Goal: Task Accomplishment & Management: Complete application form

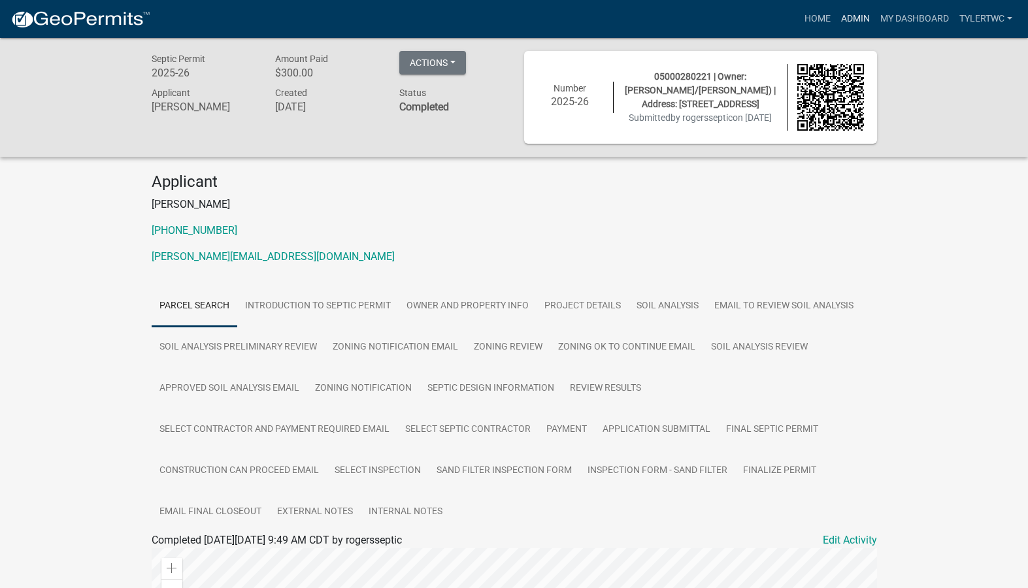
click at [865, 21] on link "Admin" at bounding box center [855, 19] width 39 height 25
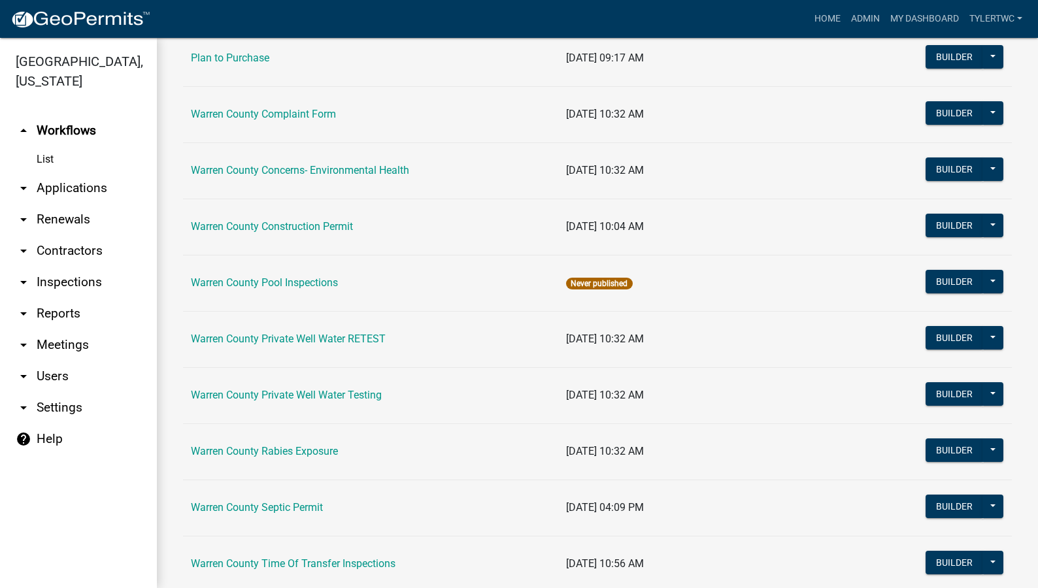
scroll to position [798, 0]
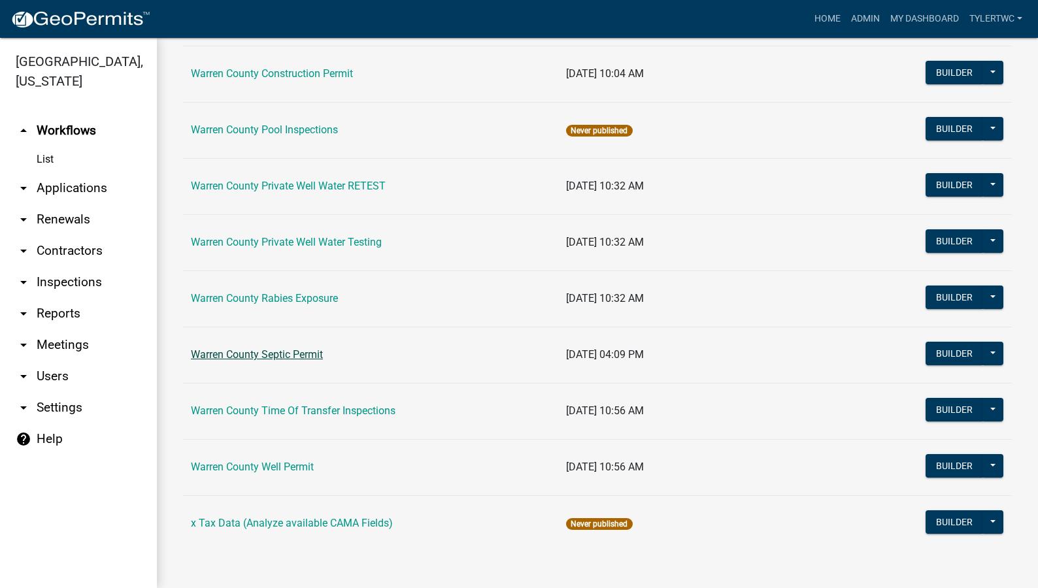
click at [286, 359] on link "Warren County Septic Permit" at bounding box center [257, 354] width 132 height 12
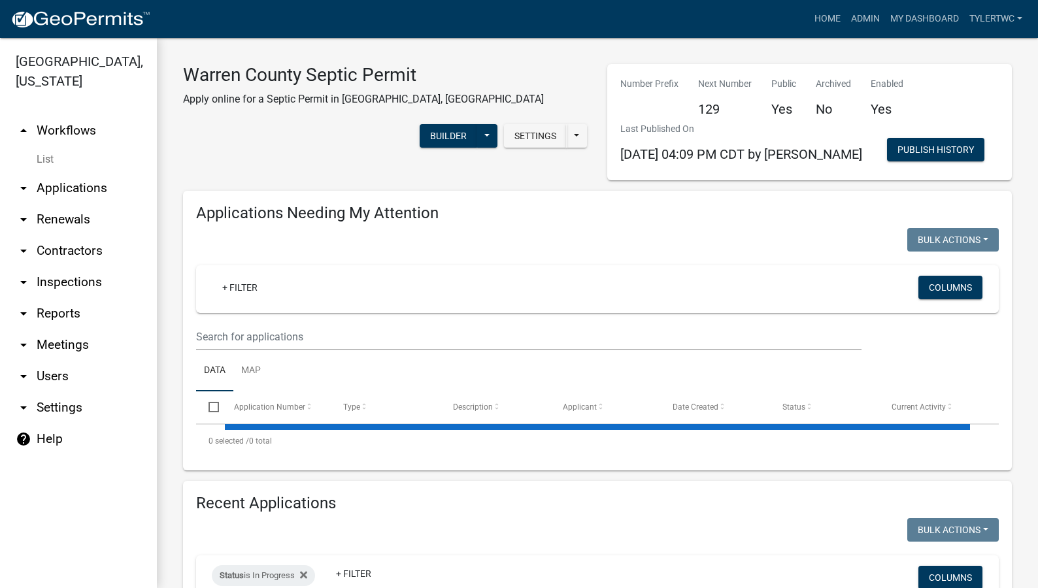
select select "2: 50"
select select "3: 100"
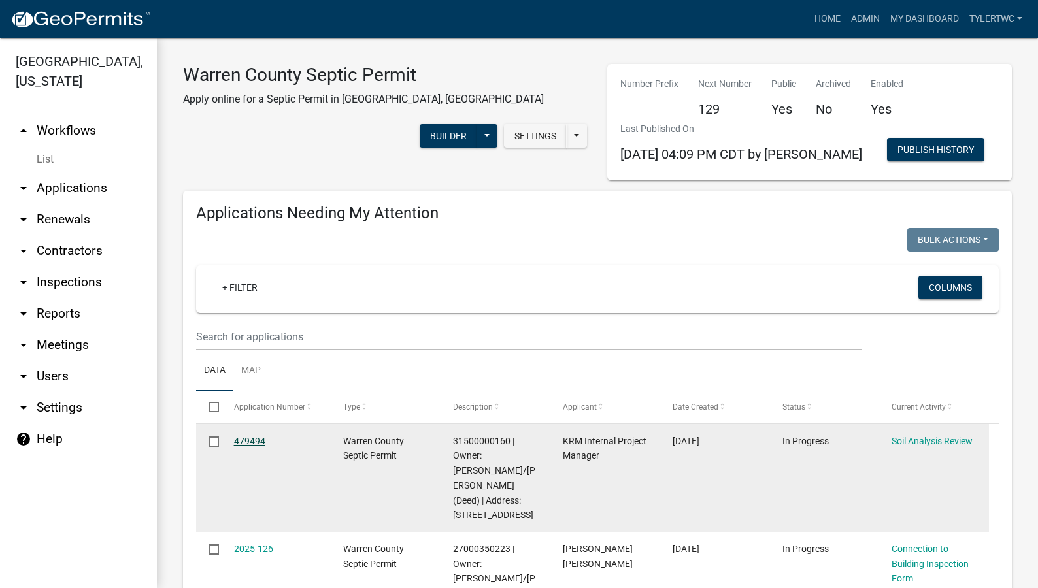
click at [240, 440] on link "479494" at bounding box center [249, 441] width 31 height 10
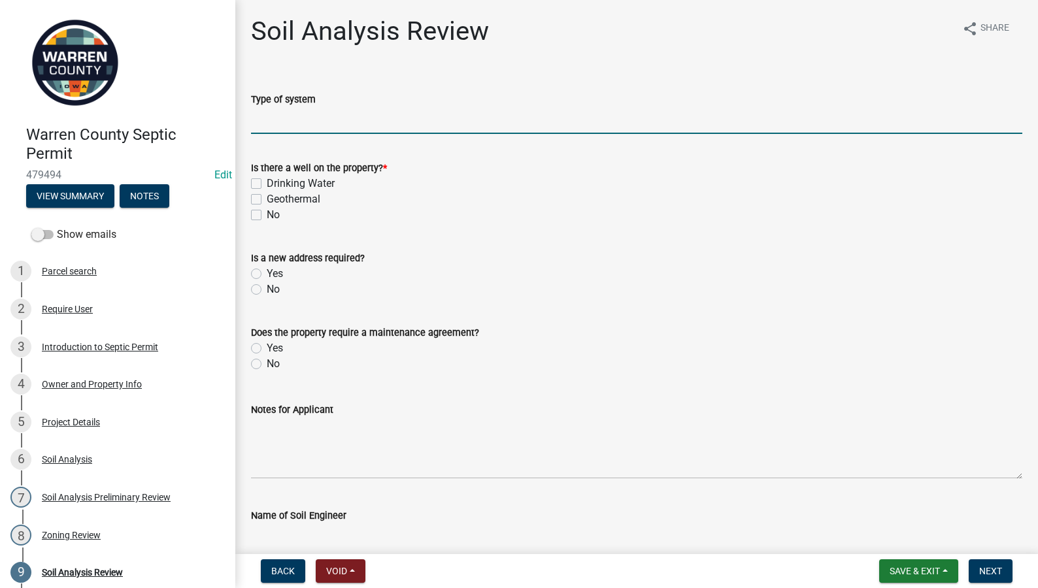
click at [305, 121] on input "Type of system" at bounding box center [636, 120] width 771 height 27
click at [416, 123] on input "Type of system" at bounding box center [636, 120] width 771 height 27
type input "Enclosed System"
click at [359, 126] on input "Enclosed System" at bounding box center [636, 120] width 771 height 27
click at [267, 215] on label "No" at bounding box center [273, 215] width 13 height 16
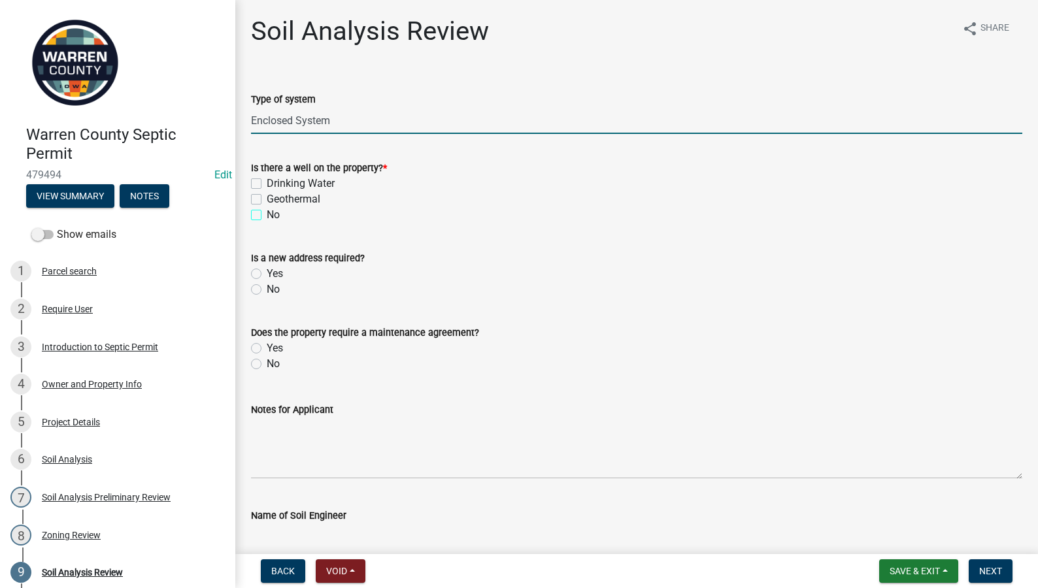
click at [267, 215] on input "No" at bounding box center [271, 211] width 8 height 8
checkbox input "true"
checkbox input "false"
checkbox input "true"
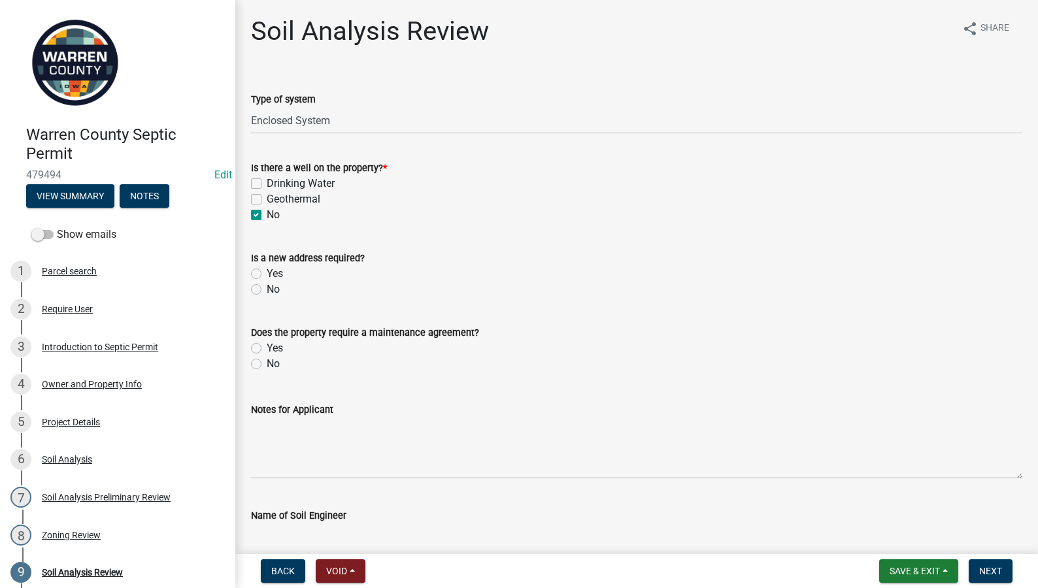
click at [267, 292] on label "No" at bounding box center [273, 290] width 13 height 16
click at [267, 290] on input "No" at bounding box center [271, 286] width 8 height 8
radio input "true"
click at [267, 348] on label "Yes" at bounding box center [275, 348] width 16 height 16
click at [267, 348] on input "Yes" at bounding box center [271, 344] width 8 height 8
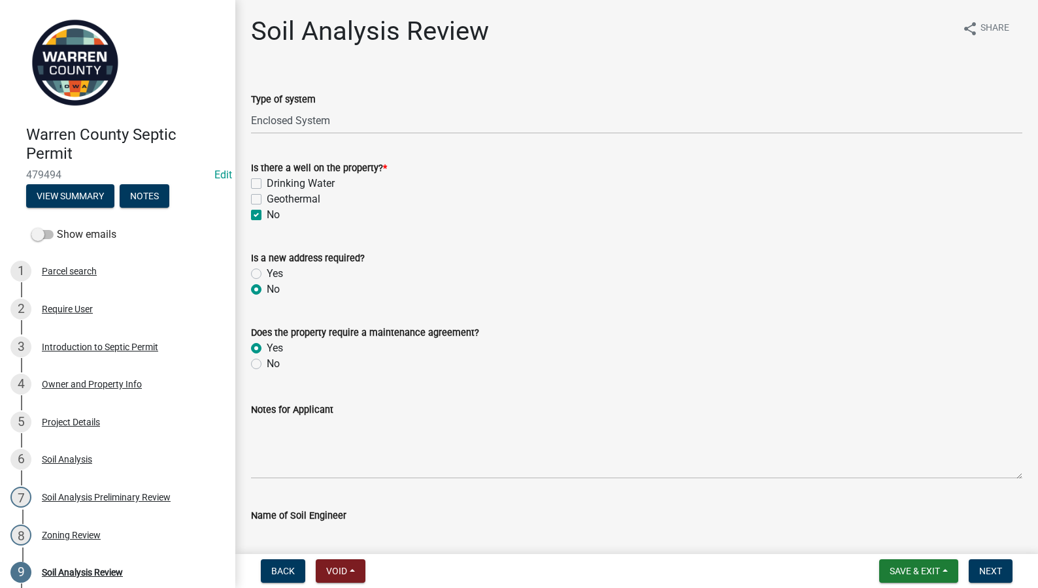
radio input "true"
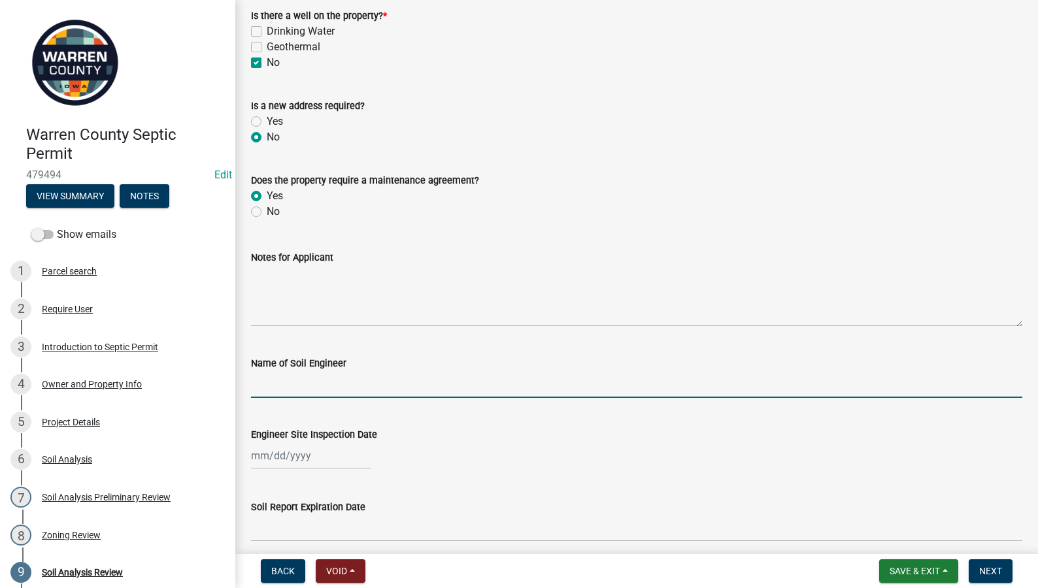
click at [360, 381] on input "Name of Soil Engineer" at bounding box center [636, 384] width 771 height 27
type input "James Carroll"
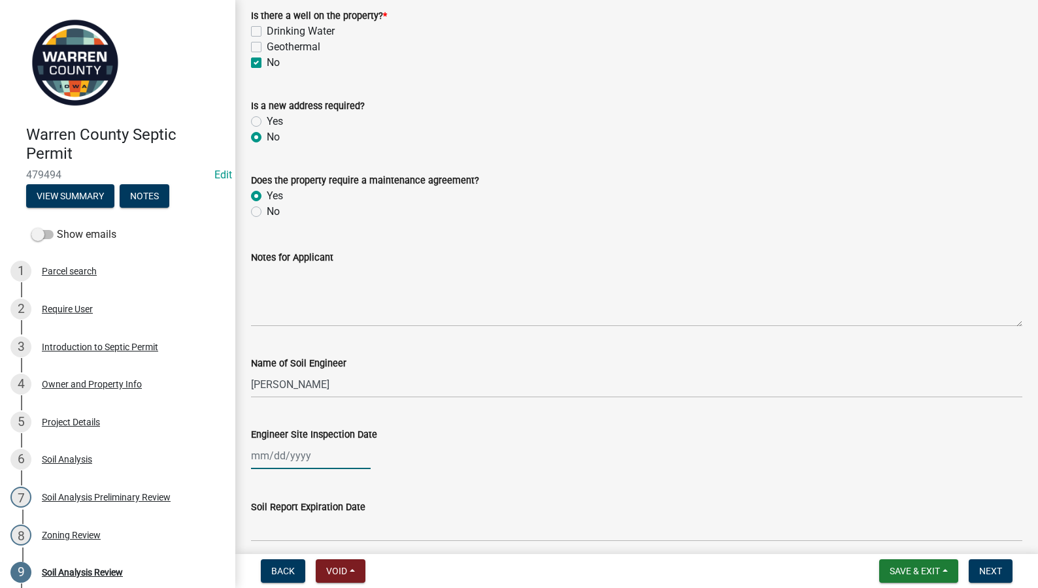
click at [284, 464] on div at bounding box center [311, 455] width 120 height 27
select select "9"
select select "2025"
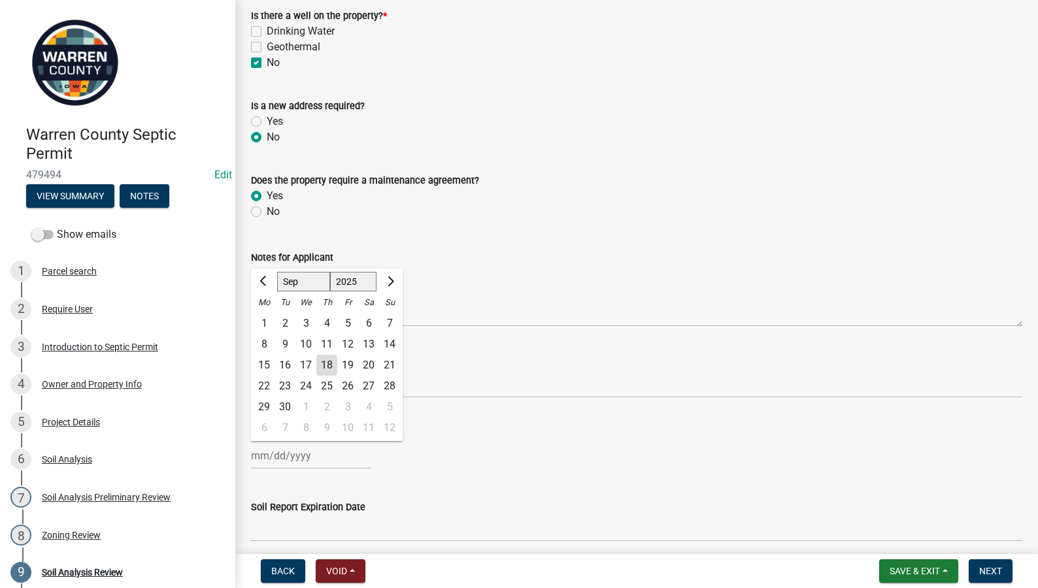
click at [305, 362] on div "17" at bounding box center [305, 365] width 21 height 21
type input "09/17/2025"
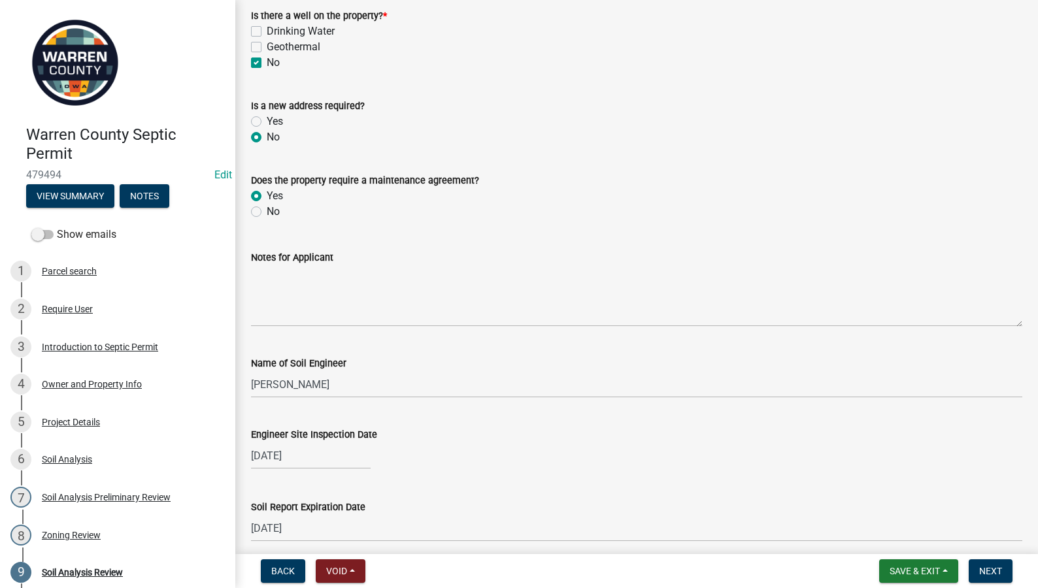
click at [277, 455] on div "09/17/2025" at bounding box center [311, 455] width 120 height 27
select select "9"
select select "2025"
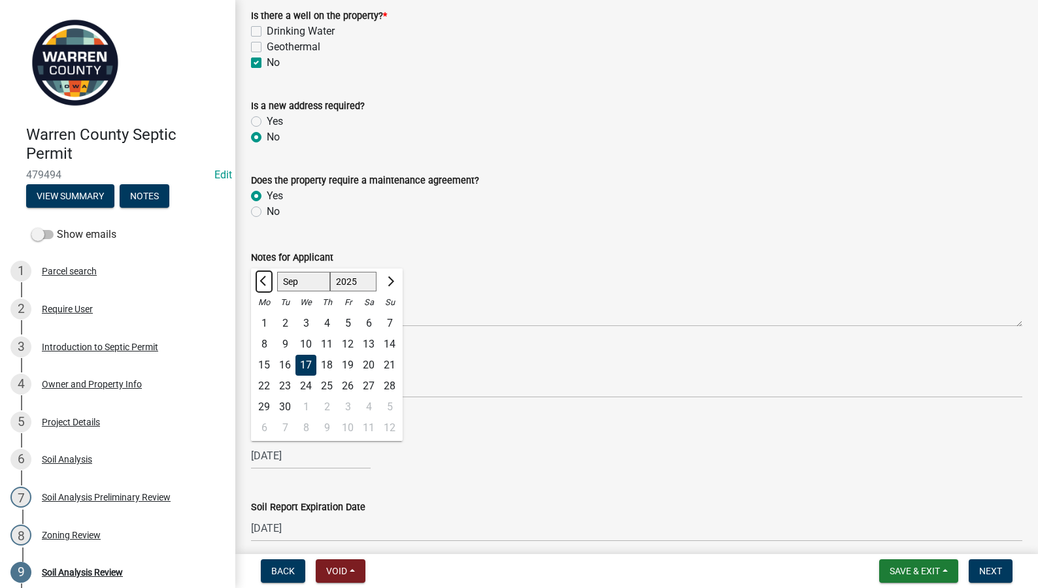
click at [261, 279] on button "Previous month" at bounding box center [264, 281] width 16 height 21
select select "8"
click at [352, 360] on div "15" at bounding box center [347, 365] width 21 height 21
type input "08/15/2025"
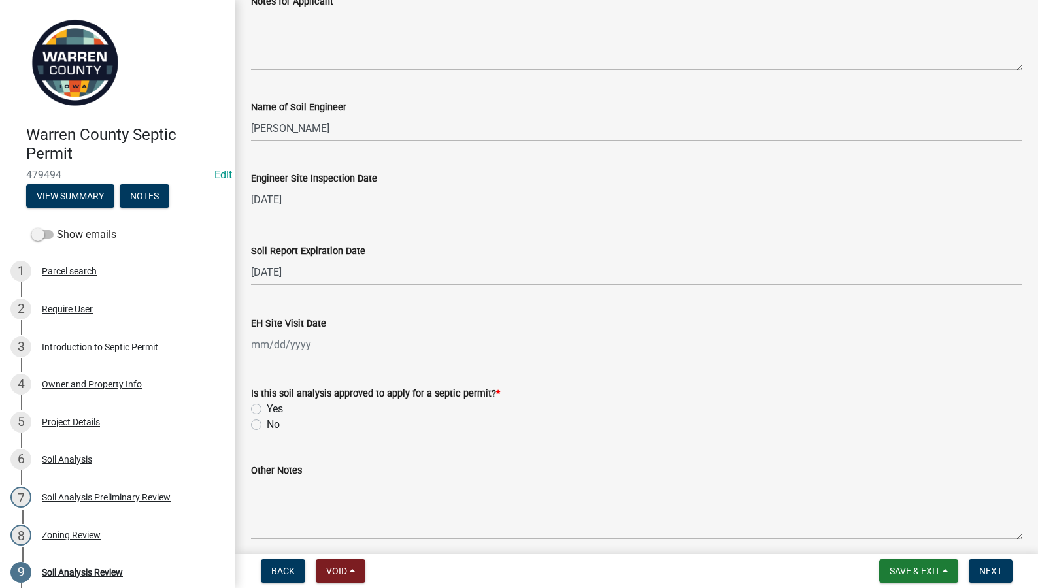
scroll to position [457, 0]
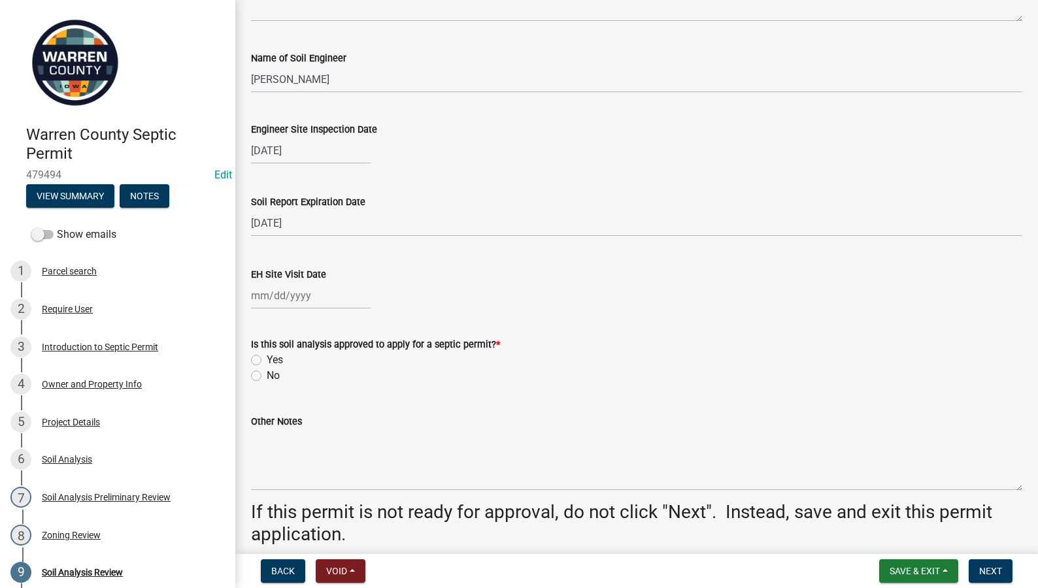
click at [271, 302] on div at bounding box center [311, 295] width 120 height 27
select select "9"
select select "2025"
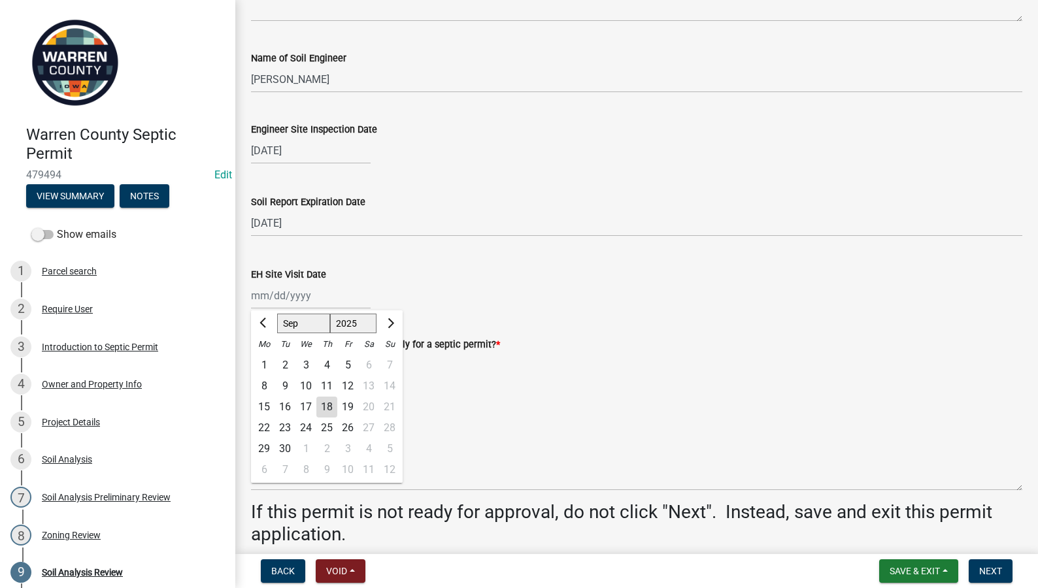
click at [307, 406] on div "17" at bounding box center [305, 407] width 21 height 21
type input "09/17/2025"
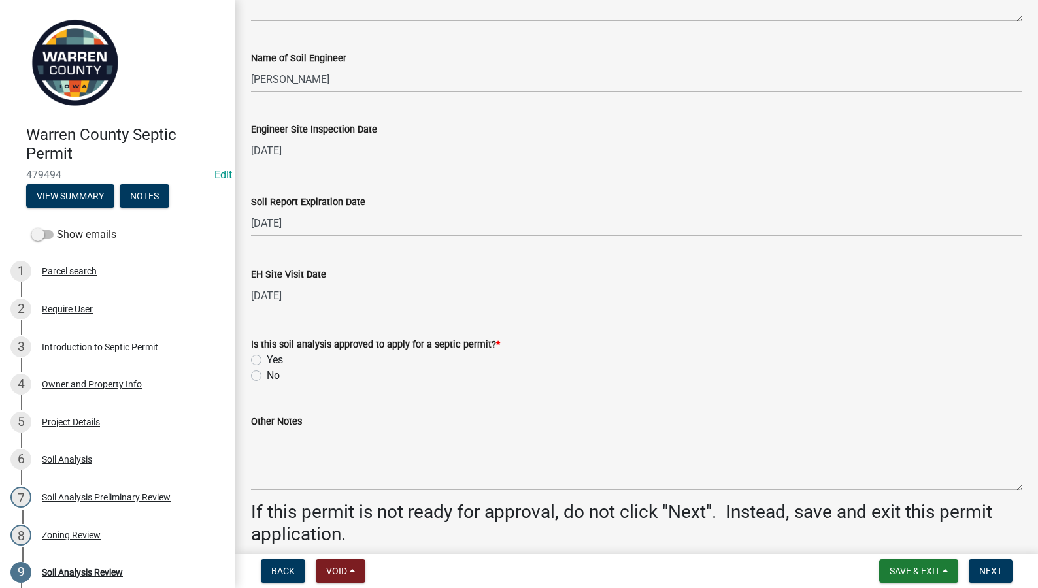
click at [267, 357] on label "Yes" at bounding box center [275, 360] width 16 height 16
click at [267, 357] on input "Yes" at bounding box center [271, 356] width 8 height 8
radio input "true"
click at [984, 571] on span "Next" at bounding box center [990, 571] width 23 height 10
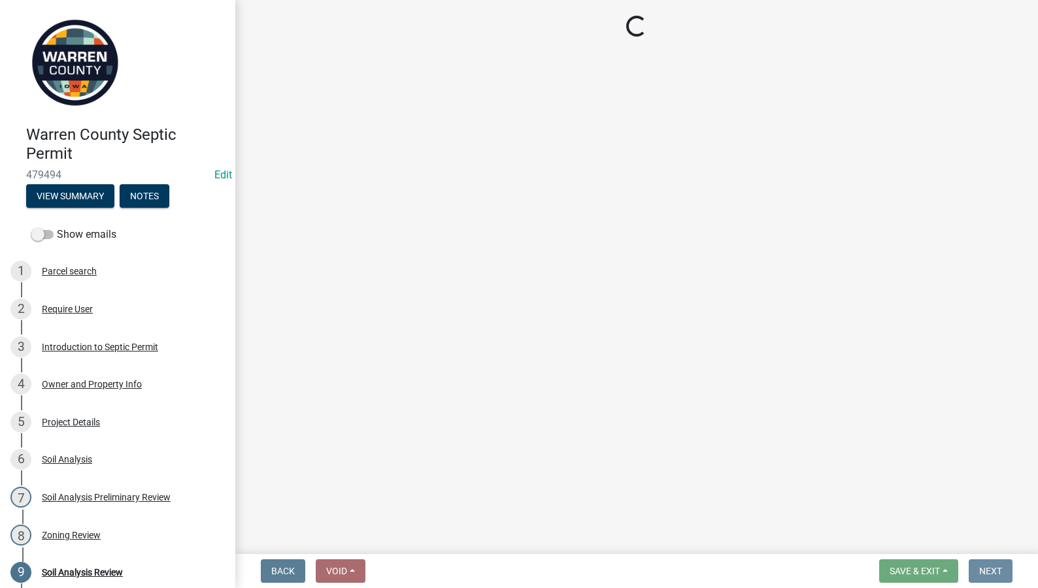
scroll to position [0, 0]
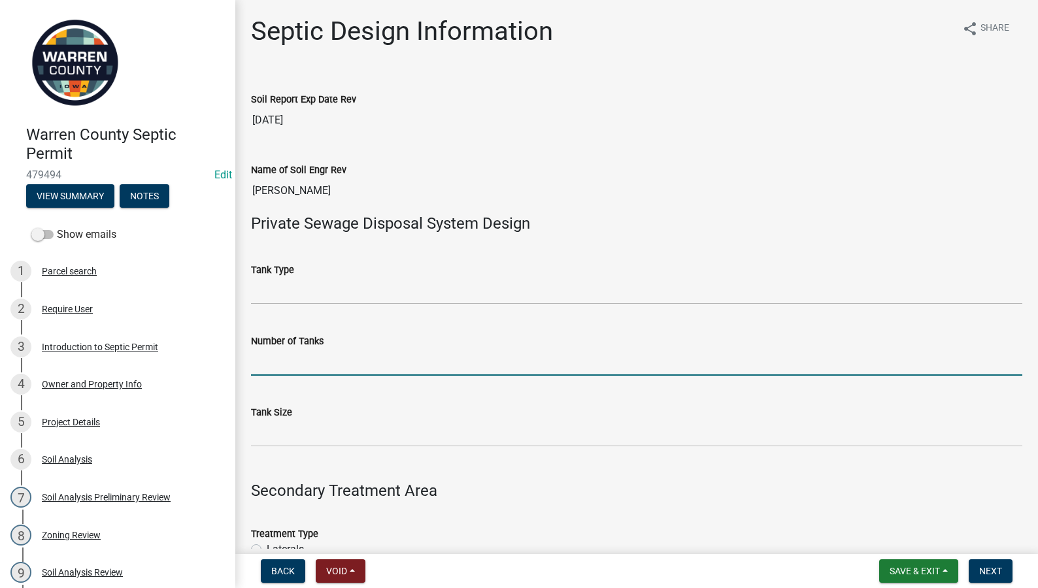
click at [330, 359] on input "Number of Tanks" at bounding box center [636, 362] width 771 height 27
type input "1"
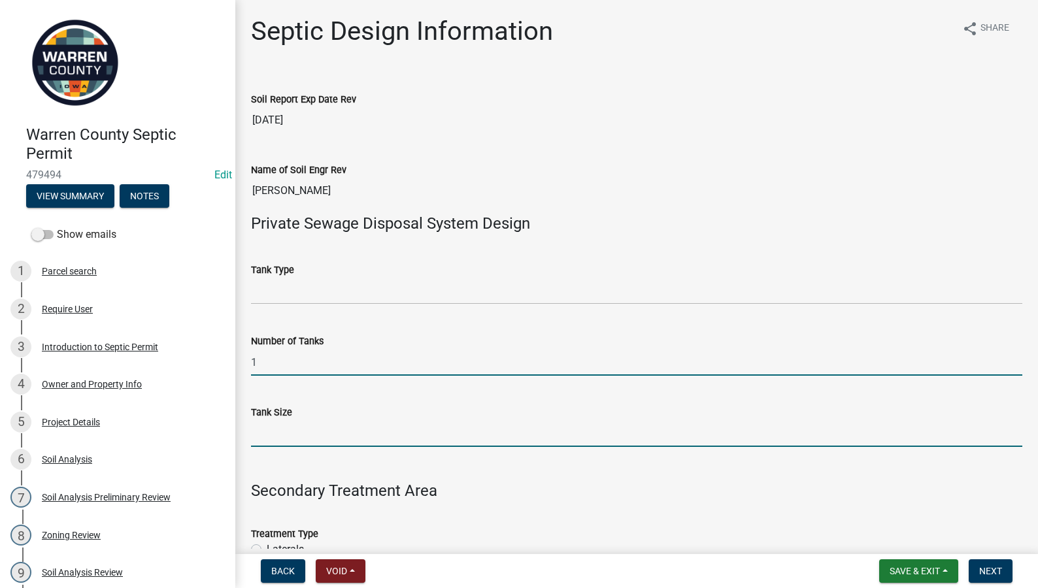
click at [251, 435] on input "Tank Size" at bounding box center [636, 433] width 771 height 27
type input "1750"
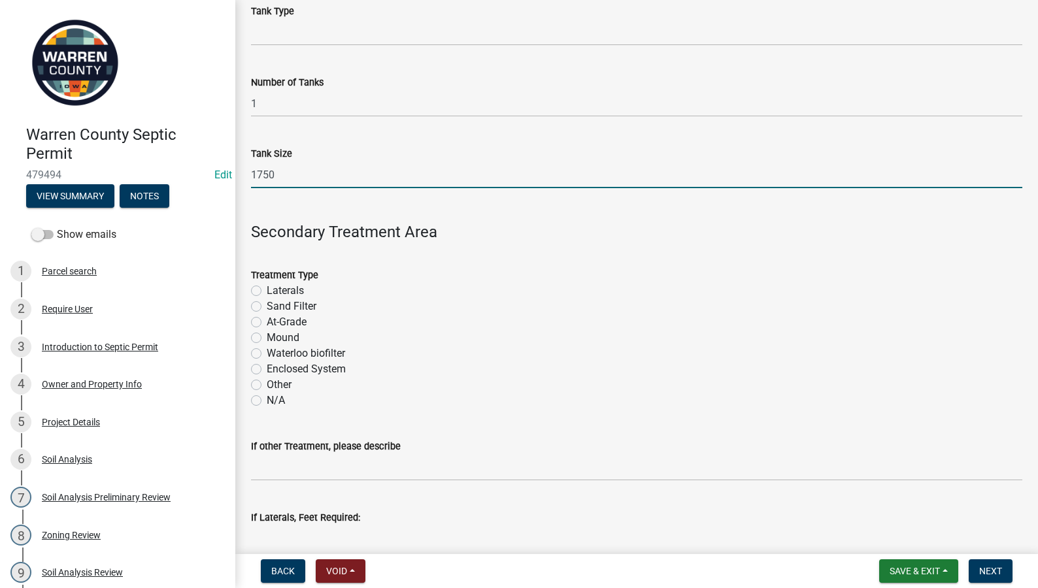
scroll to position [305, 0]
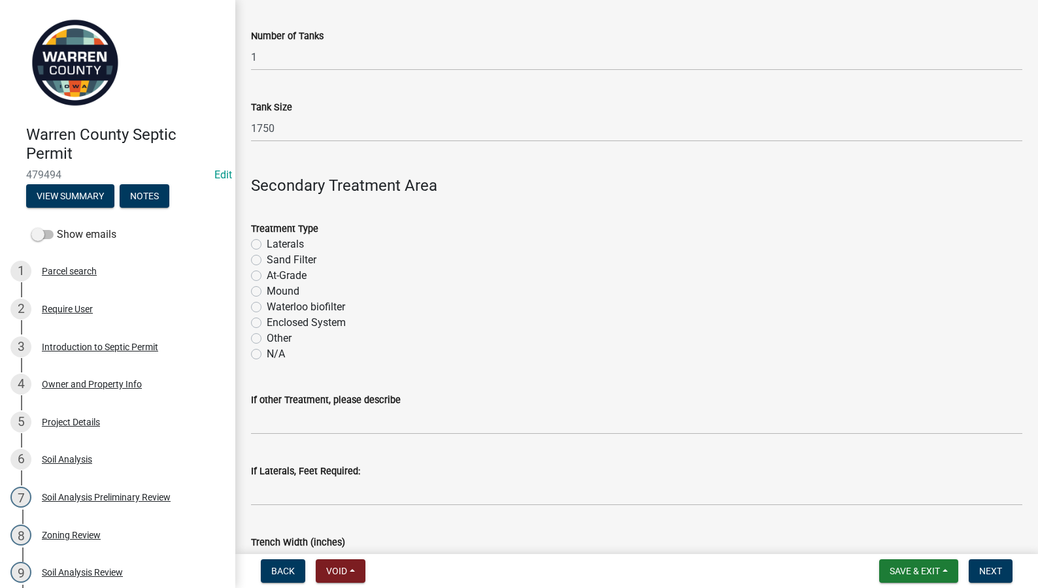
click at [267, 320] on label "Enclosed System" at bounding box center [306, 323] width 79 height 16
click at [267, 320] on input "Enclosed System" at bounding box center [271, 319] width 8 height 8
radio input "true"
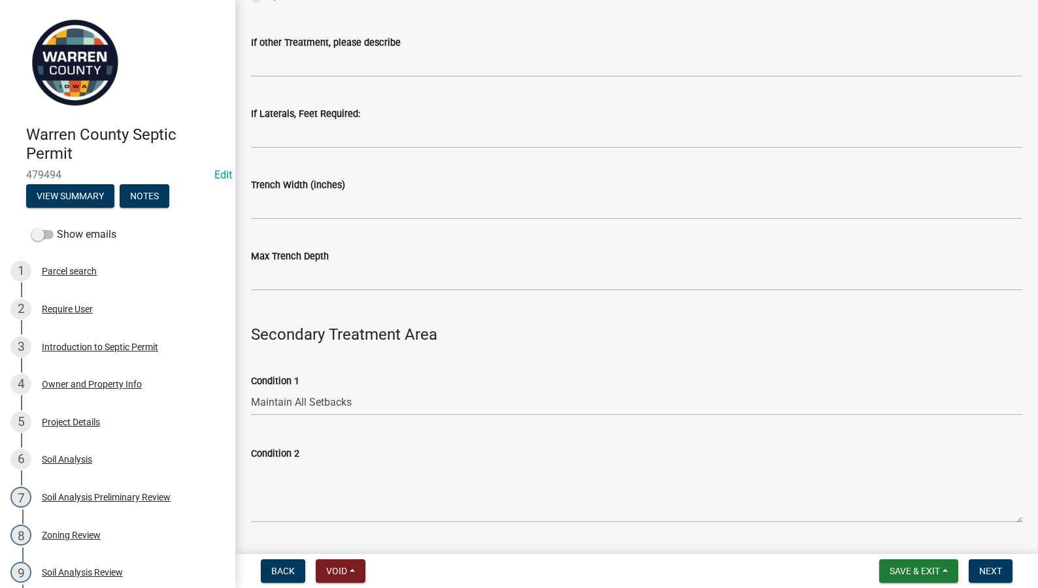
scroll to position [763, 0]
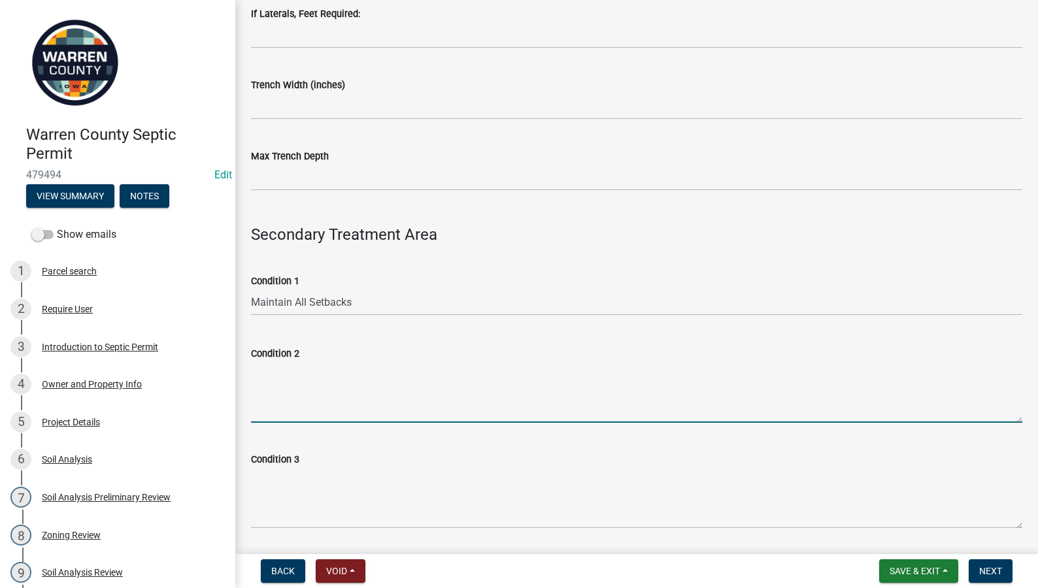
click at [303, 380] on textarea "Condition 2" at bounding box center [636, 391] width 771 height 61
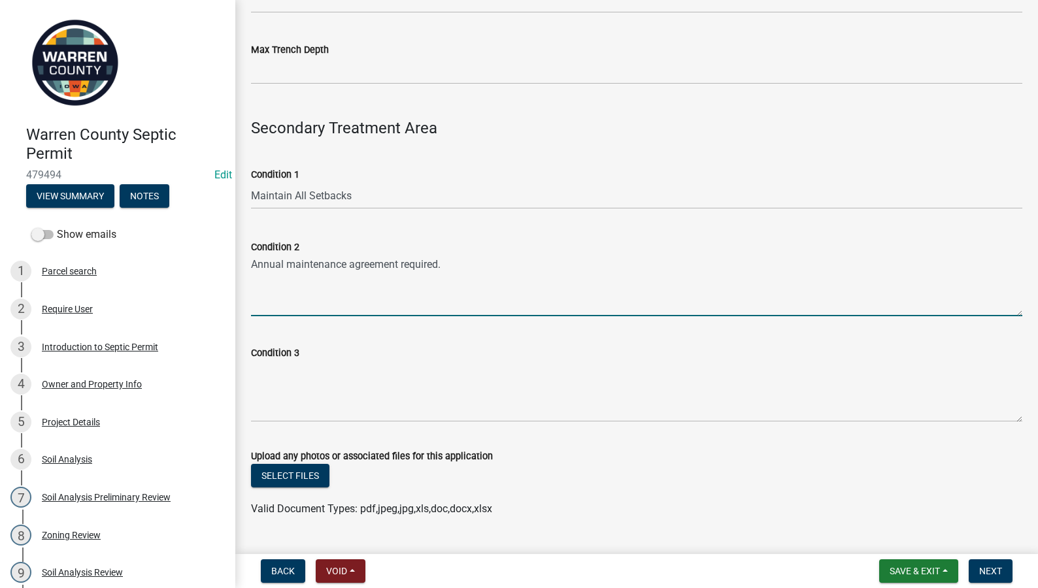
scroll to position [1067, 0]
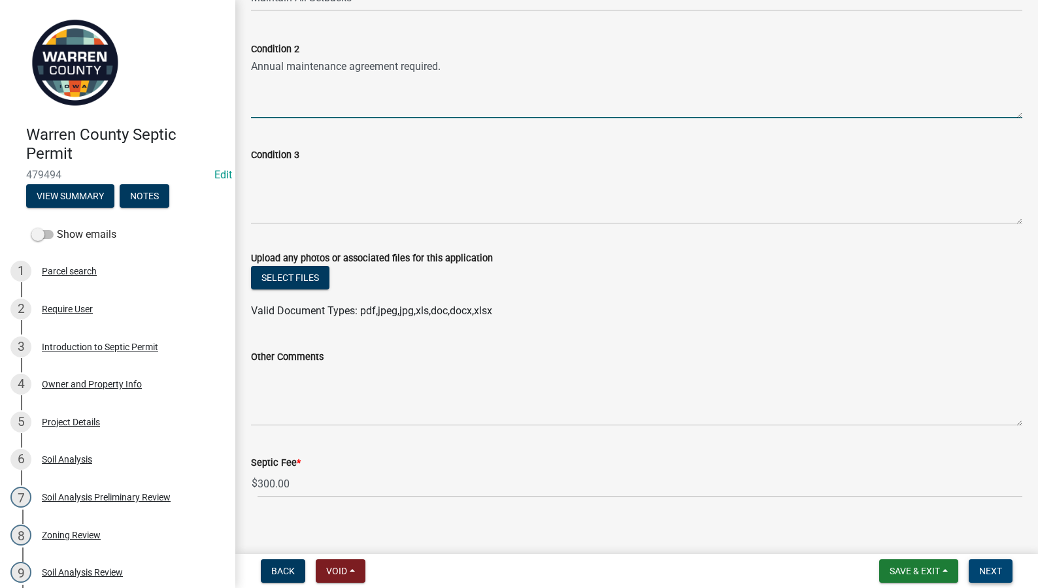
type textarea "Annual maintenance agreement required."
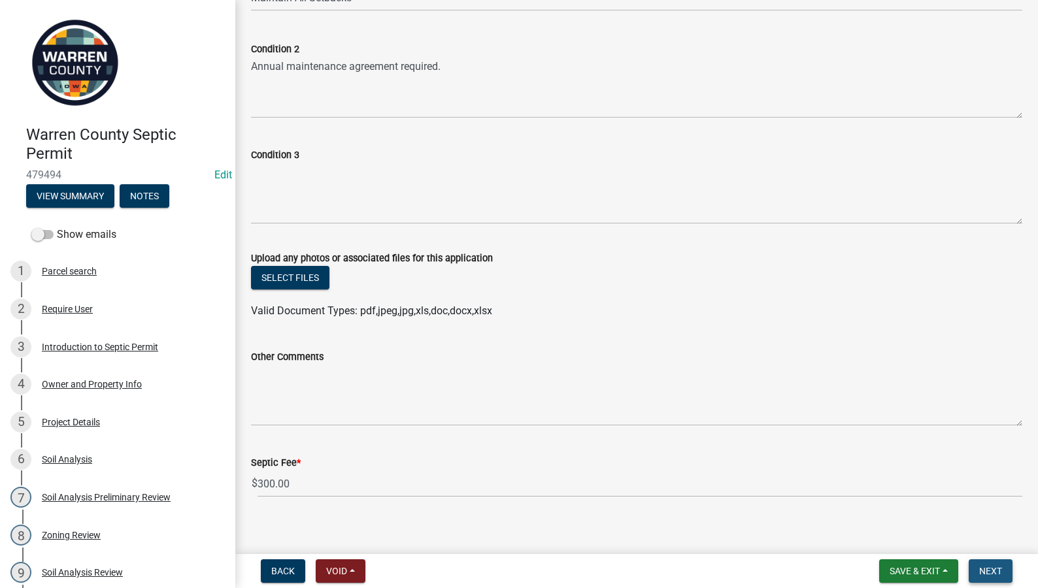
click at [980, 572] on span "Next" at bounding box center [990, 571] width 23 height 10
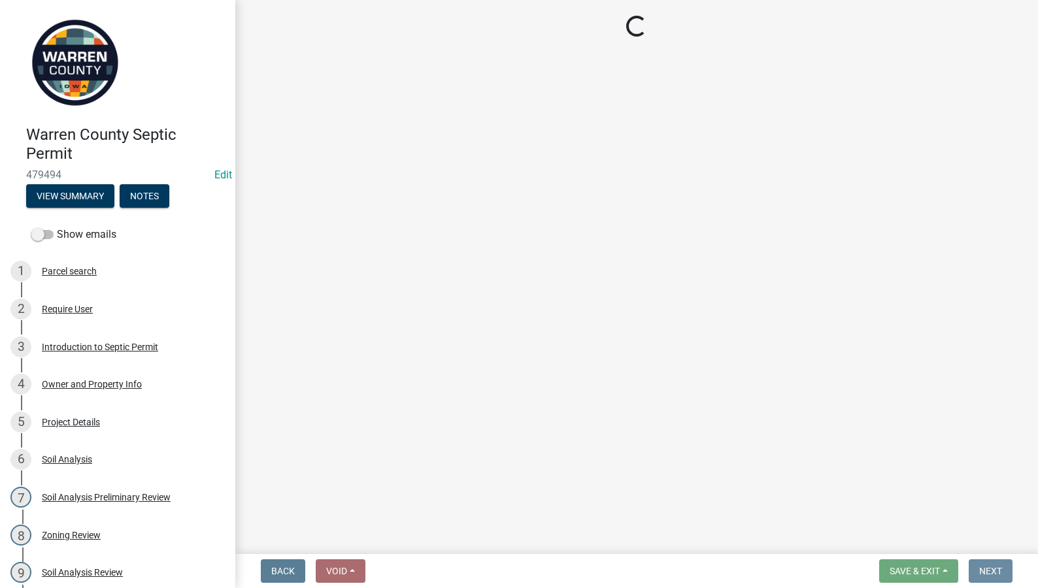
scroll to position [0, 0]
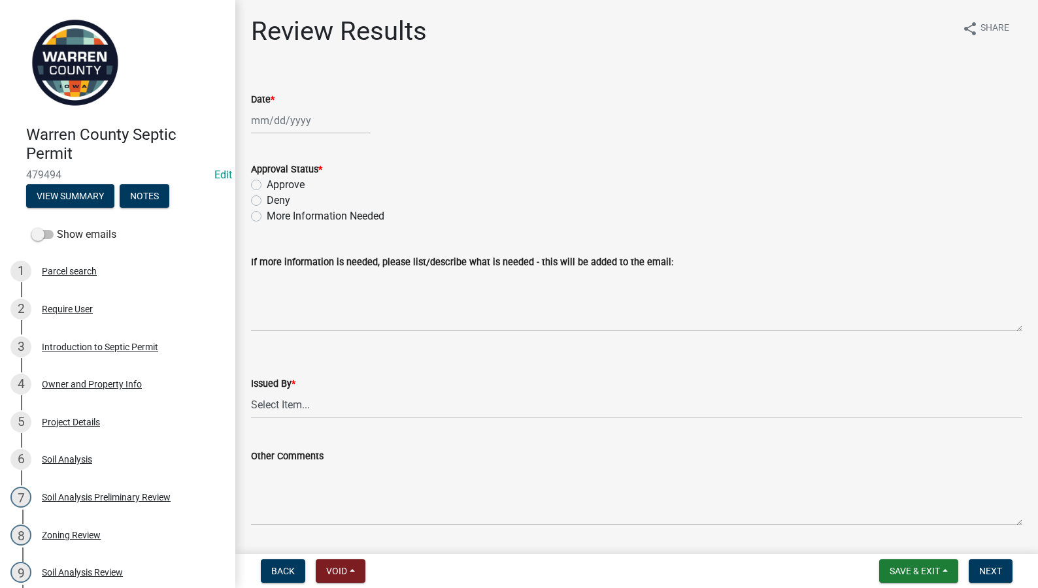
select select "9"
select select "2025"
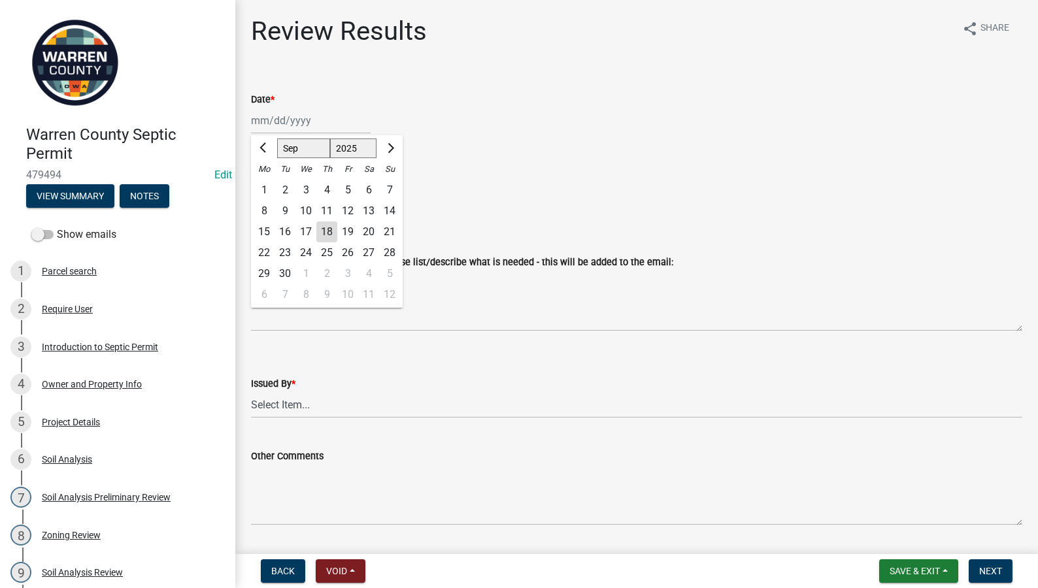
click at [300, 119] on div "Jan Feb Mar Apr May Jun Jul Aug Sep Oct Nov Dec 1525 1526 1527 1528 1529 1530 1…" at bounding box center [311, 120] width 120 height 27
click at [312, 125] on input "Date *" at bounding box center [311, 120] width 120 height 27
click at [324, 229] on div "18" at bounding box center [326, 232] width 21 height 21
type input "[DATE]"
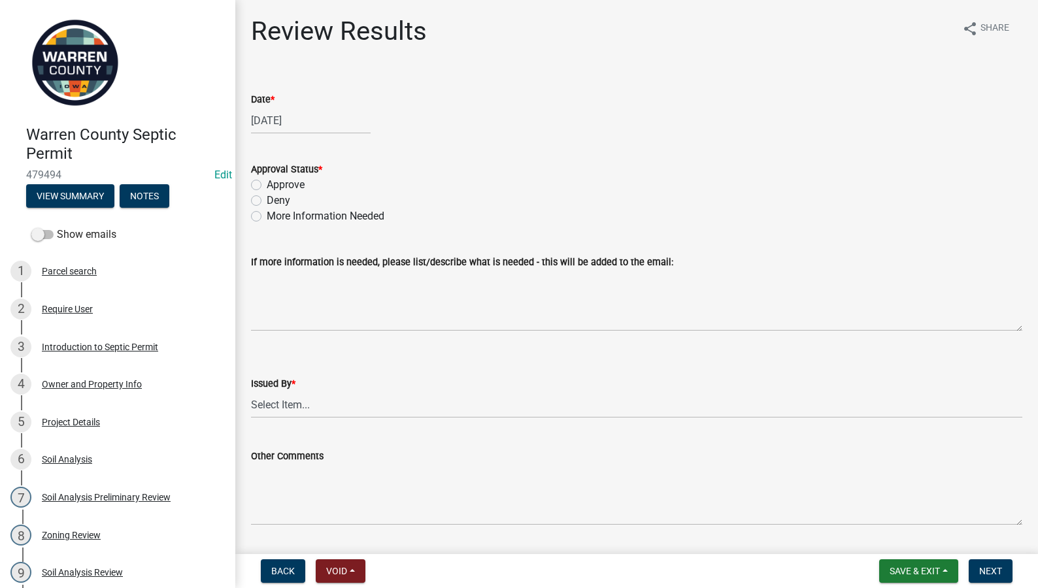
click at [267, 182] on label "Approve" at bounding box center [286, 185] width 38 height 16
click at [267, 182] on input "Approve" at bounding box center [271, 181] width 8 height 8
radio input "true"
click at [334, 403] on select "Select Item... Tyler Till Jeff Hines" at bounding box center [636, 404] width 771 height 27
click at [251, 391] on select "Select Item... Tyler Till Jeff Hines" at bounding box center [636, 404] width 771 height 27
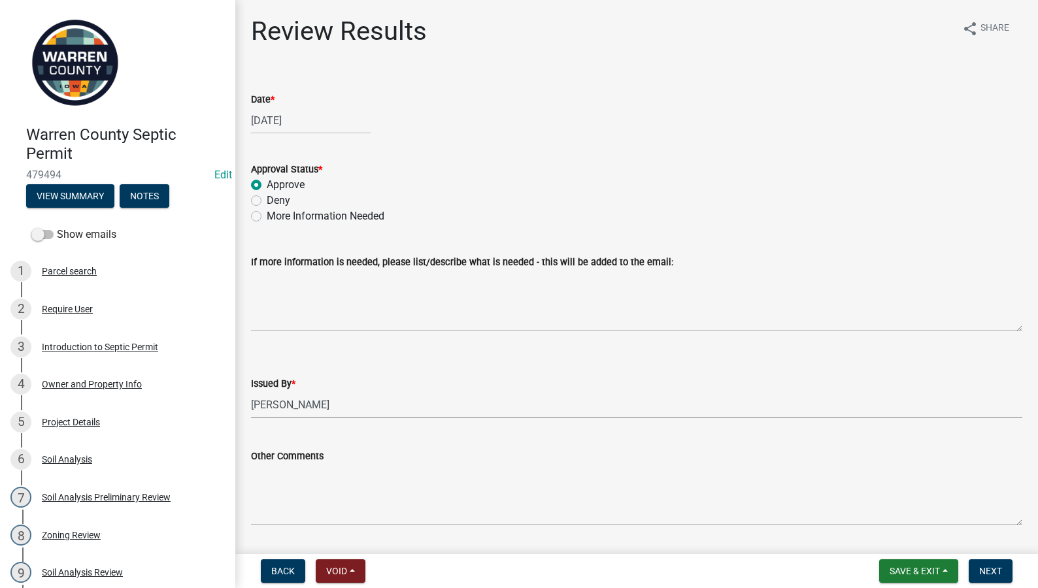
select select "2f6c2d72-ab04-4add-87ae-7a9750ff19b9"
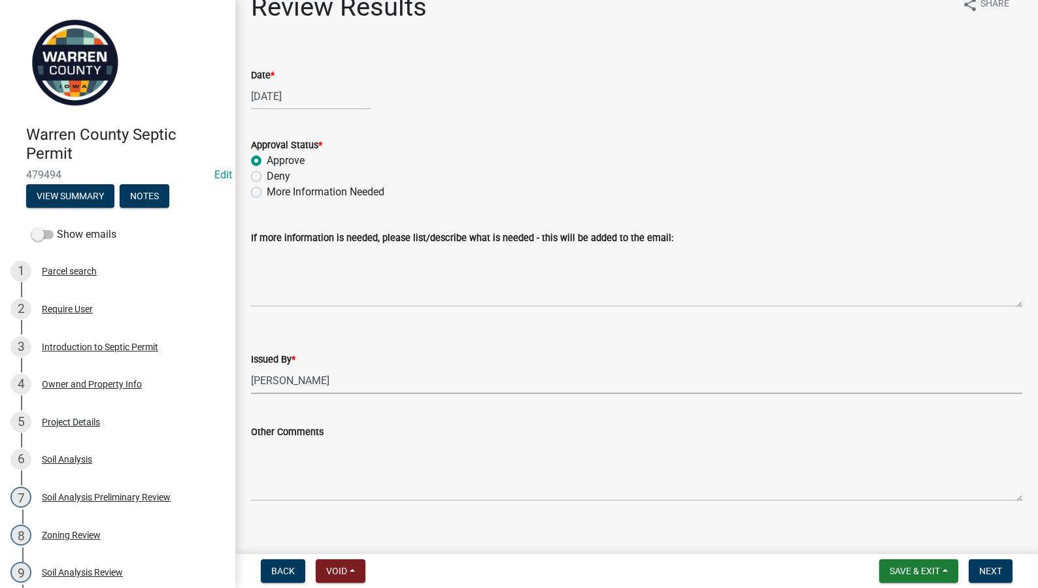
scroll to position [38, 0]
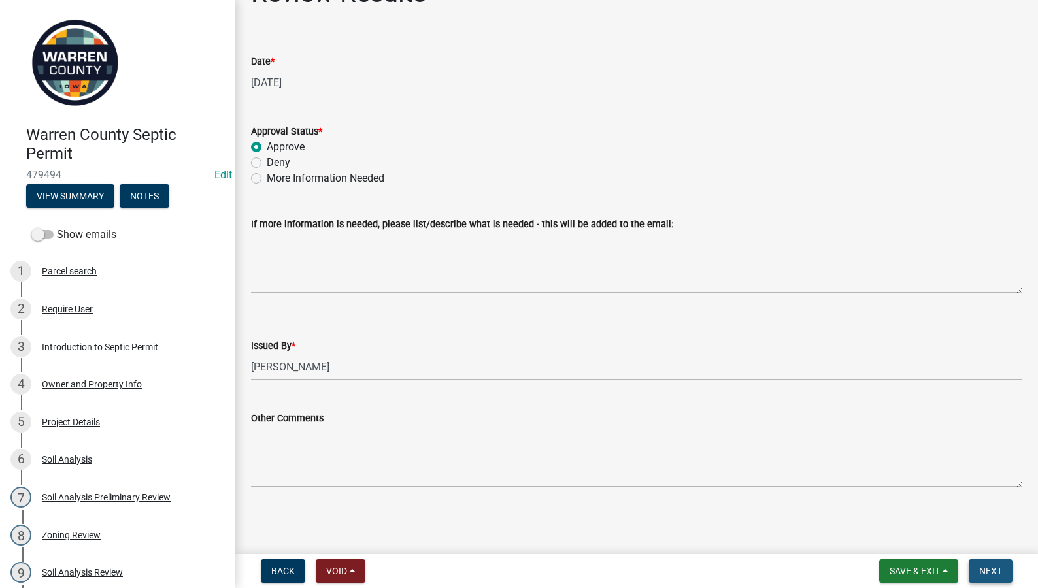
click at [976, 565] on button "Next" at bounding box center [990, 571] width 44 height 24
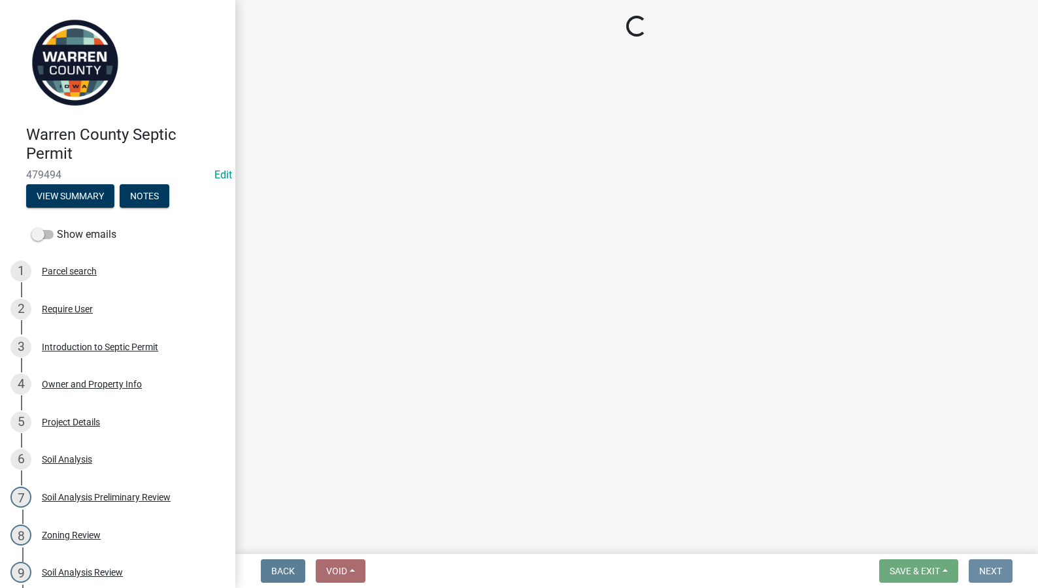
scroll to position [0, 0]
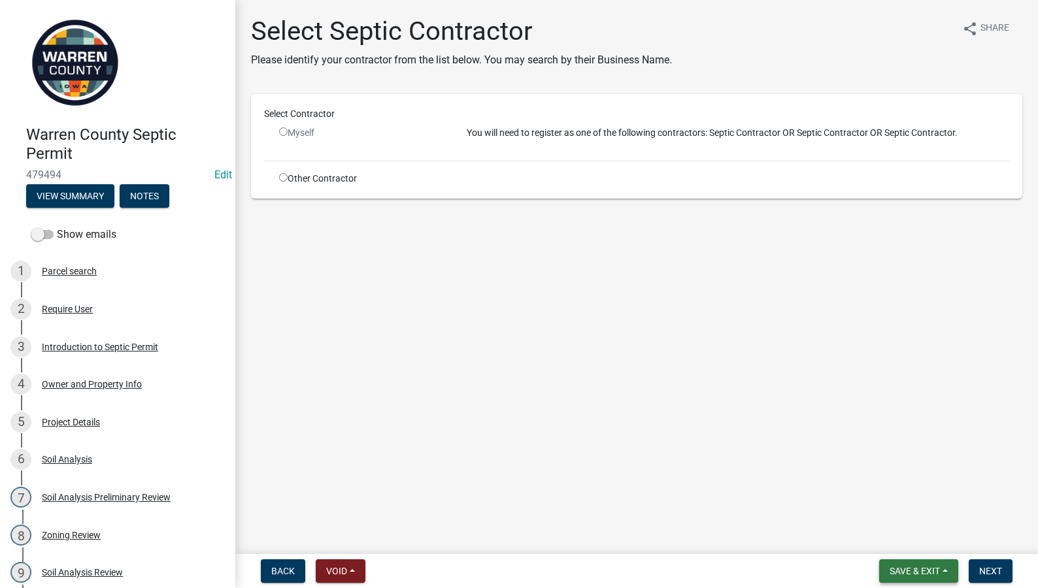
click at [931, 573] on span "Save & Exit" at bounding box center [914, 571] width 50 height 10
click at [880, 535] on button "Save & Exit" at bounding box center [905, 536] width 105 height 31
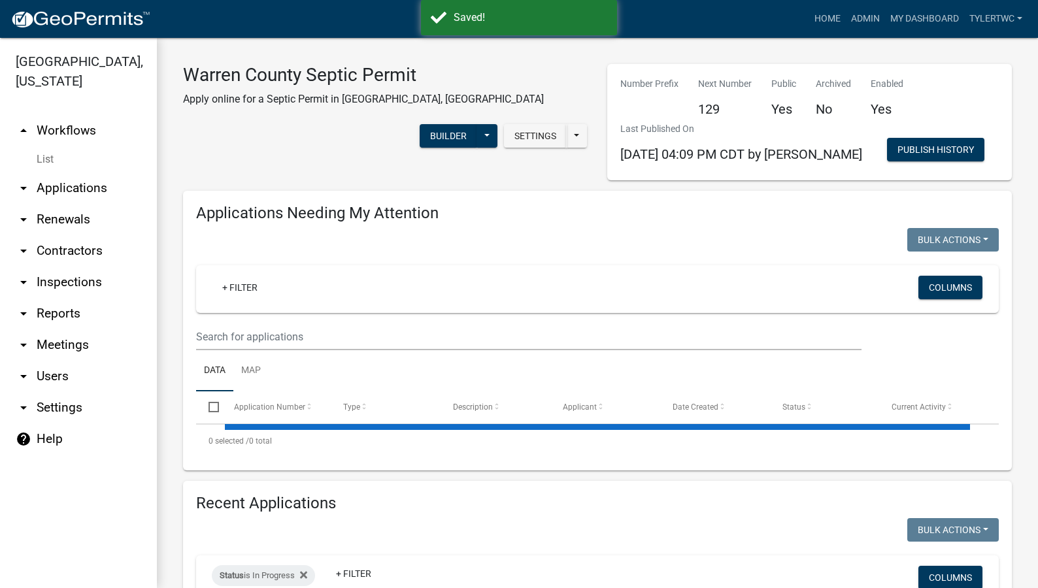
select select "2: 50"
select select "3: 100"
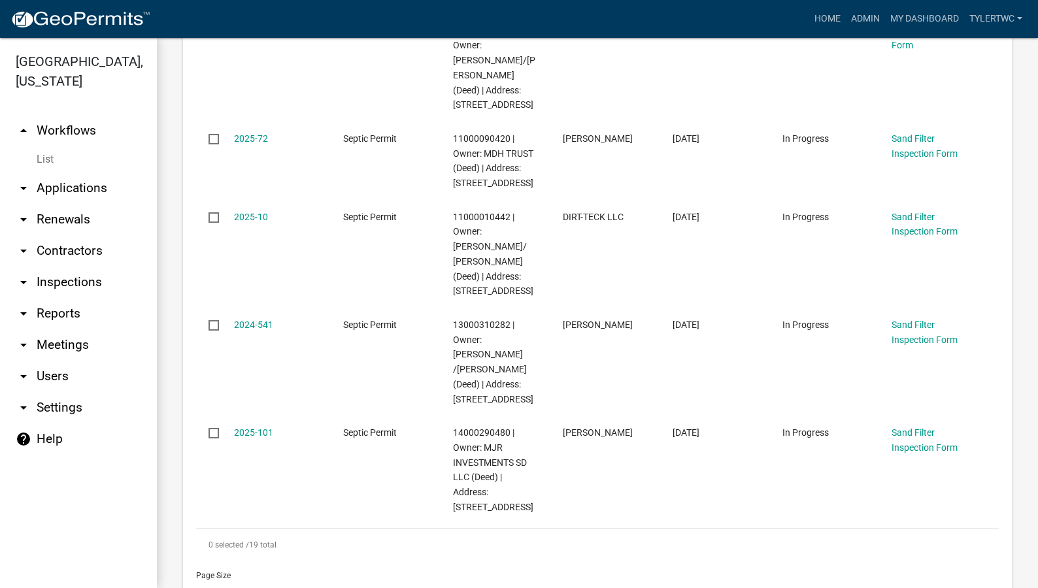
scroll to position [2592, 0]
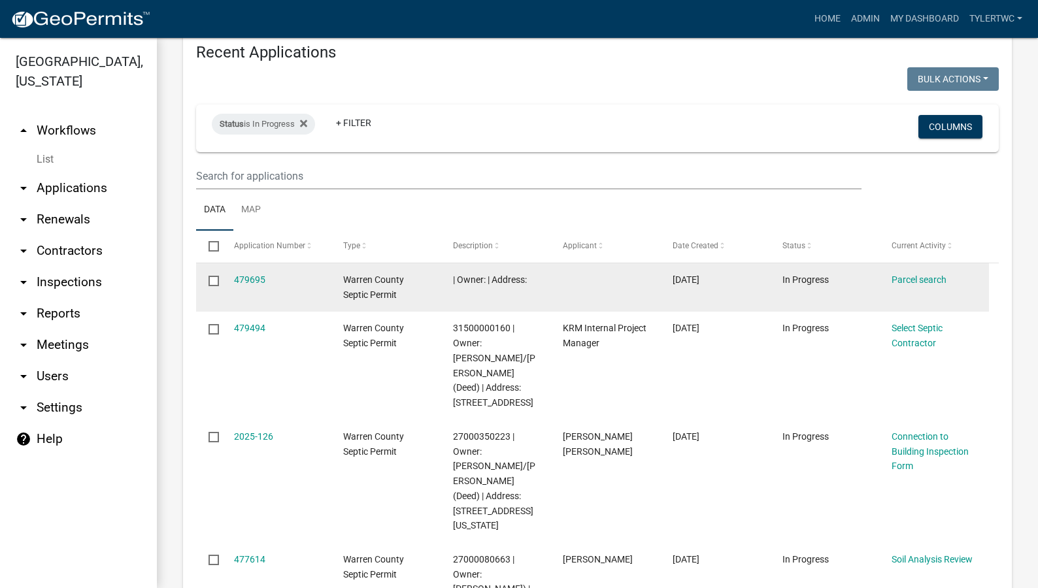
click at [213, 276] on input "checkbox" at bounding box center [212, 280] width 8 height 8
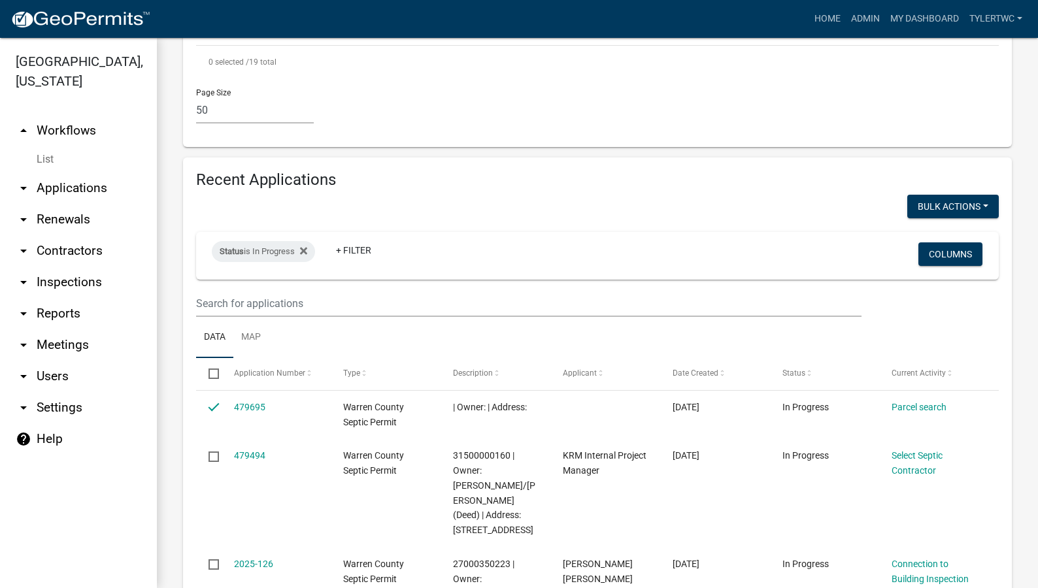
scroll to position [2439, 0]
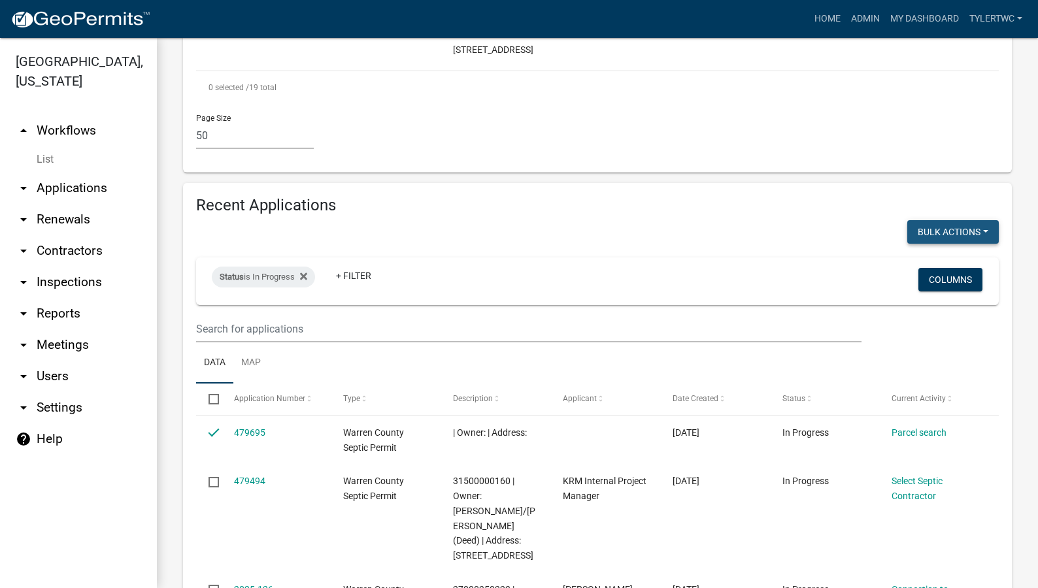
click at [968, 220] on button "Bulk Actions" at bounding box center [952, 232] width 91 height 24
click at [906, 250] on button "Void" at bounding box center [946, 265] width 105 height 31
checkbox input "false"
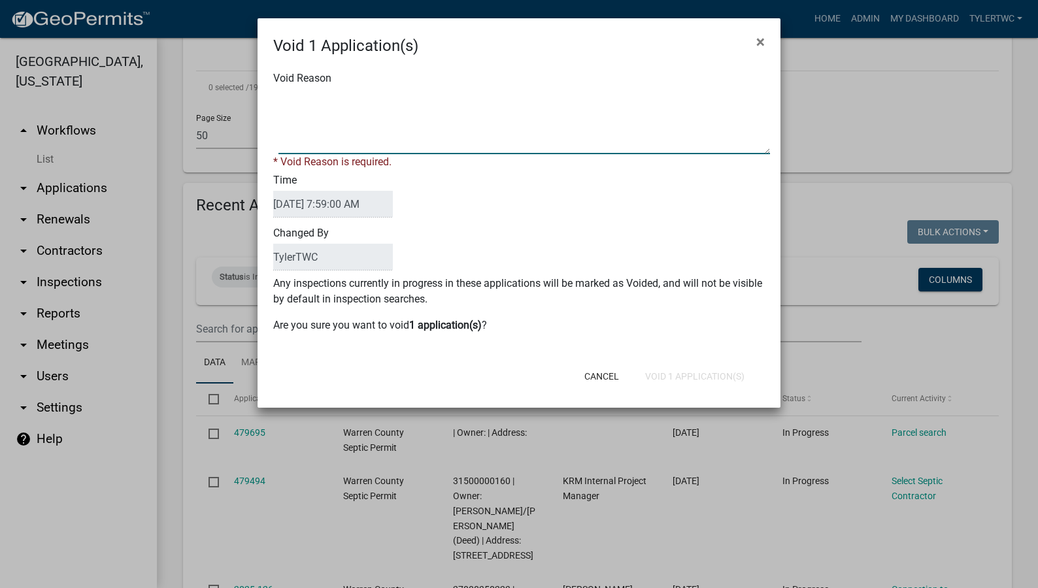
click at [405, 125] on textarea "Void Reason" at bounding box center [523, 121] width 491 height 65
click at [431, 128] on textarea "Void Reason" at bounding box center [523, 121] width 491 height 65
type textarea "NA"
click at [470, 380] on form "Void 1 Application(s) × Void Reason * Void Reason is required. Time 09/18/2025 …" at bounding box center [518, 207] width 523 height 378
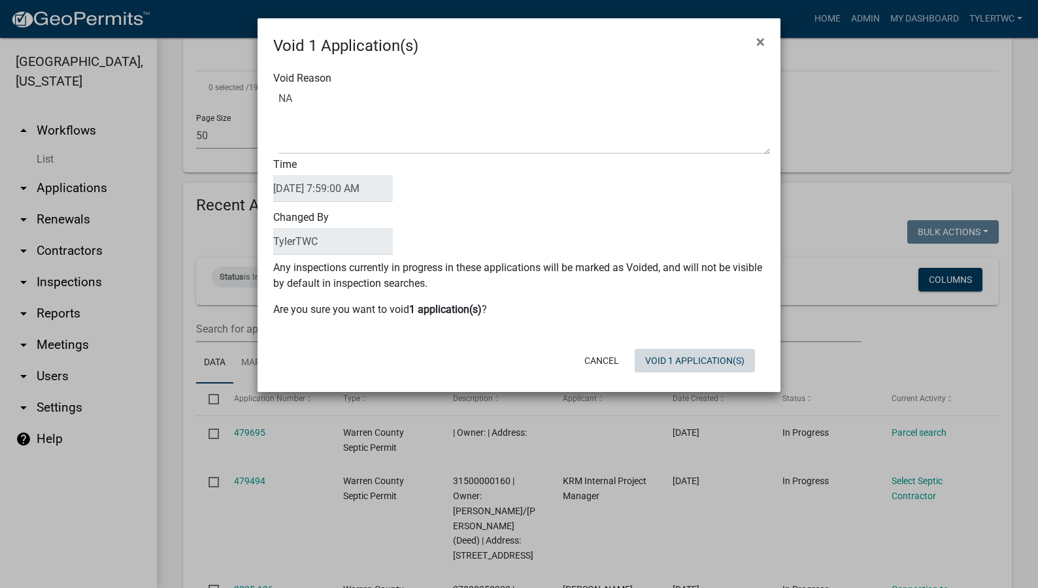
click at [715, 359] on button "Void 1 Application(s)" at bounding box center [694, 361] width 120 height 24
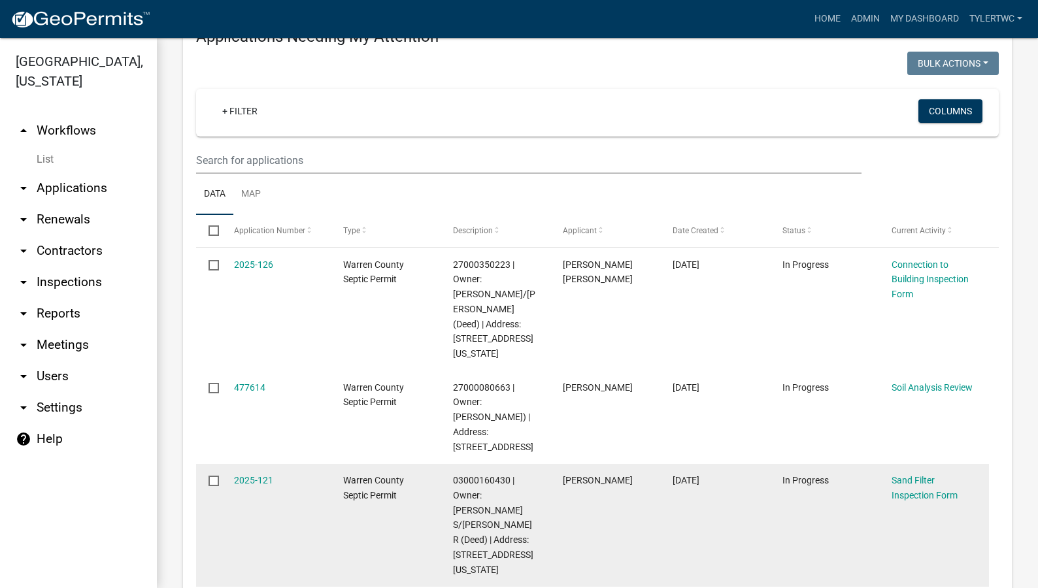
scroll to position [150, 0]
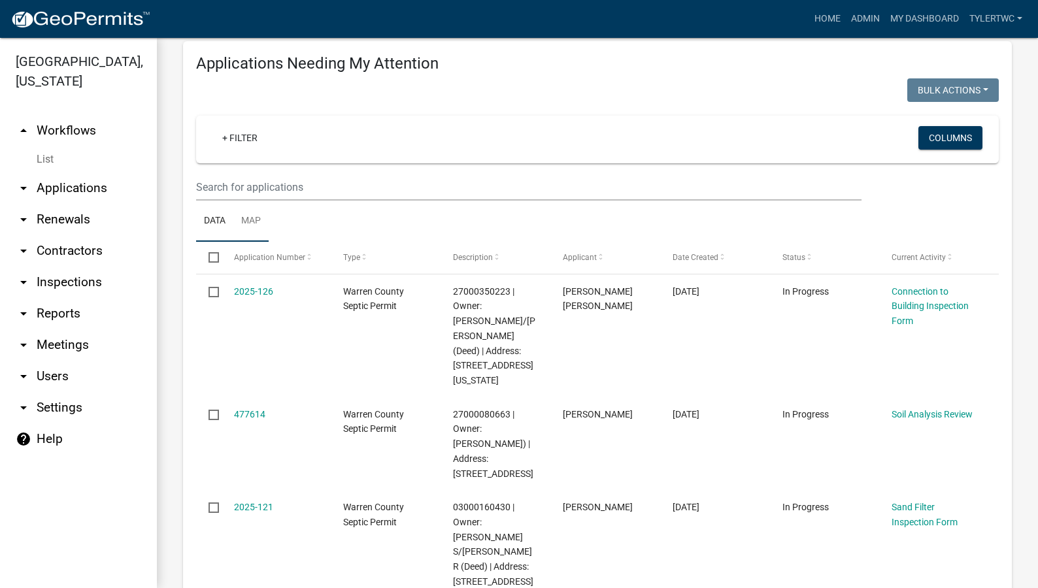
click at [265, 225] on link "Map" at bounding box center [250, 222] width 35 height 42
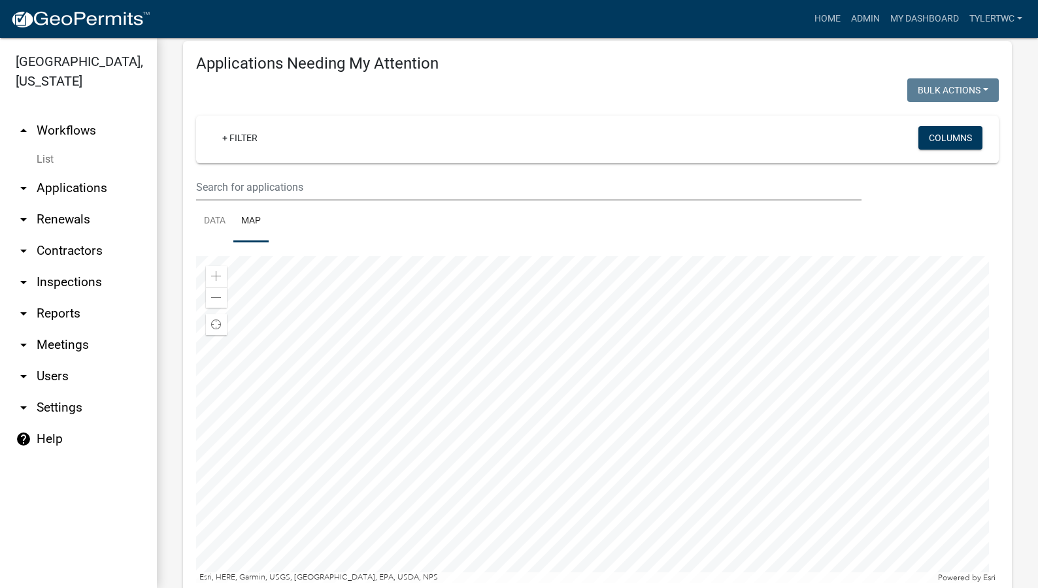
click at [617, 357] on div at bounding box center [597, 419] width 802 height 327
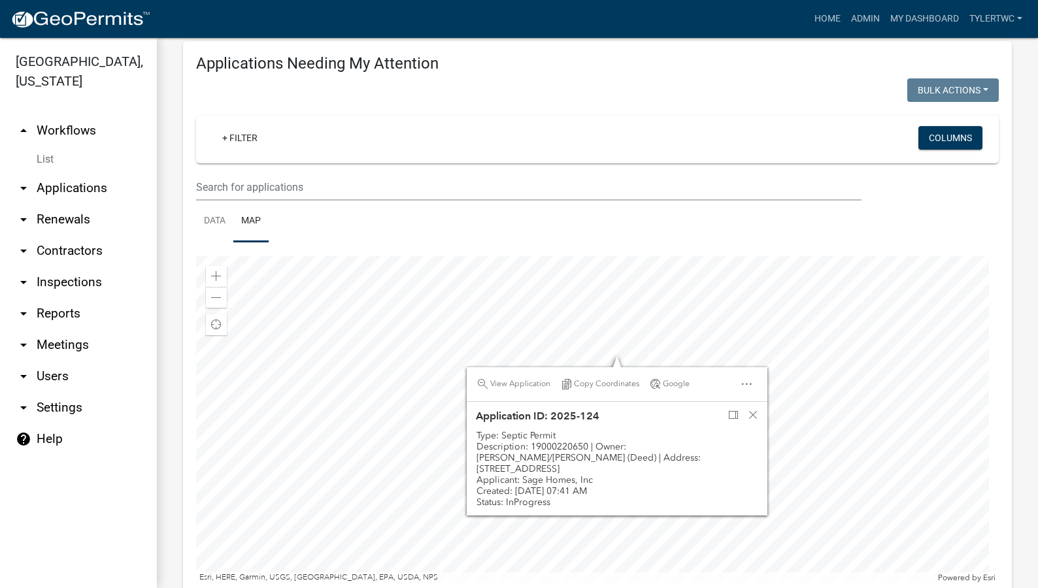
click at [555, 337] on div at bounding box center [597, 419] width 802 height 327
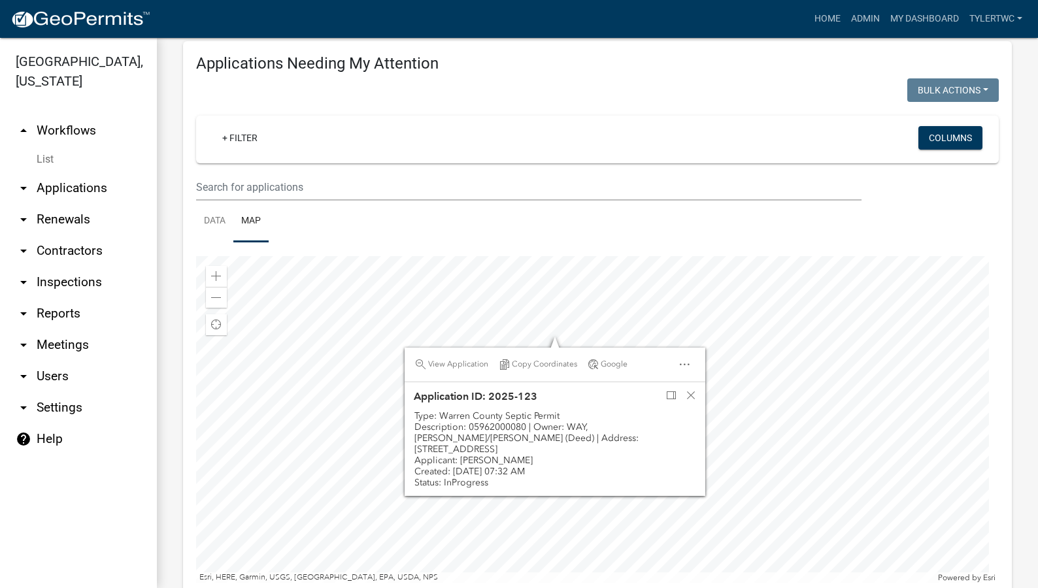
click at [642, 325] on div at bounding box center [597, 419] width 802 height 327
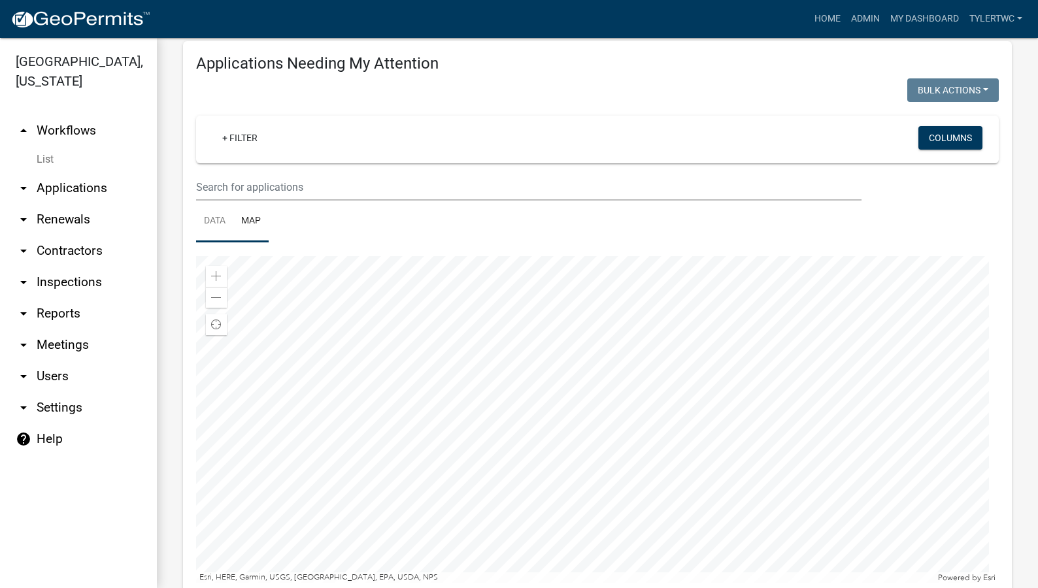
click at [209, 218] on link "Data" at bounding box center [214, 222] width 37 height 42
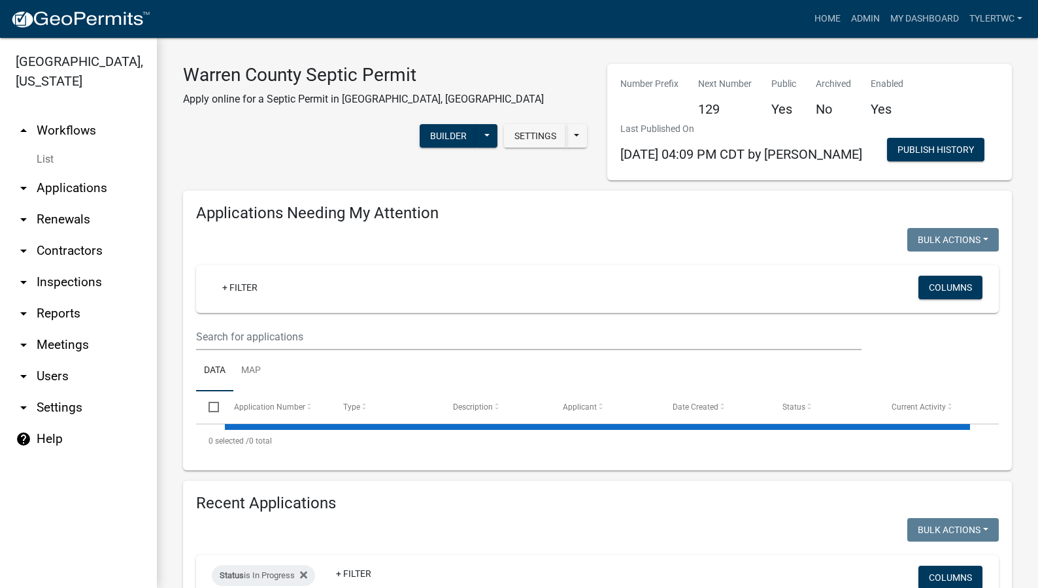
select select "2: 50"
select select "3: 100"
select select "2: 50"
select select "3: 100"
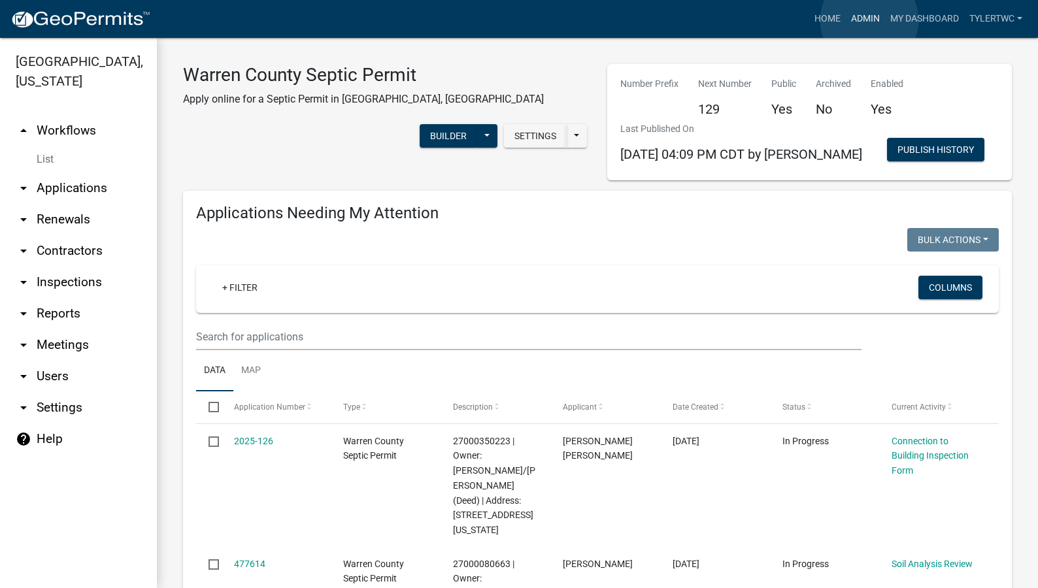
click at [869, 20] on link "Admin" at bounding box center [865, 19] width 39 height 25
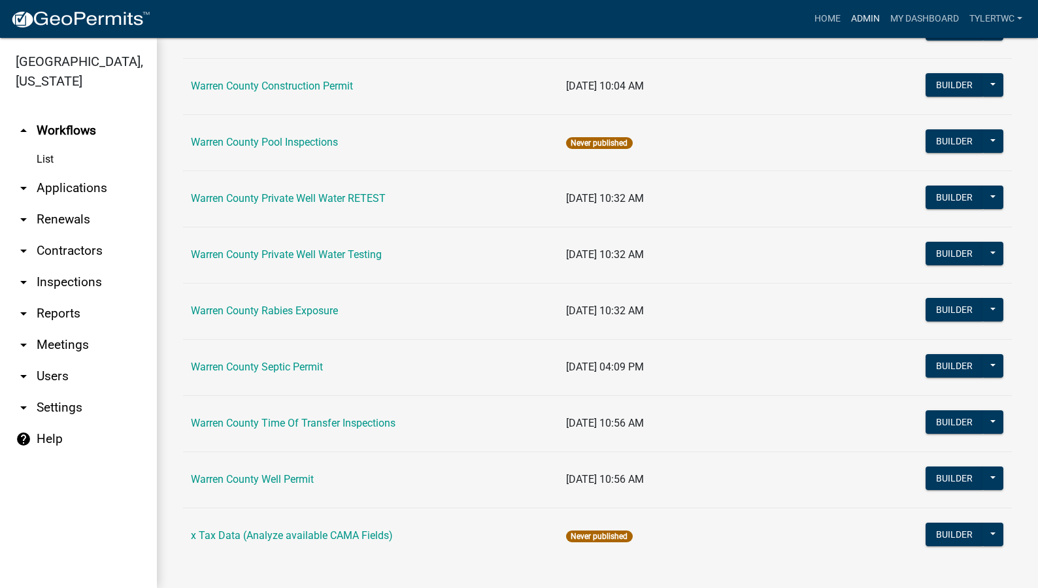
scroll to position [798, 0]
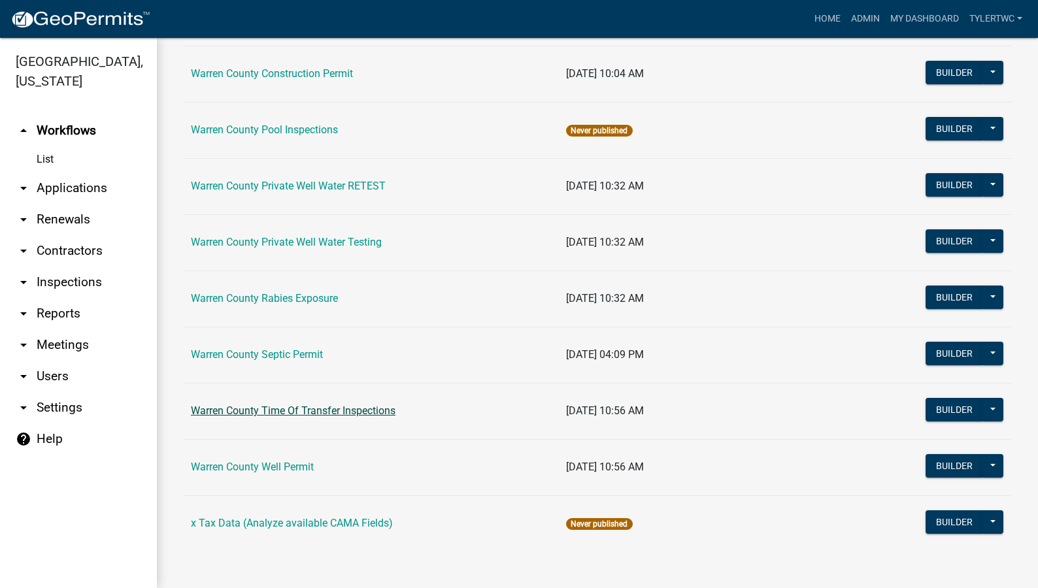
click at [274, 409] on link "Warren County Time Of Transfer Inspections" at bounding box center [293, 410] width 205 height 12
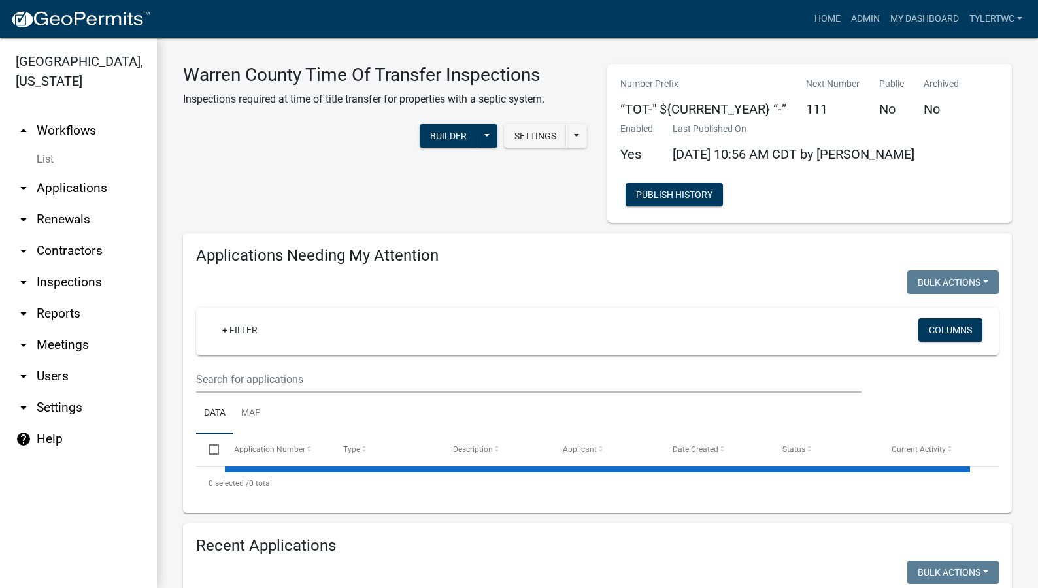
select select "2: 50"
select select "3: 100"
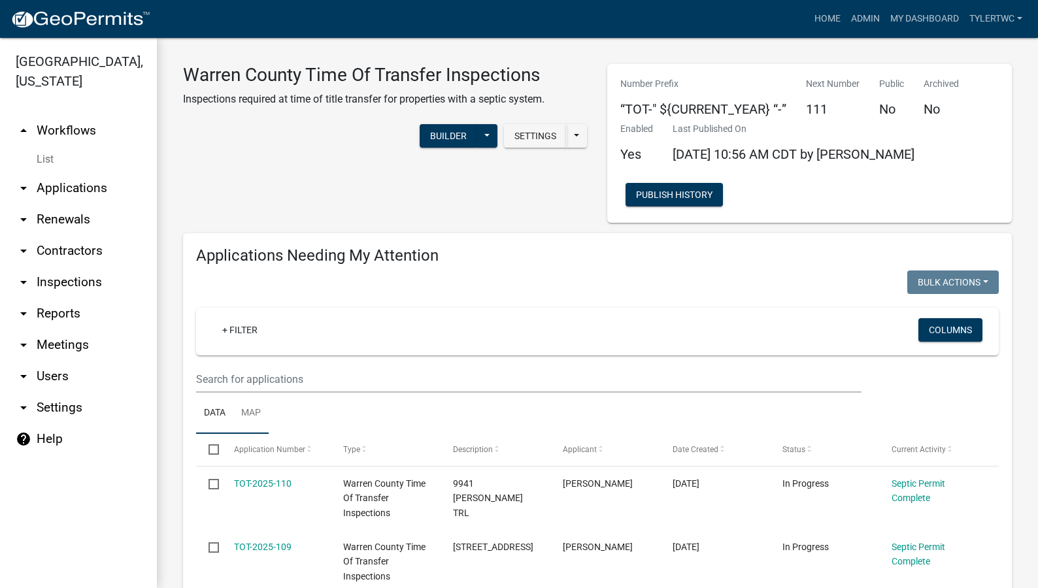
click at [246, 416] on link "Map" at bounding box center [250, 414] width 35 height 42
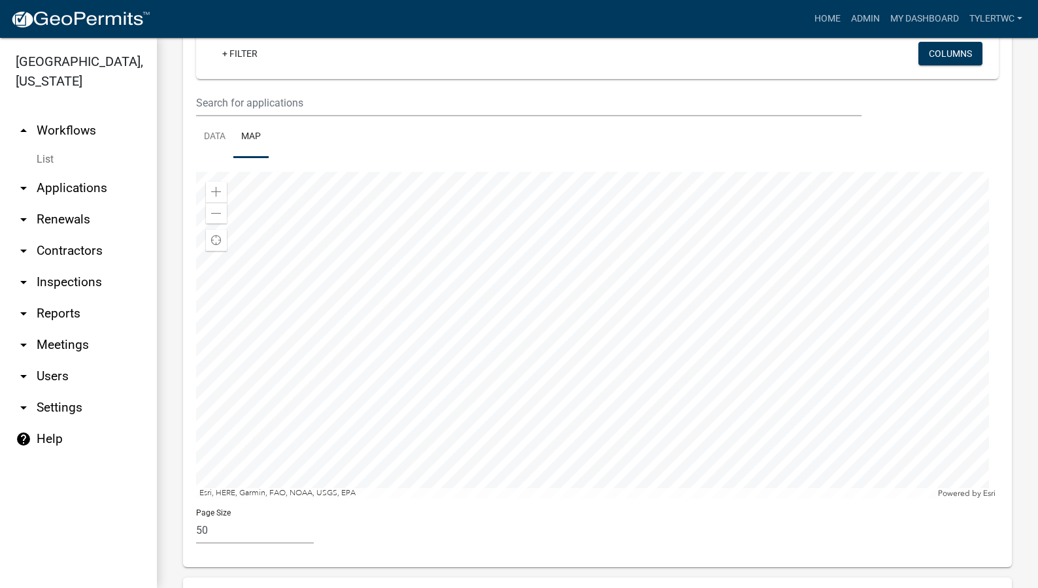
scroll to position [305, 0]
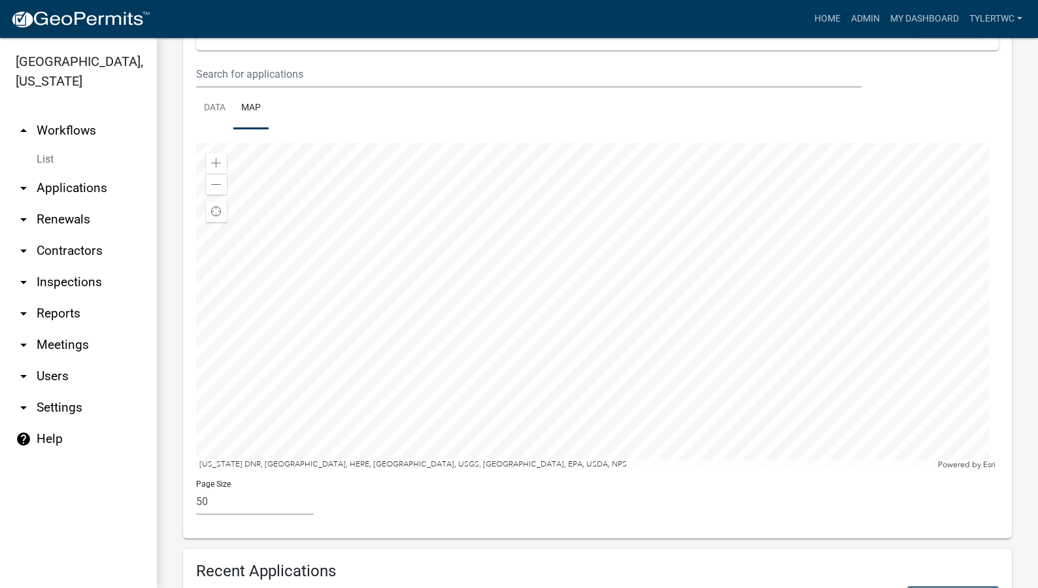
click at [646, 220] on div at bounding box center [597, 306] width 802 height 327
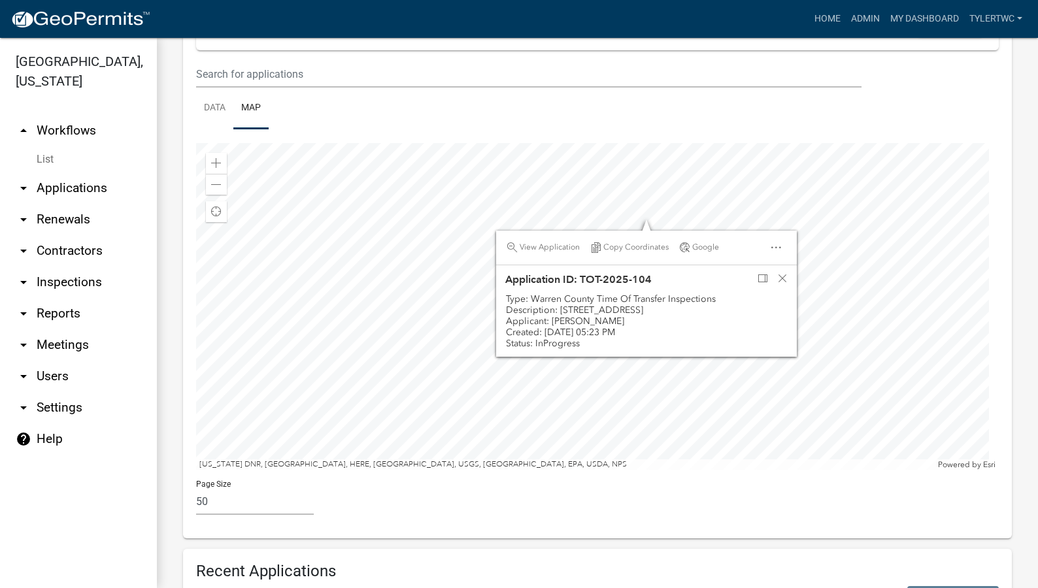
click at [639, 222] on div at bounding box center [597, 306] width 802 height 327
click at [655, 209] on div at bounding box center [597, 306] width 802 height 327
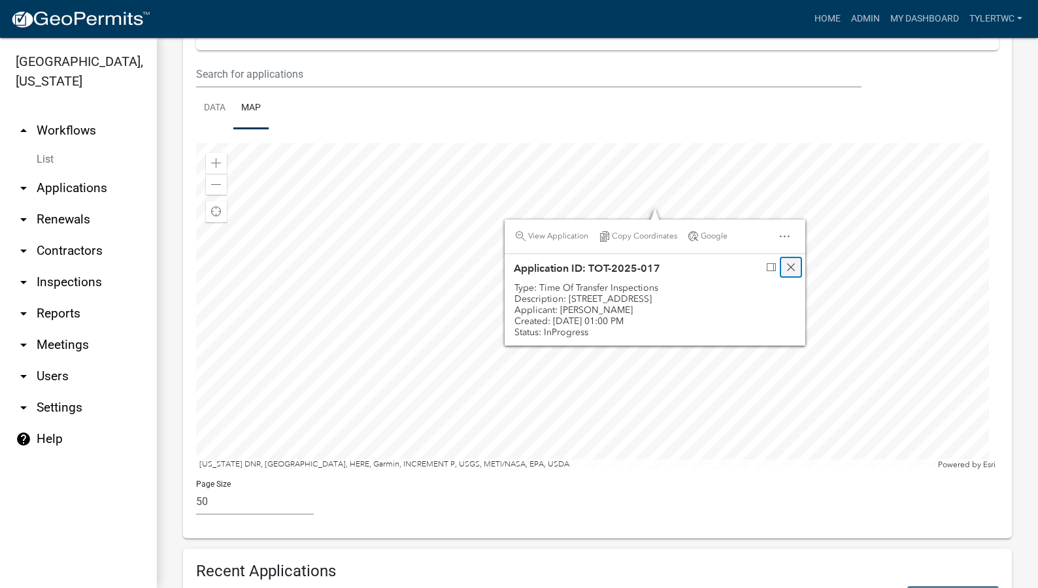
click at [791, 265] on span "Close" at bounding box center [790, 267] width 10 height 10
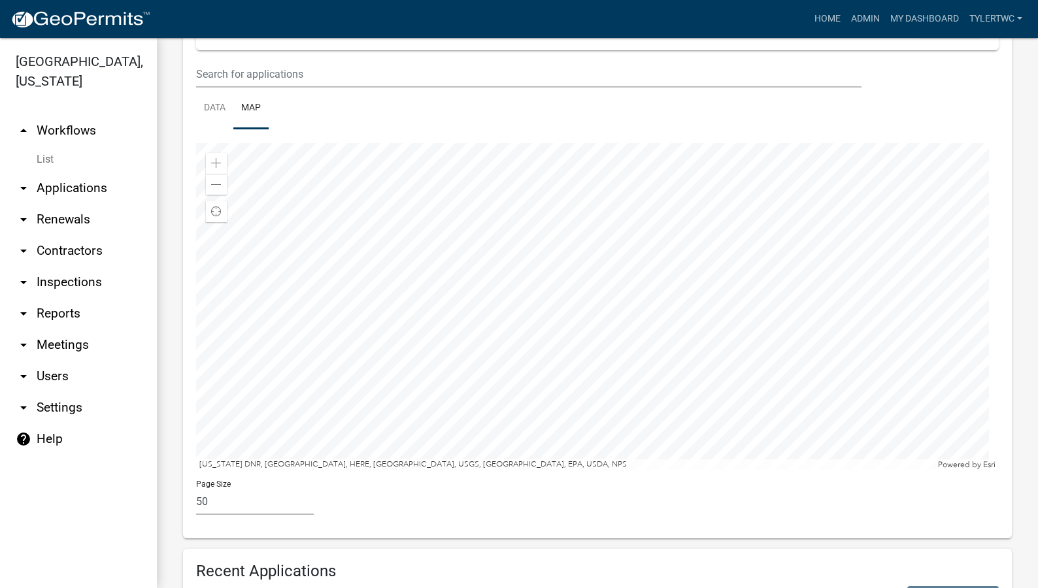
click at [749, 231] on div at bounding box center [597, 306] width 802 height 327
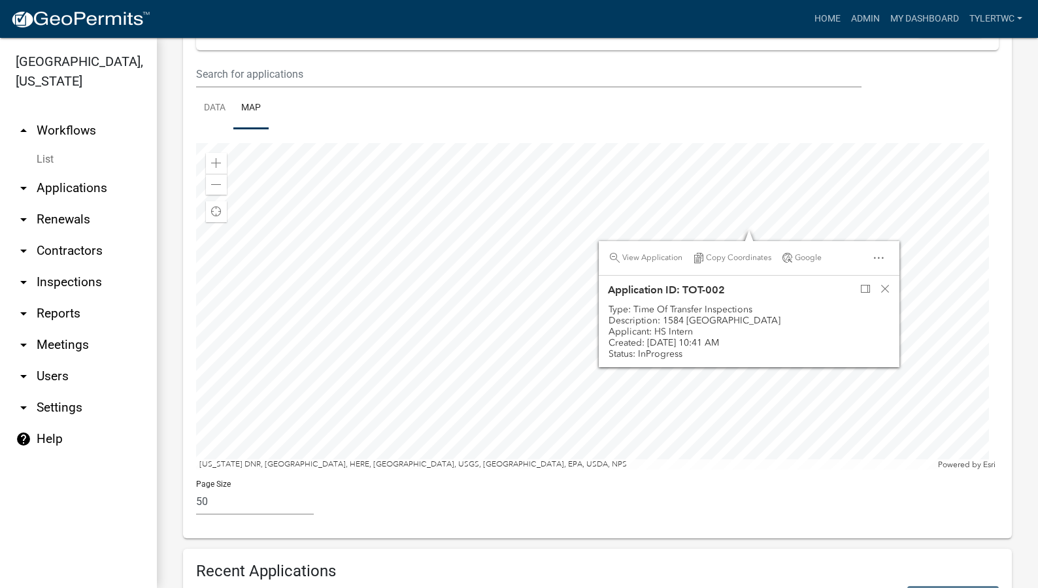
click at [428, 222] on div at bounding box center [597, 306] width 802 height 327
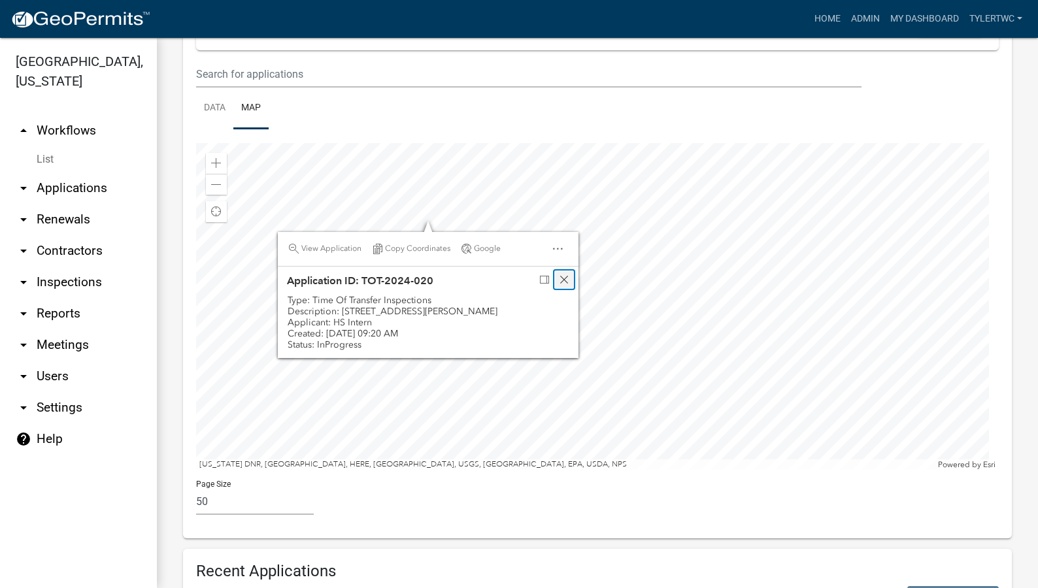
click at [565, 272] on div "Close" at bounding box center [564, 280] width 20 height 18
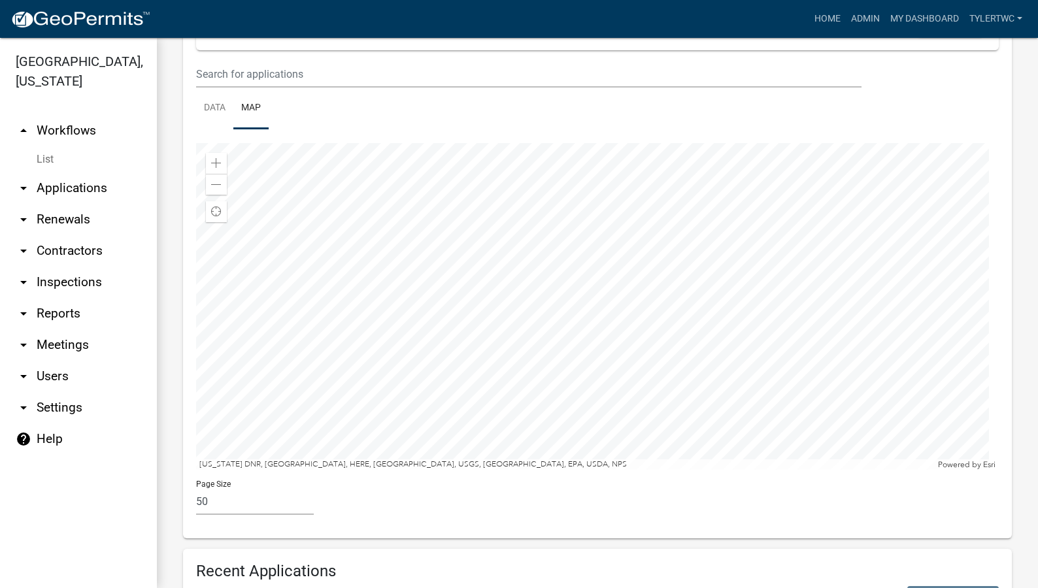
click at [470, 255] on div at bounding box center [597, 306] width 802 height 327
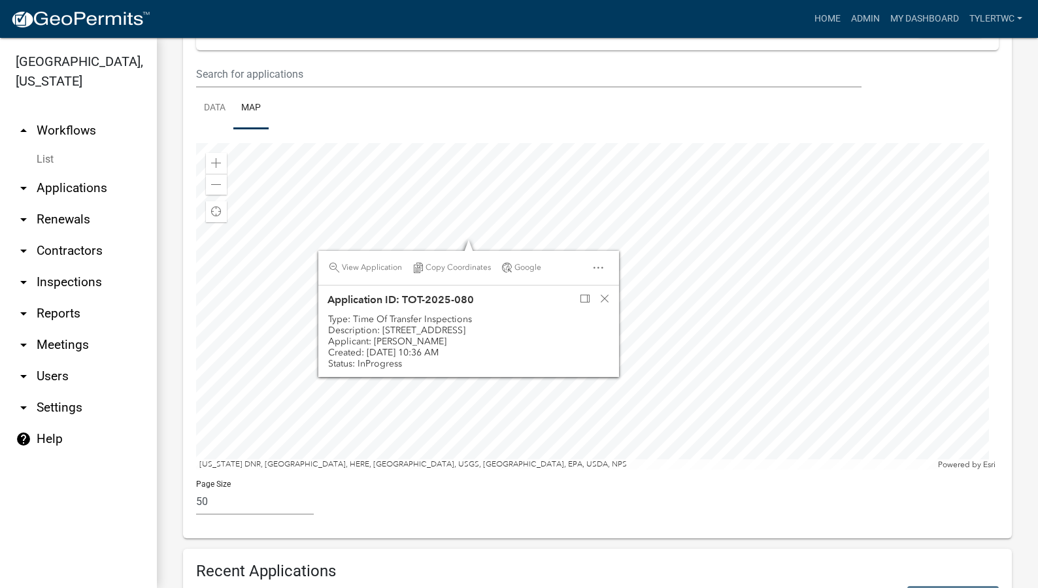
scroll to position [152, 0]
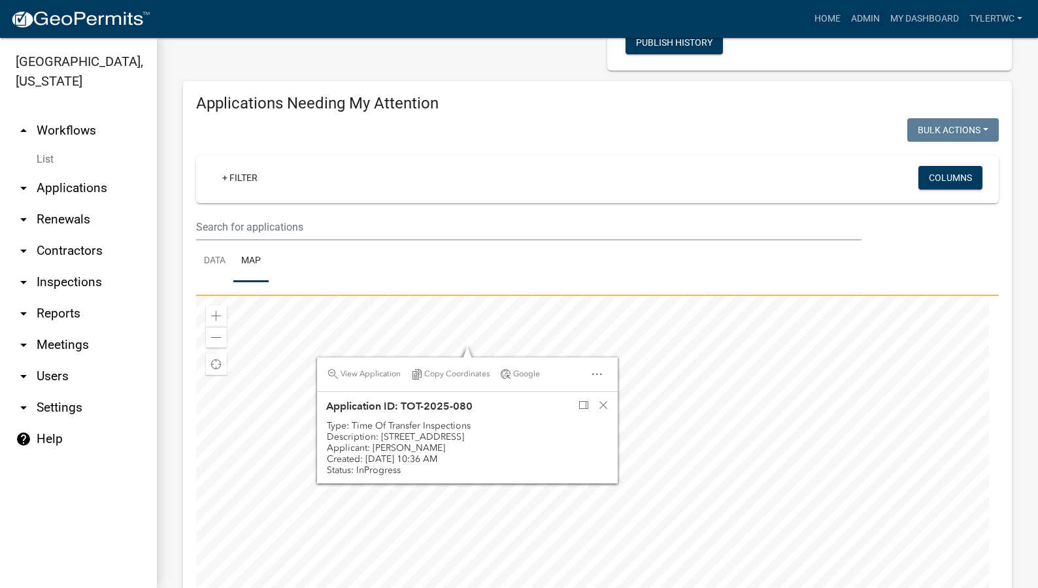
click at [525, 303] on div at bounding box center [597, 459] width 802 height 327
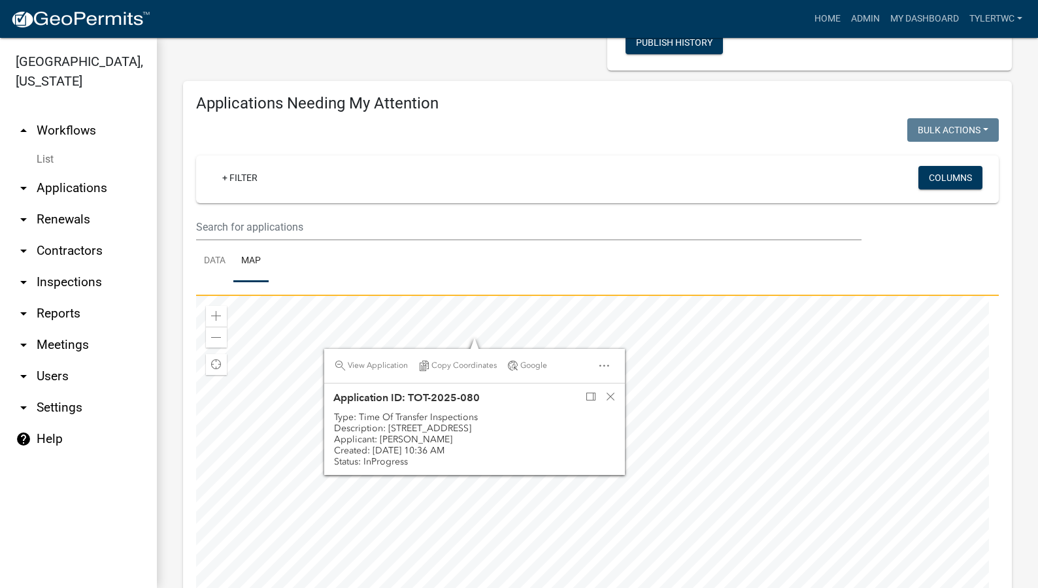
click at [668, 447] on div at bounding box center [597, 459] width 802 height 327
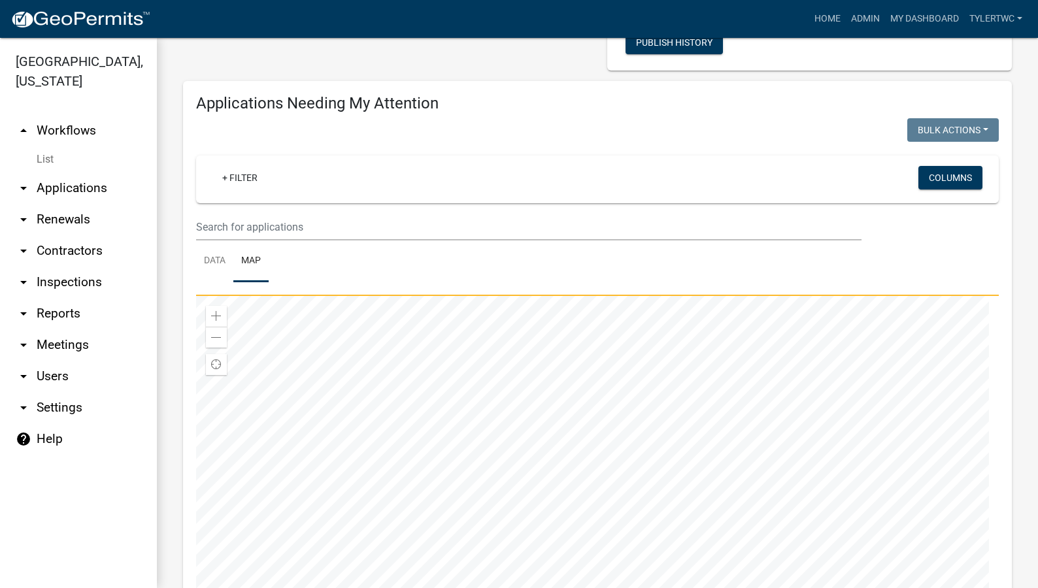
click at [472, 347] on div at bounding box center [597, 459] width 802 height 327
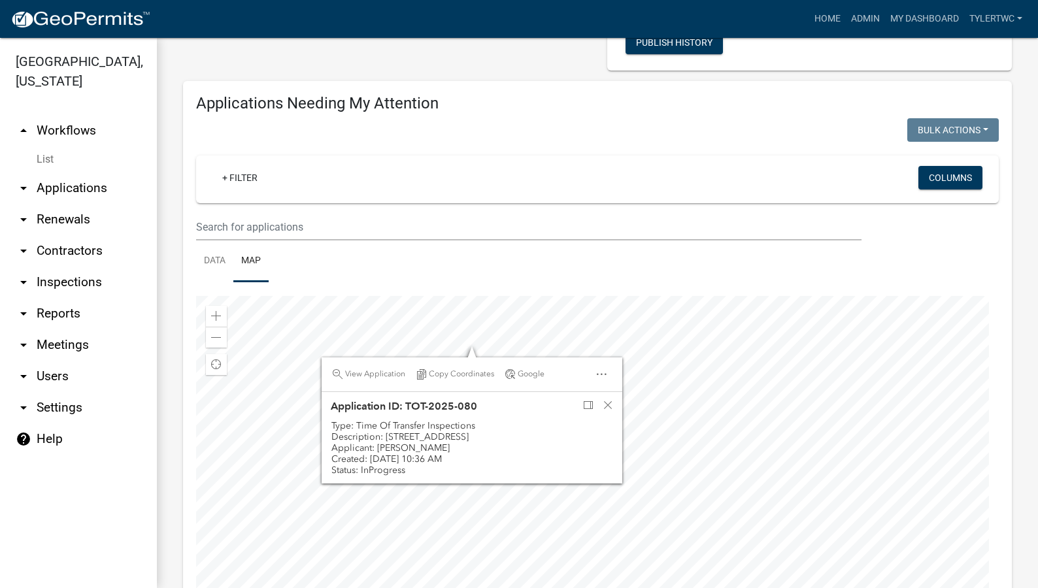
click at [643, 350] on div at bounding box center [597, 459] width 802 height 327
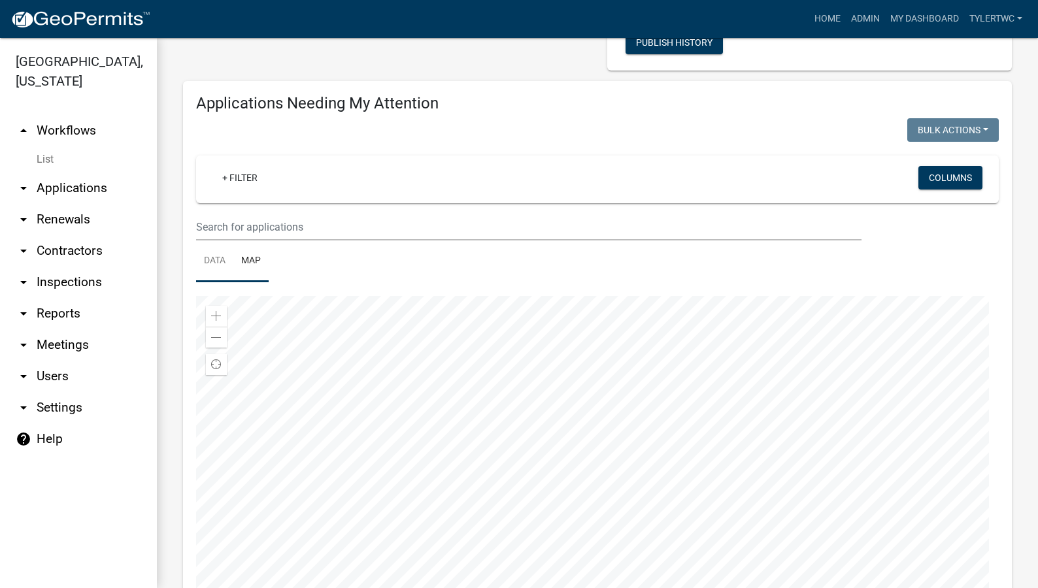
click at [208, 259] on link "Data" at bounding box center [214, 261] width 37 height 42
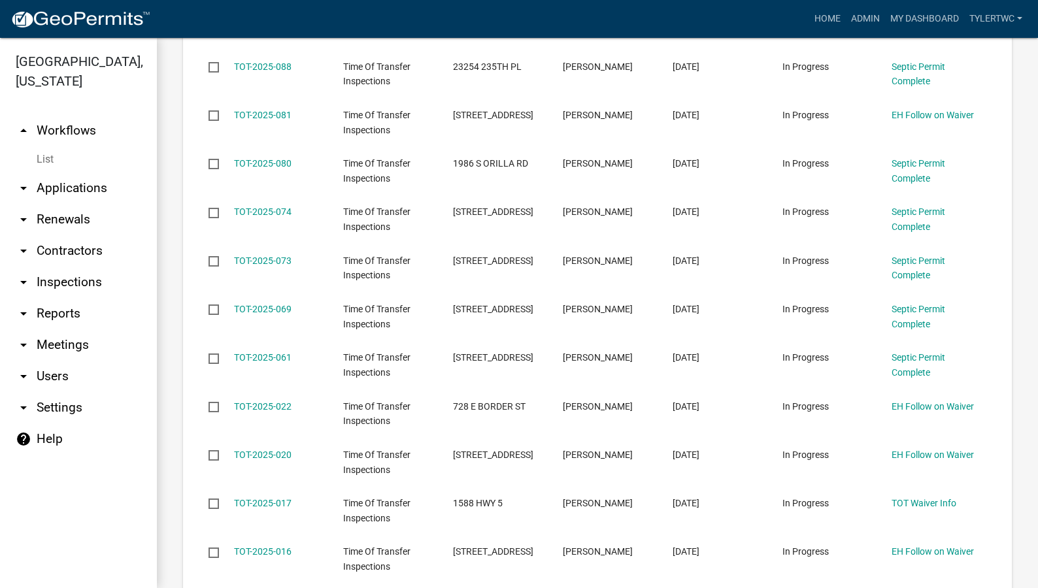
scroll to position [2973, 0]
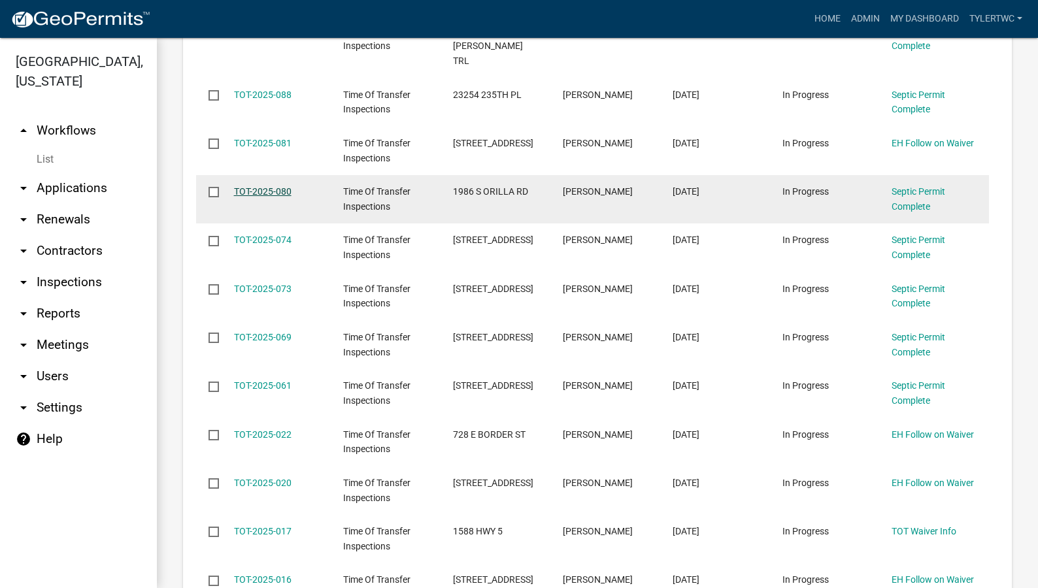
click at [266, 186] on link "TOT-2025-080" at bounding box center [263, 191] width 58 height 10
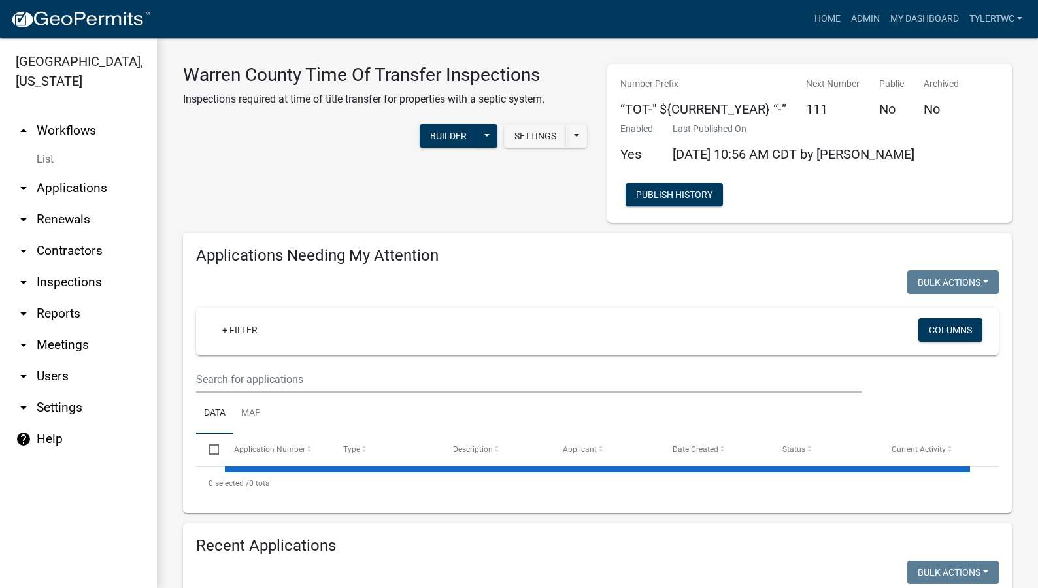
select select "2: 50"
select select "3: 100"
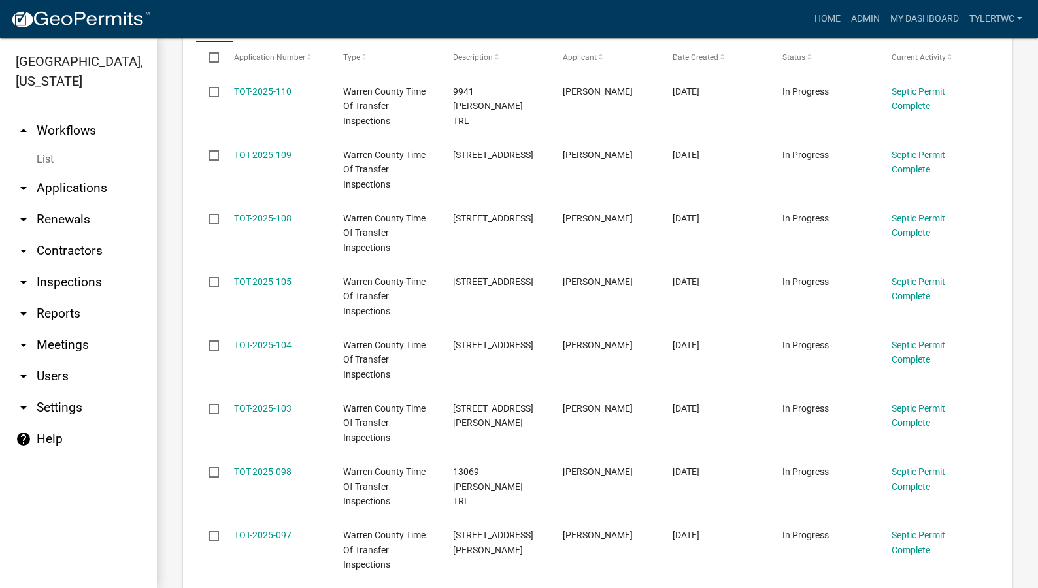
scroll to position [457, 0]
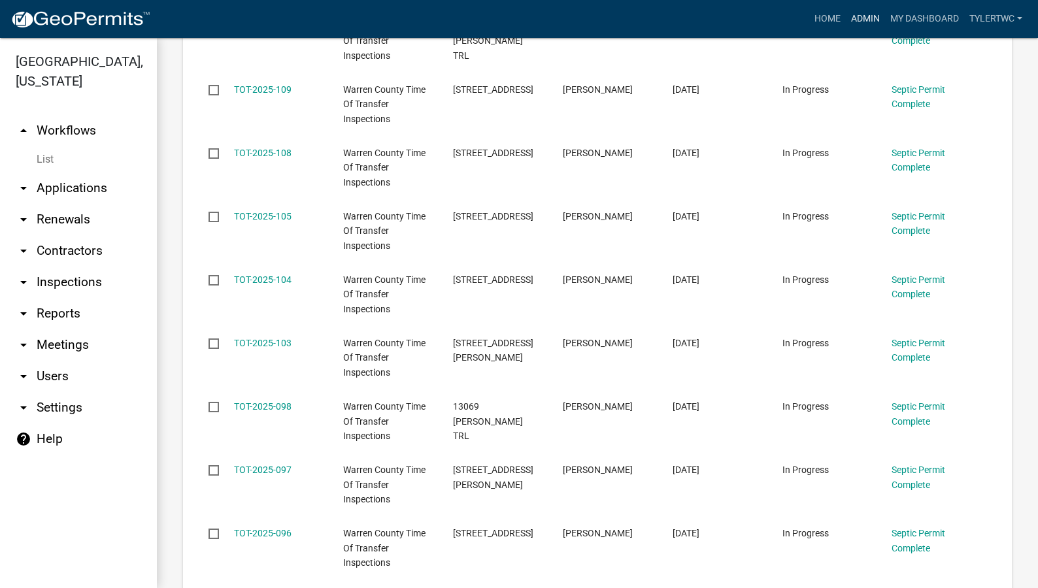
click at [857, 17] on link "Admin" at bounding box center [865, 19] width 39 height 25
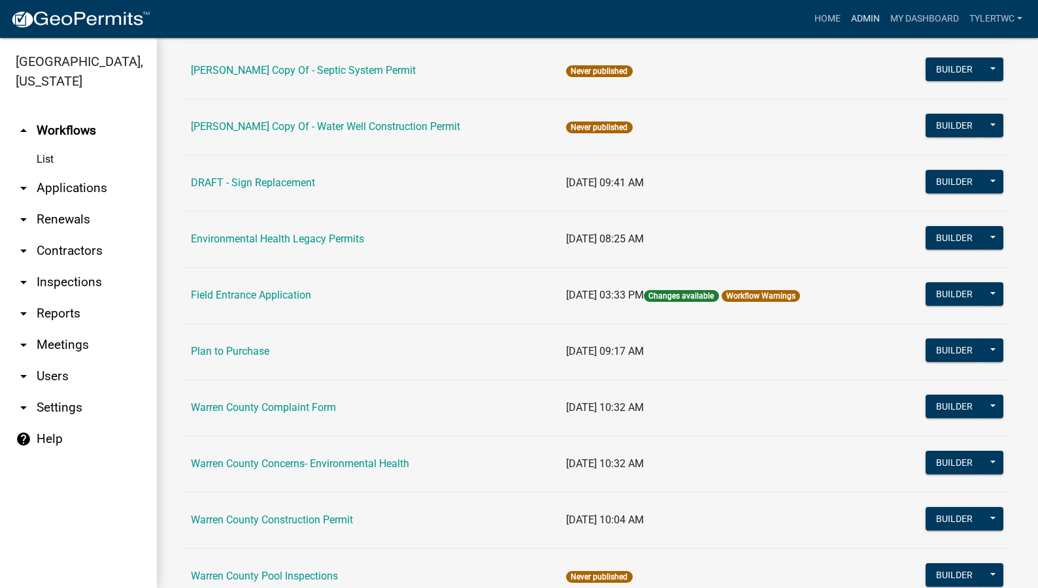
scroll to position [798, 0]
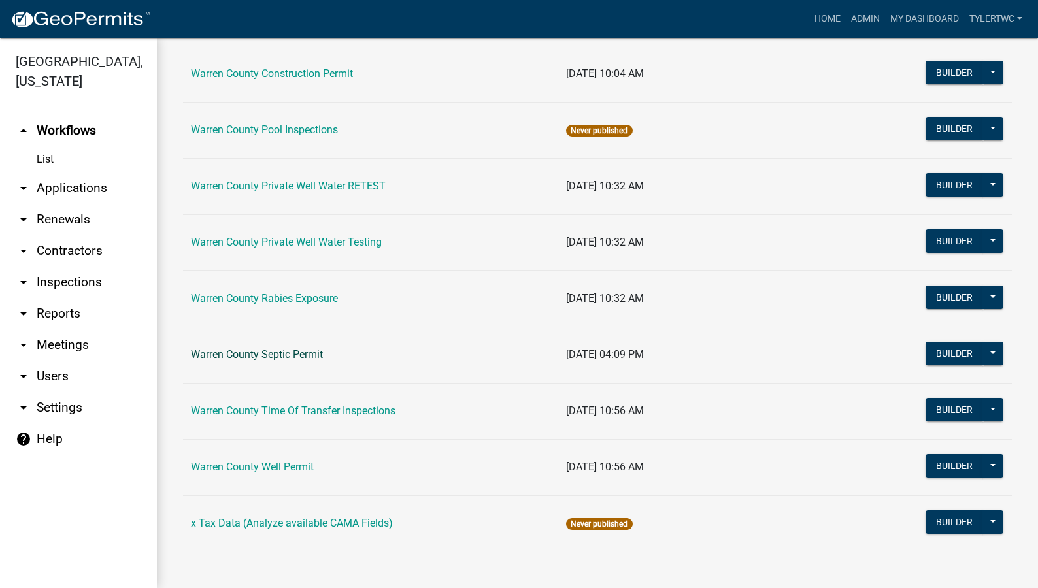
click at [241, 354] on link "Warren County Septic Permit" at bounding box center [257, 354] width 132 height 12
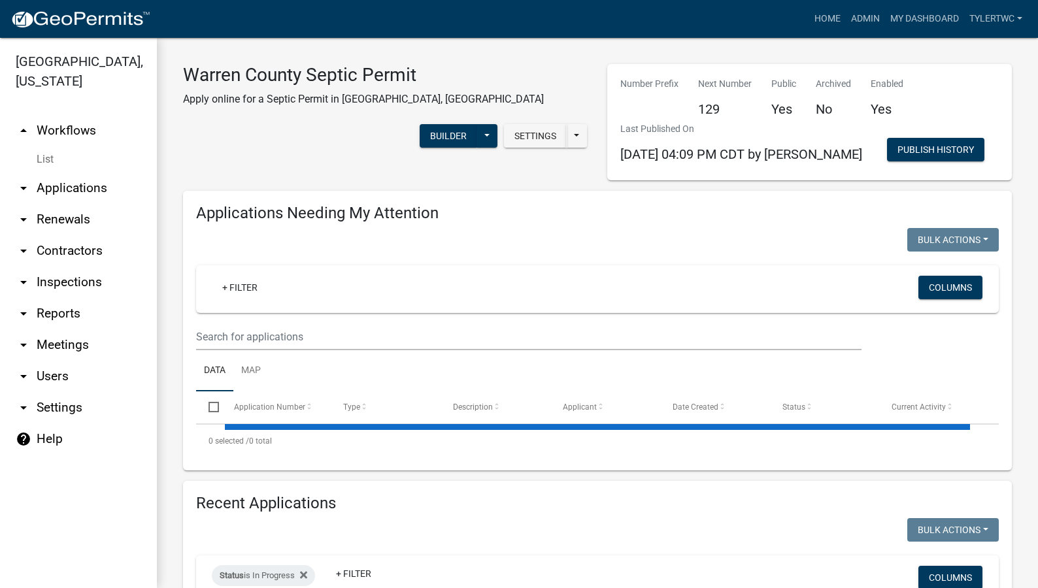
select select "2: 50"
select select "3: 100"
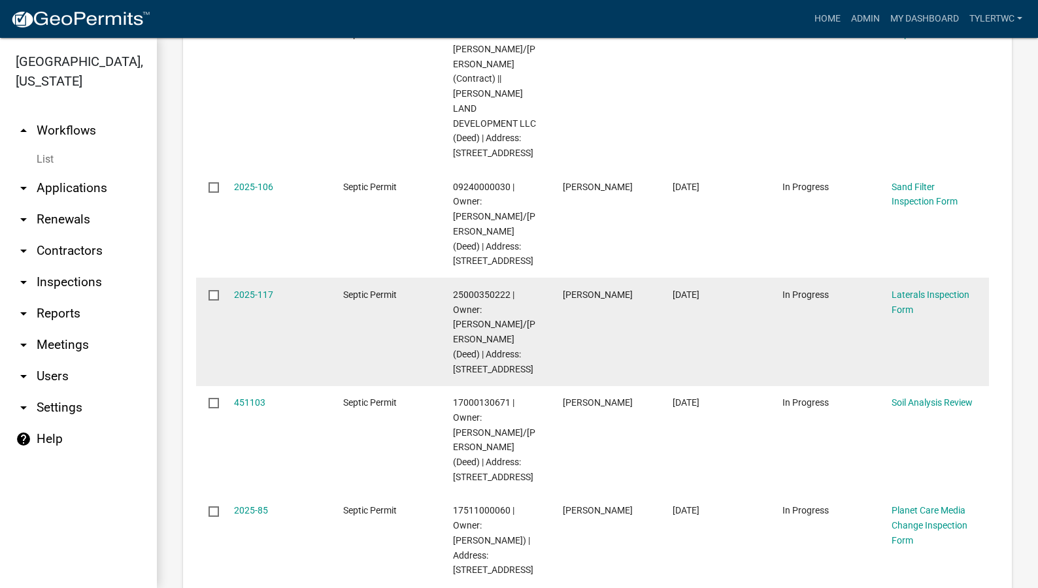
scroll to position [1220, 0]
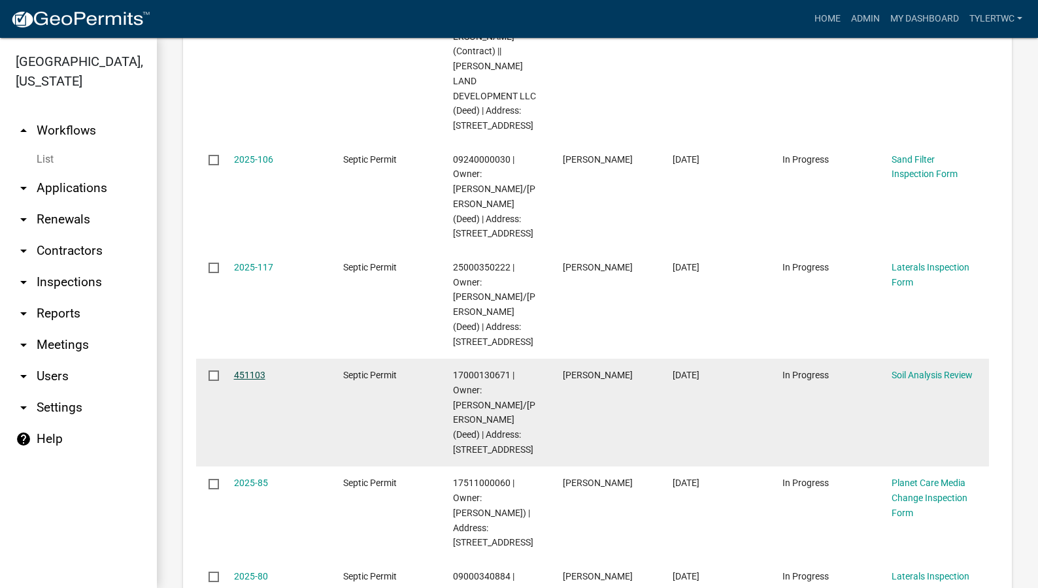
click at [237, 370] on link "451103" at bounding box center [249, 375] width 31 height 10
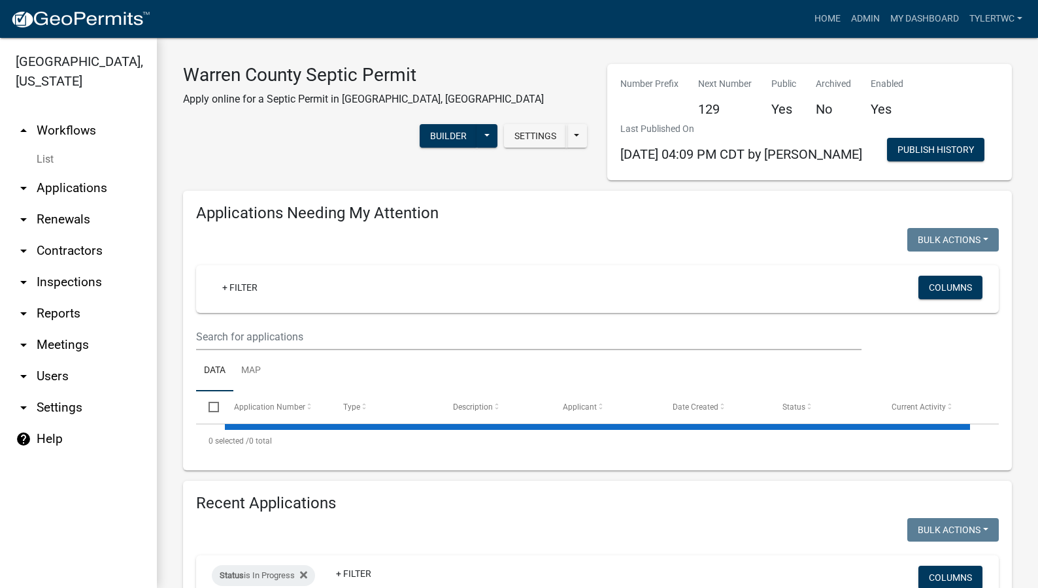
select select "2: 50"
select select "3: 100"
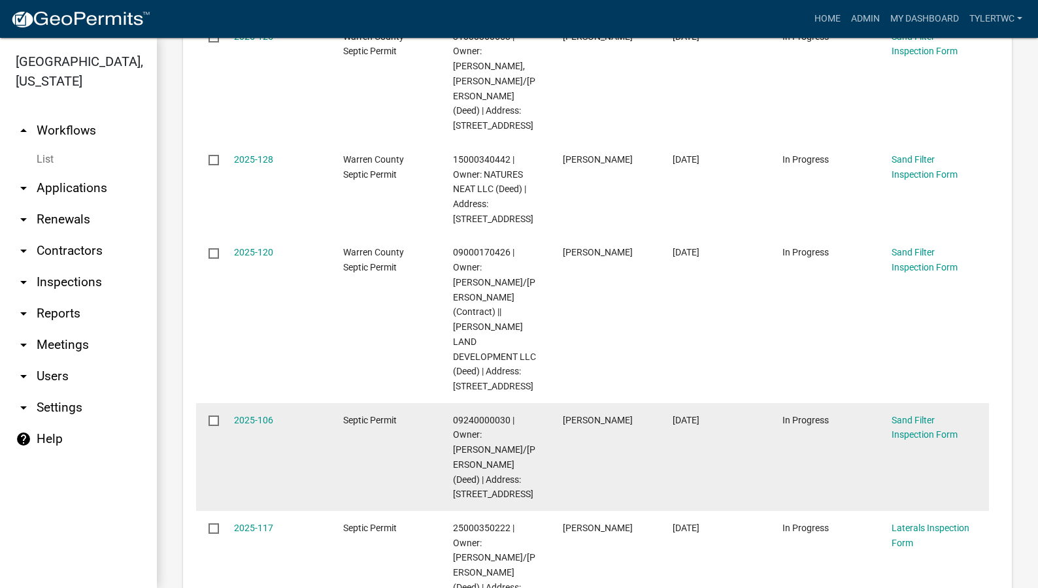
scroll to position [1067, 0]
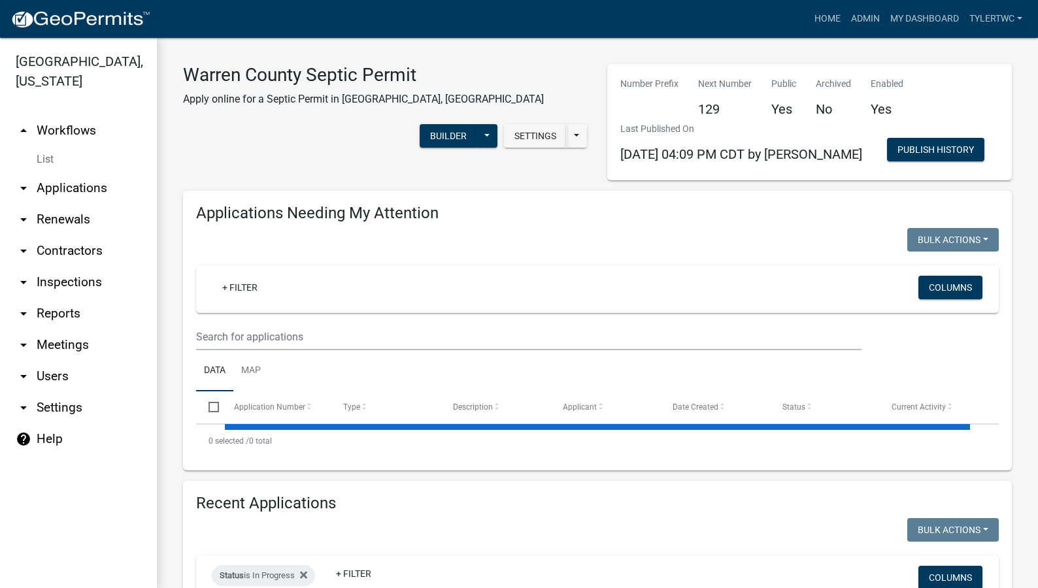
select select "2: 50"
select select "3: 100"
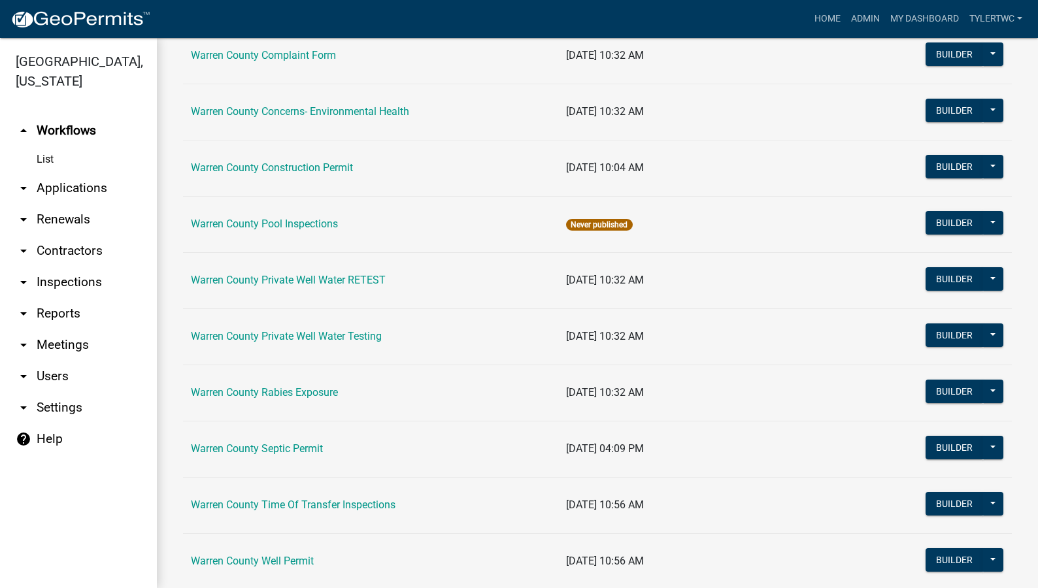
scroll to position [798, 0]
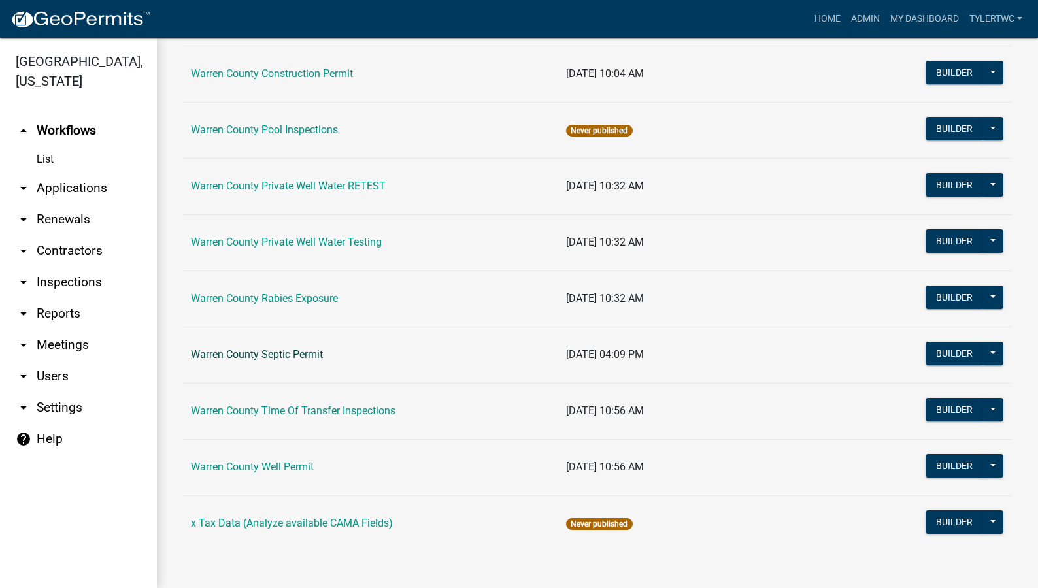
click at [262, 352] on link "Warren County Septic Permit" at bounding box center [257, 354] width 132 height 12
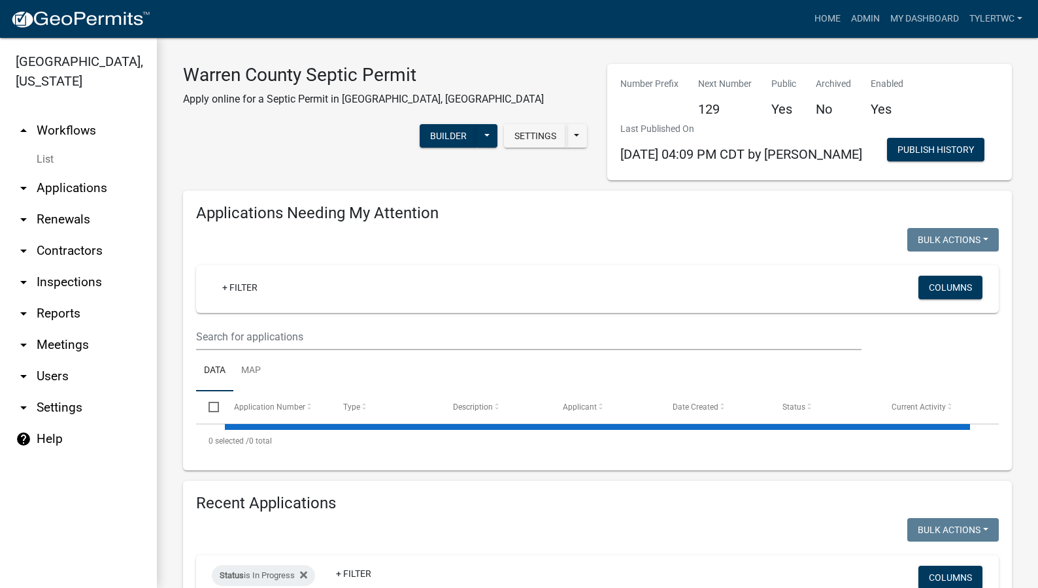
select select "2: 50"
select select "3: 100"
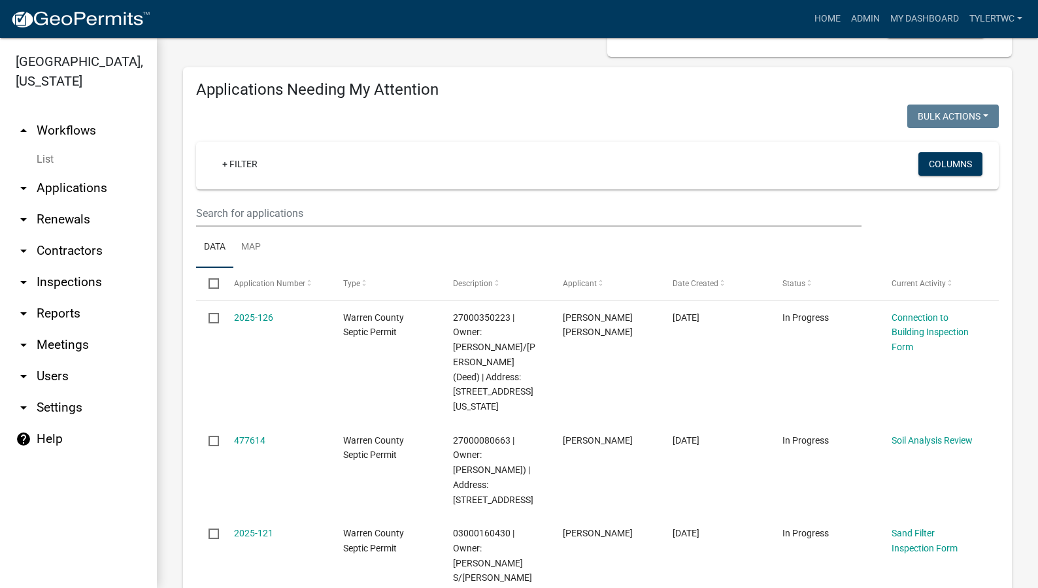
scroll to position [152, 0]
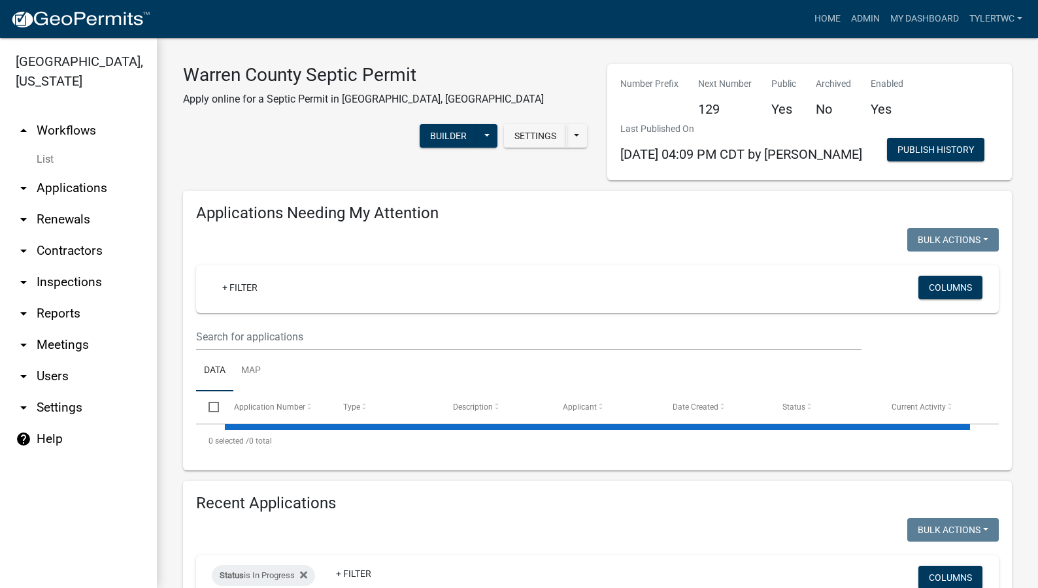
select select "3: 100"
select select "2: 50"
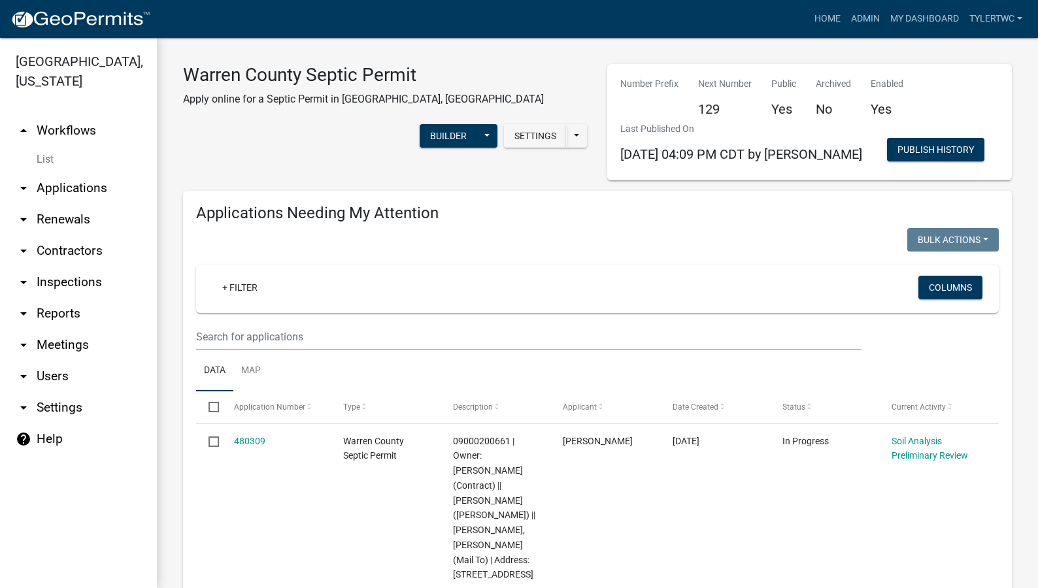
scroll to position [152, 0]
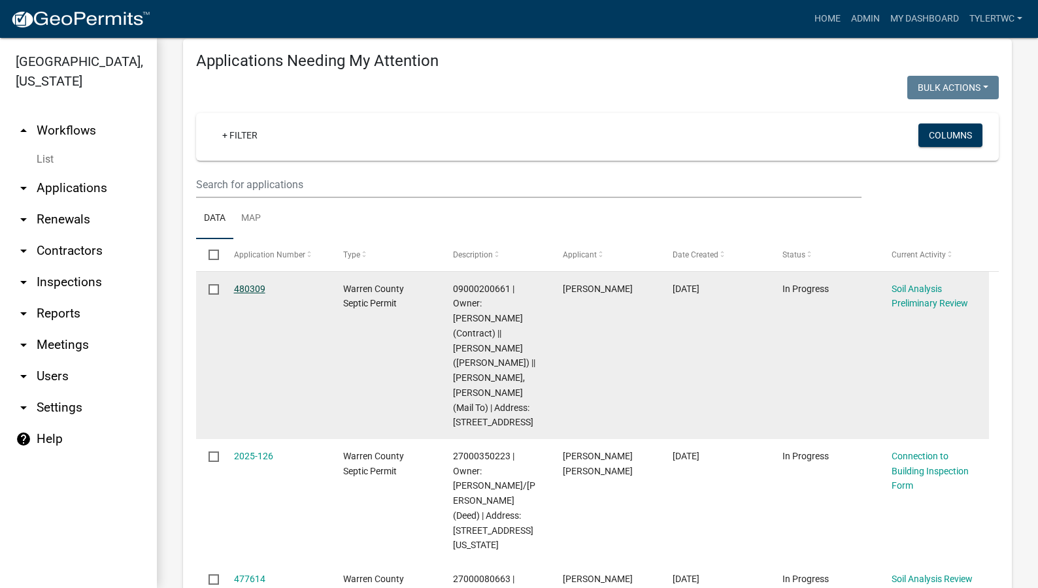
click at [252, 286] on link "480309" at bounding box center [249, 289] width 31 height 10
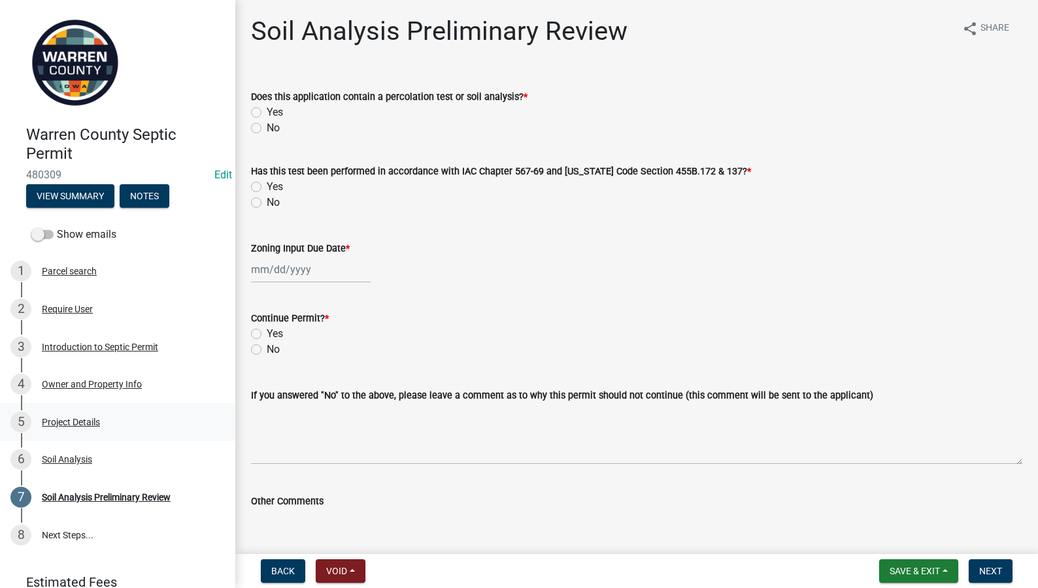
click at [75, 423] on div "Project Details" at bounding box center [71, 422] width 58 height 9
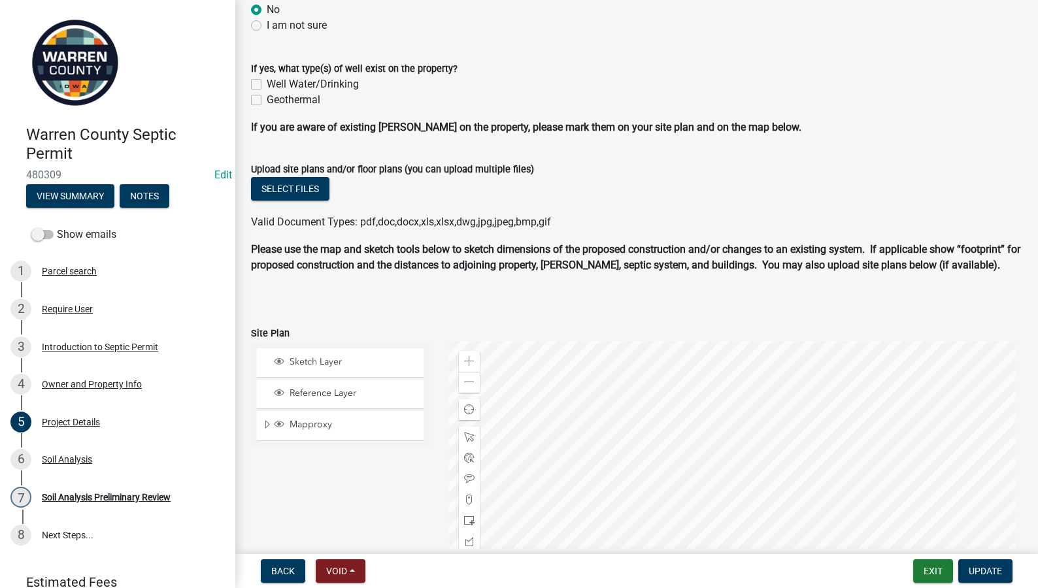
scroll to position [763, 0]
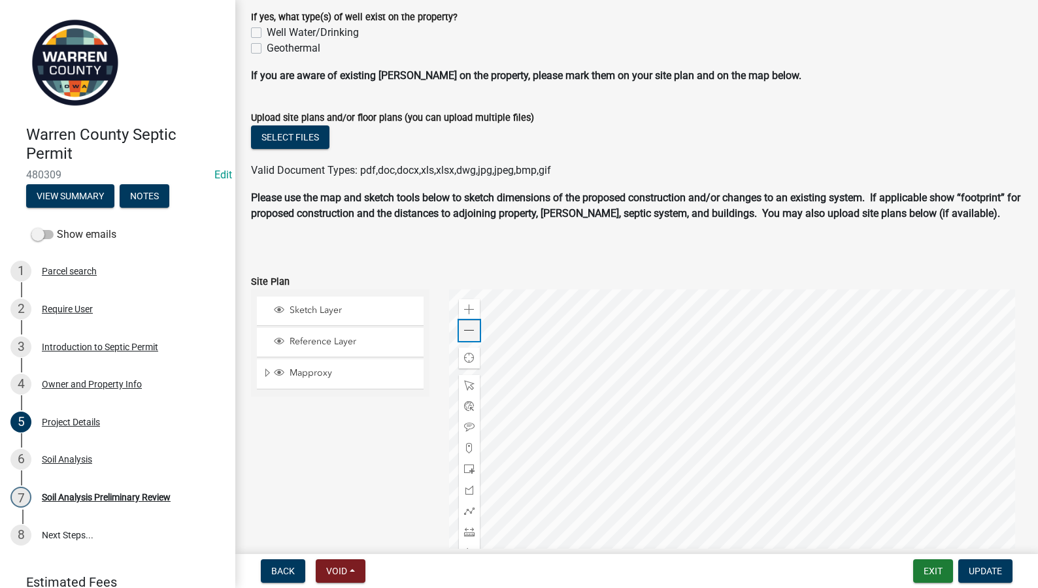
click at [466, 329] on span at bounding box center [469, 330] width 10 height 10
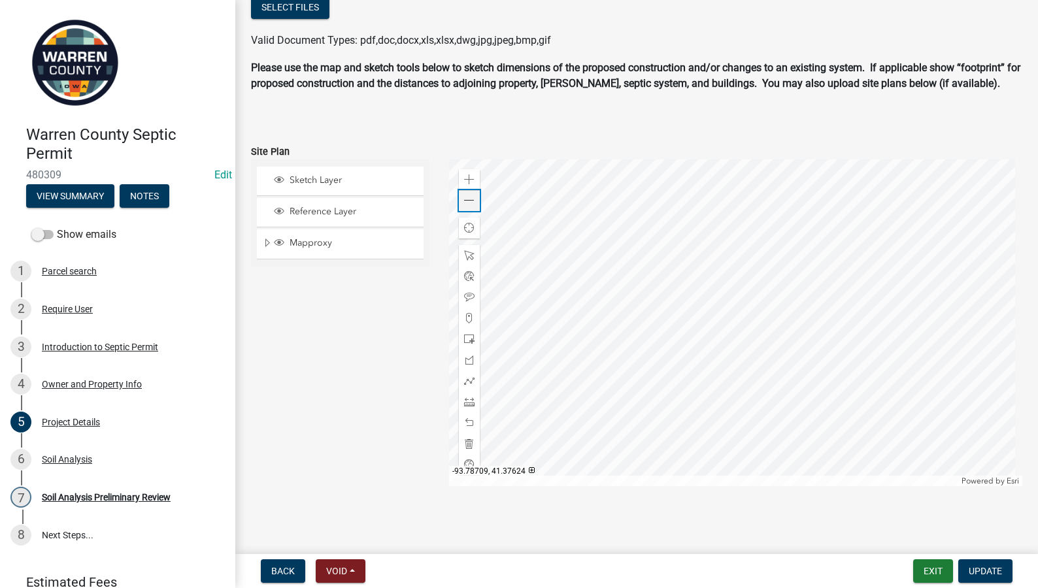
click at [467, 201] on span at bounding box center [469, 200] width 10 height 10
click at [465, 180] on span at bounding box center [469, 179] width 10 height 10
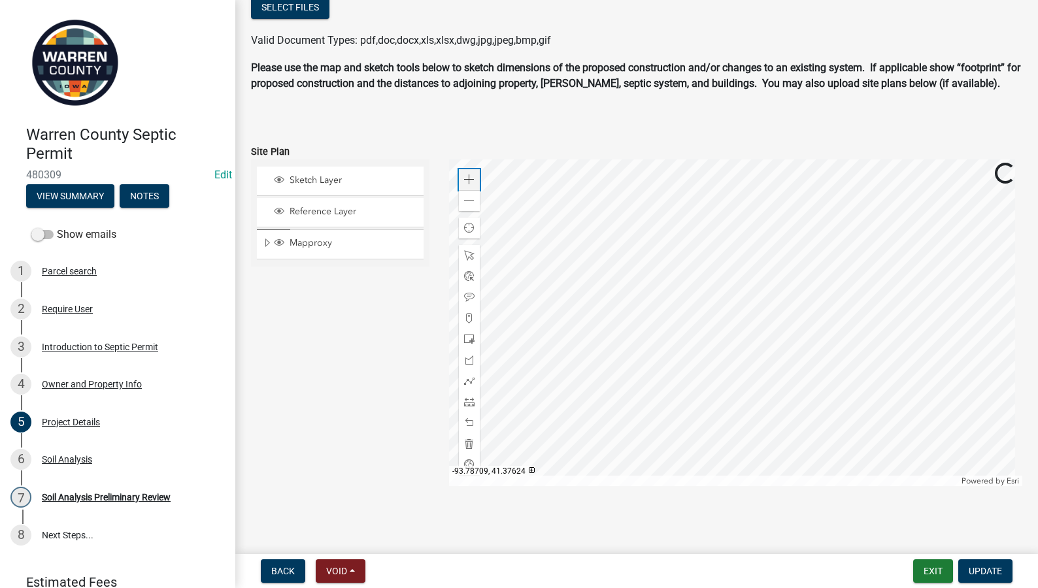
click at [465, 180] on span at bounding box center [469, 179] width 10 height 10
click at [66, 453] on div "6 Soil Analysis" at bounding box center [112, 459] width 204 height 21
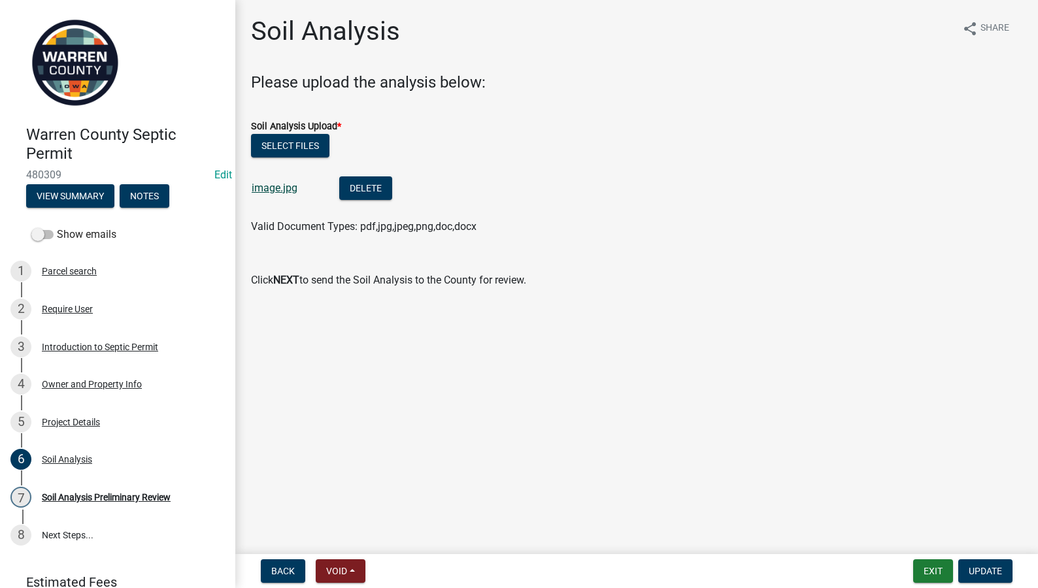
click at [272, 190] on link "image.jpg" at bounding box center [275, 188] width 46 height 12
click at [68, 493] on div "Soil Analysis Preliminary Review" at bounding box center [106, 497] width 129 height 9
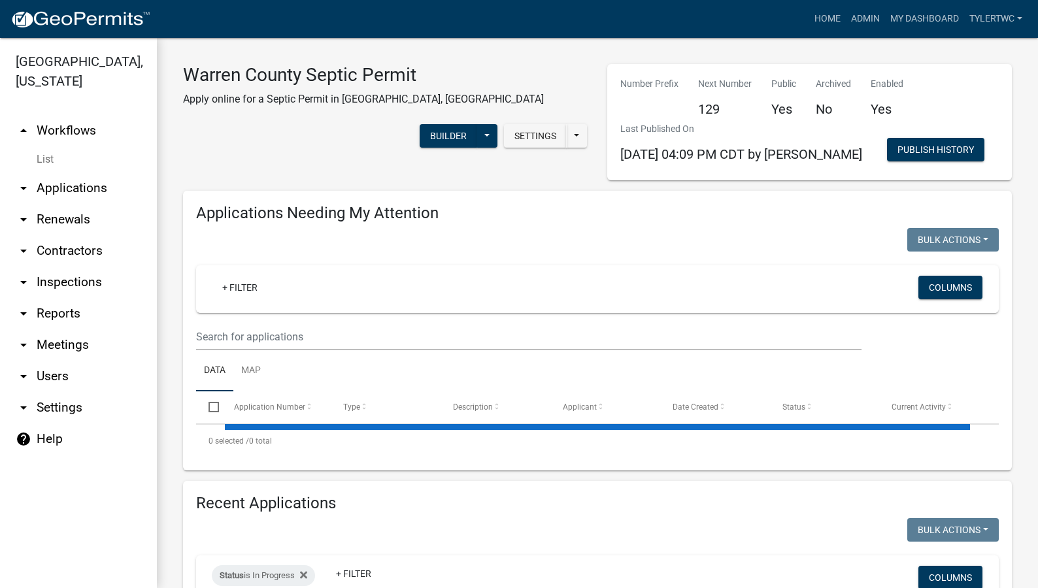
select select "2: 50"
select select "3: 100"
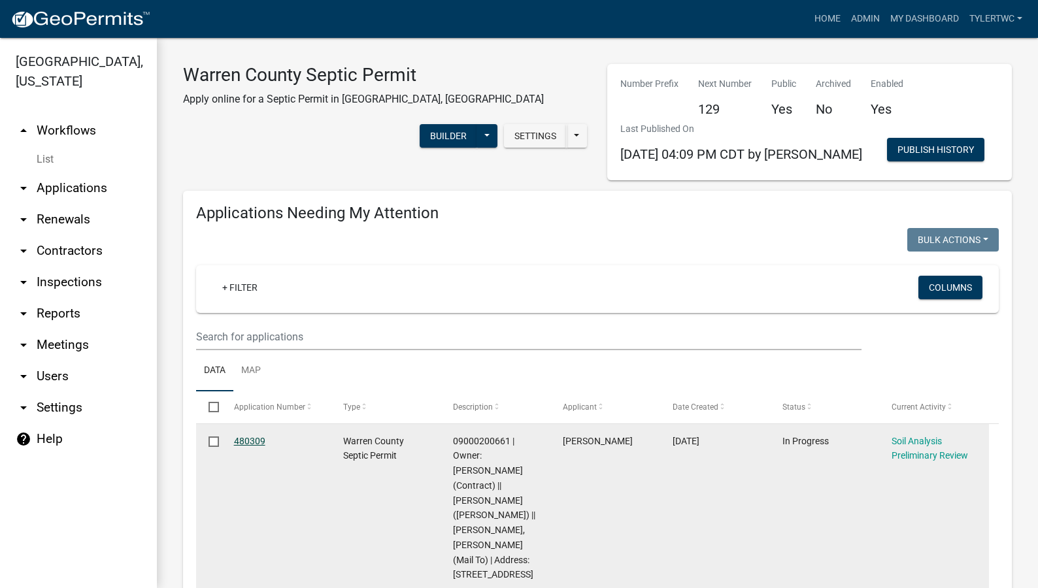
click at [255, 438] on link "480309" at bounding box center [249, 441] width 31 height 10
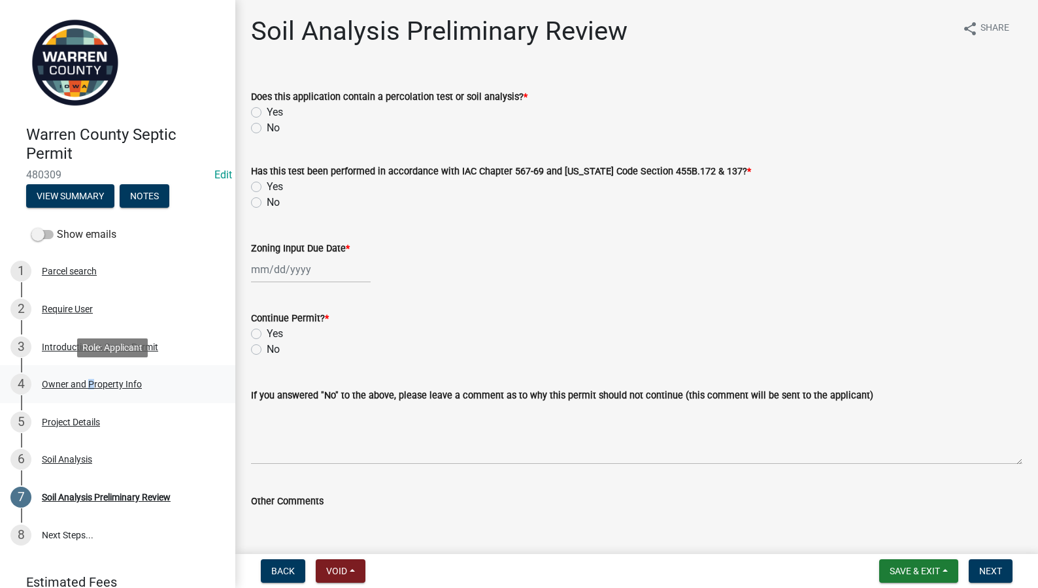
click at [87, 383] on div "Owner and Property Info" at bounding box center [92, 384] width 100 height 9
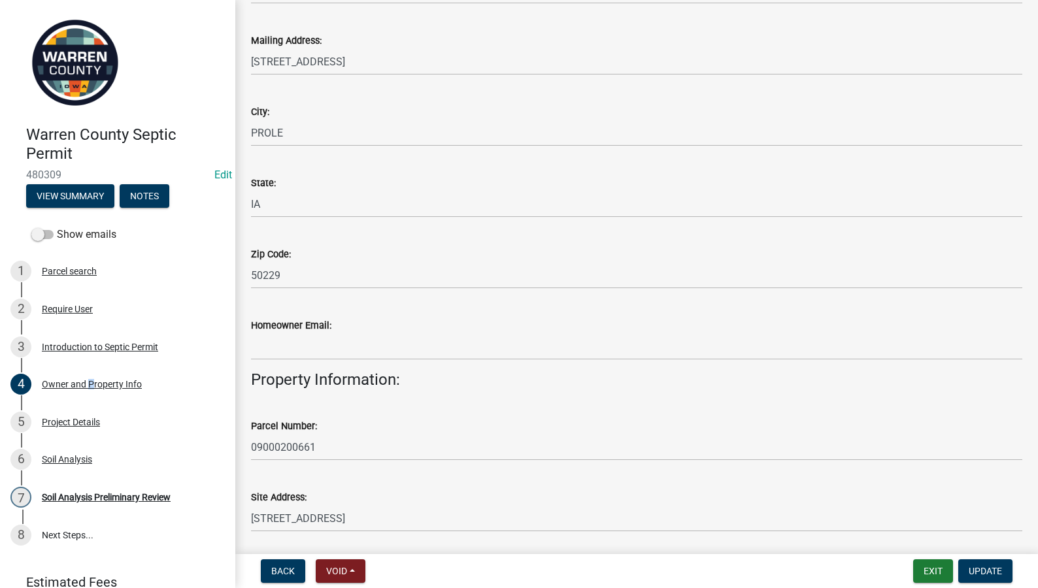
scroll to position [741, 0]
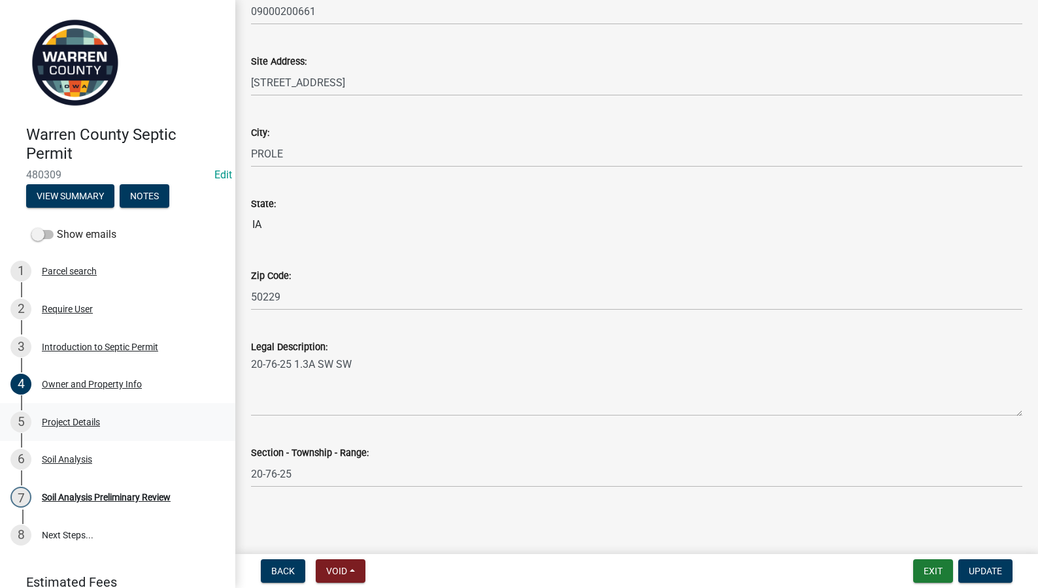
click at [73, 423] on div "Project Details" at bounding box center [71, 422] width 58 height 9
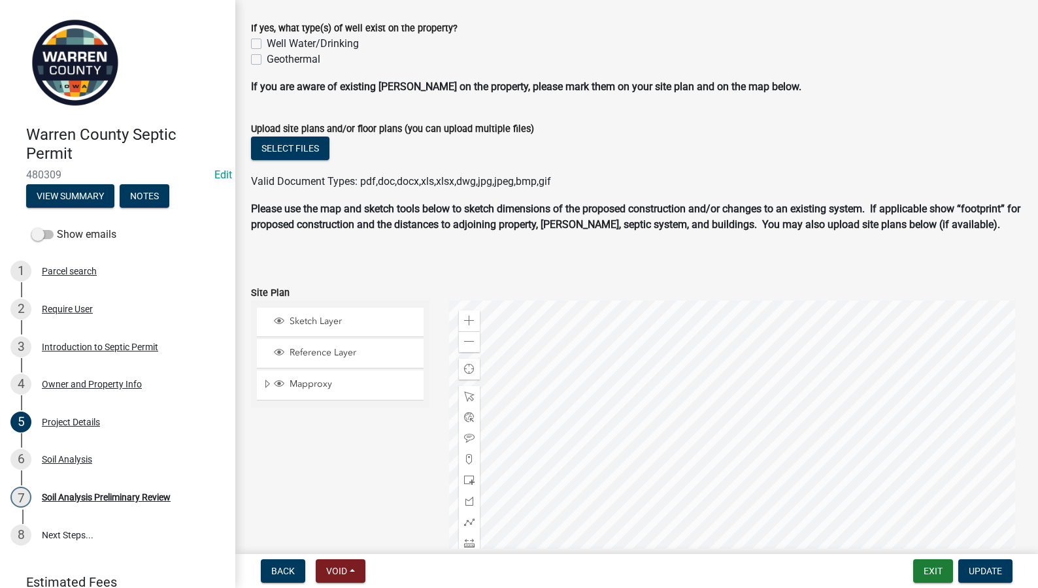
scroll to position [893, 0]
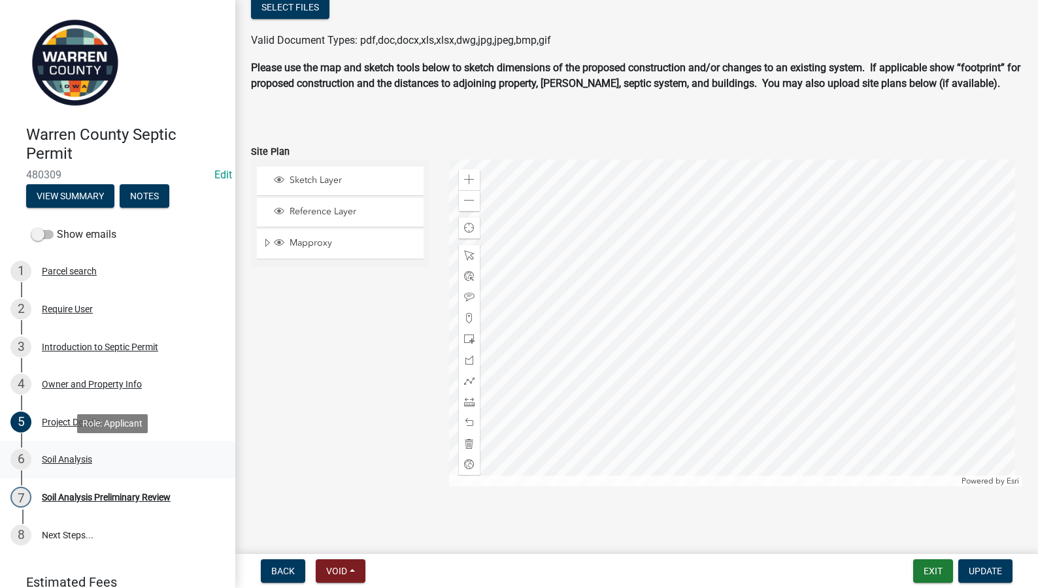
click at [65, 457] on div "Soil Analysis" at bounding box center [67, 459] width 50 height 9
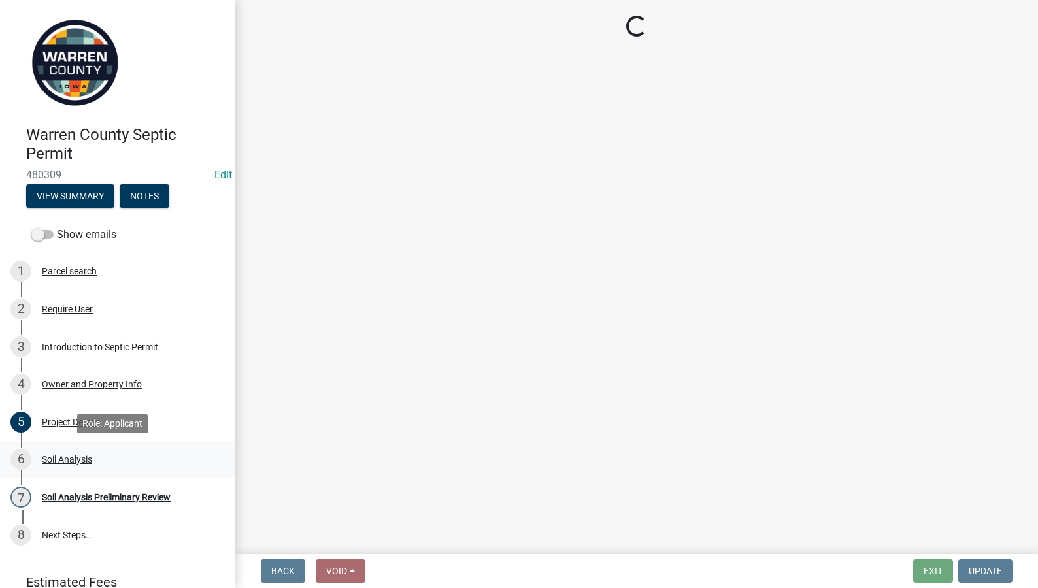
scroll to position [0, 0]
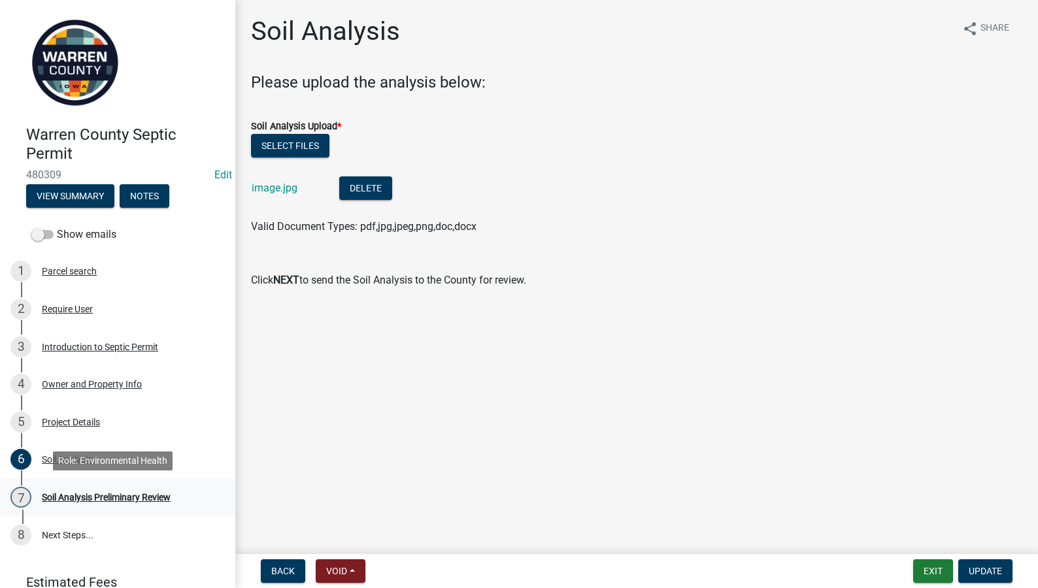
click at [82, 497] on div "Soil Analysis Preliminary Review" at bounding box center [106, 497] width 129 height 9
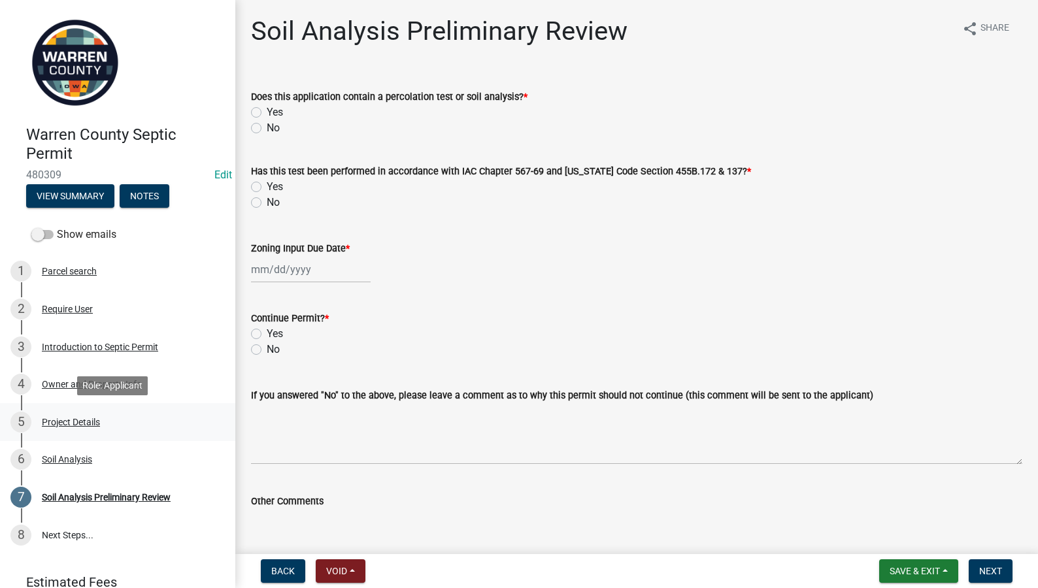
click at [63, 425] on div "Project Details" at bounding box center [71, 422] width 58 height 9
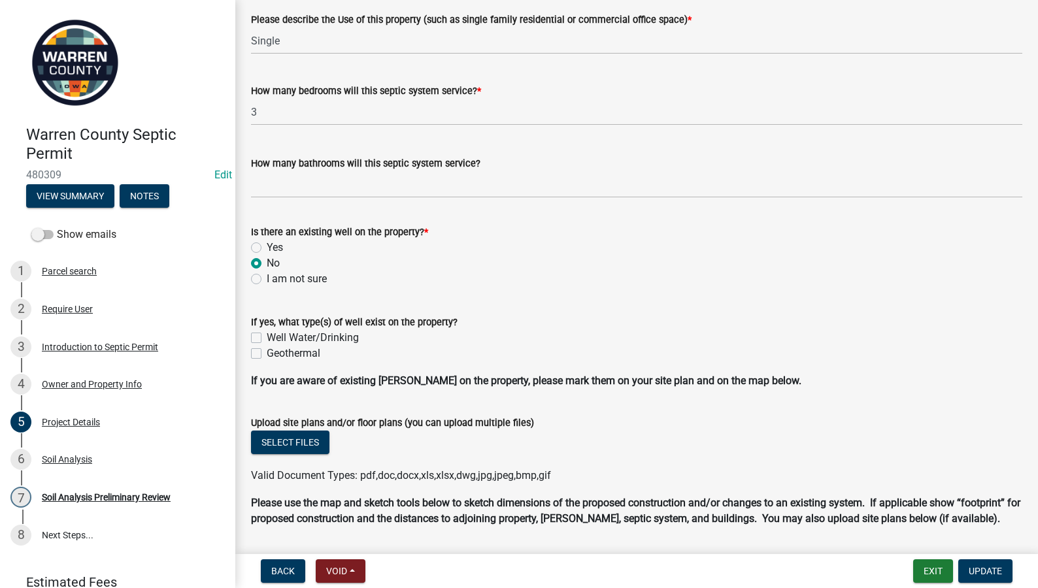
scroll to position [893, 0]
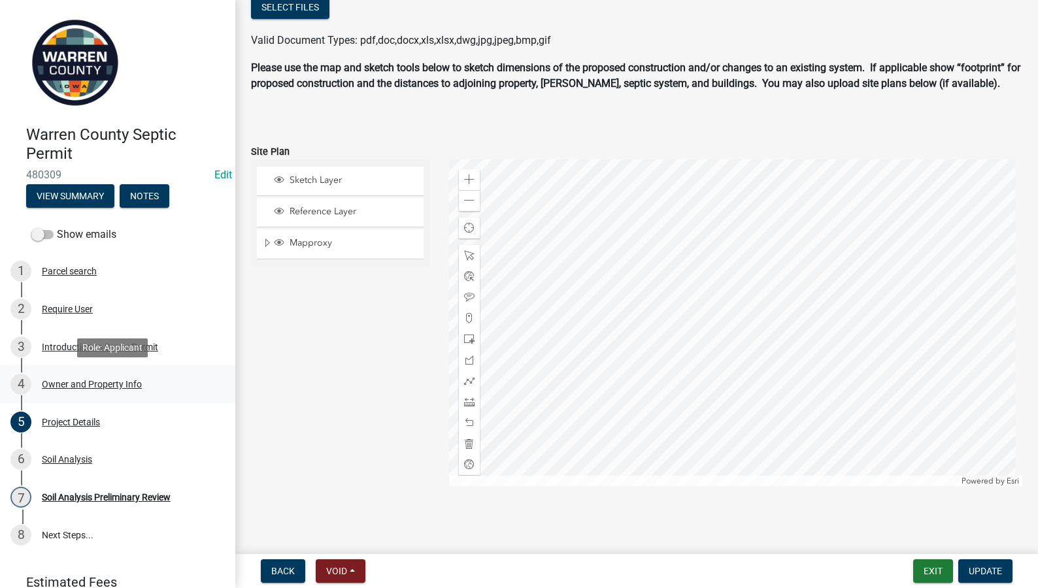
click at [81, 380] on div "Owner and Property Info" at bounding box center [92, 384] width 100 height 9
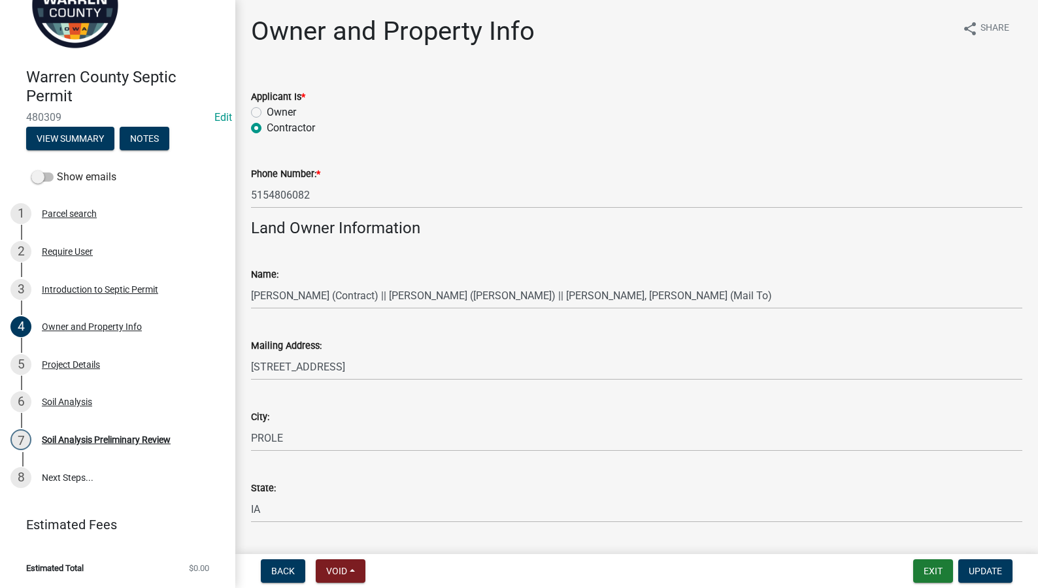
scroll to position [741, 0]
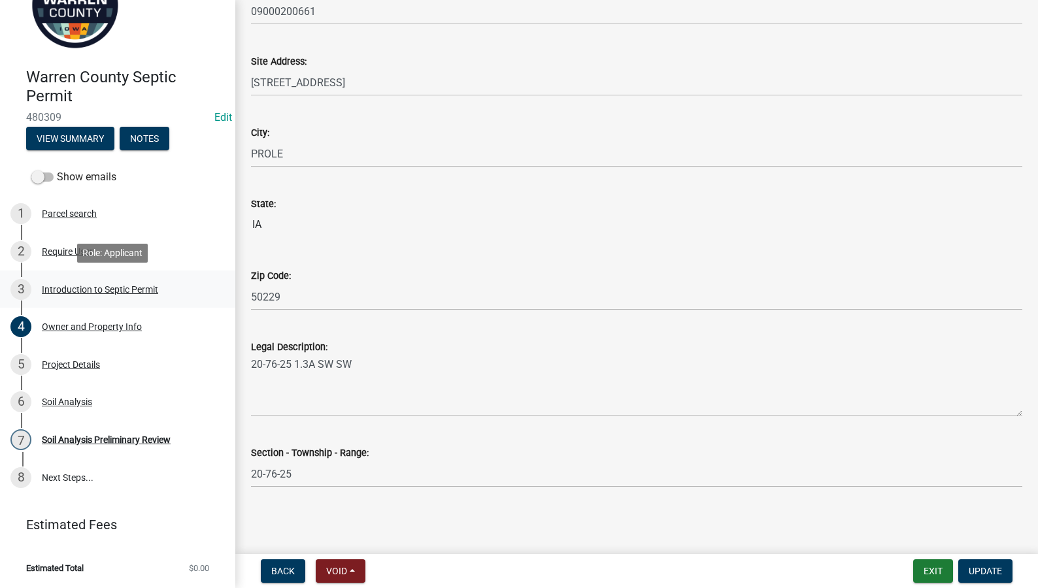
click at [89, 285] on div "Introduction to Septic Permit" at bounding box center [100, 289] width 116 height 9
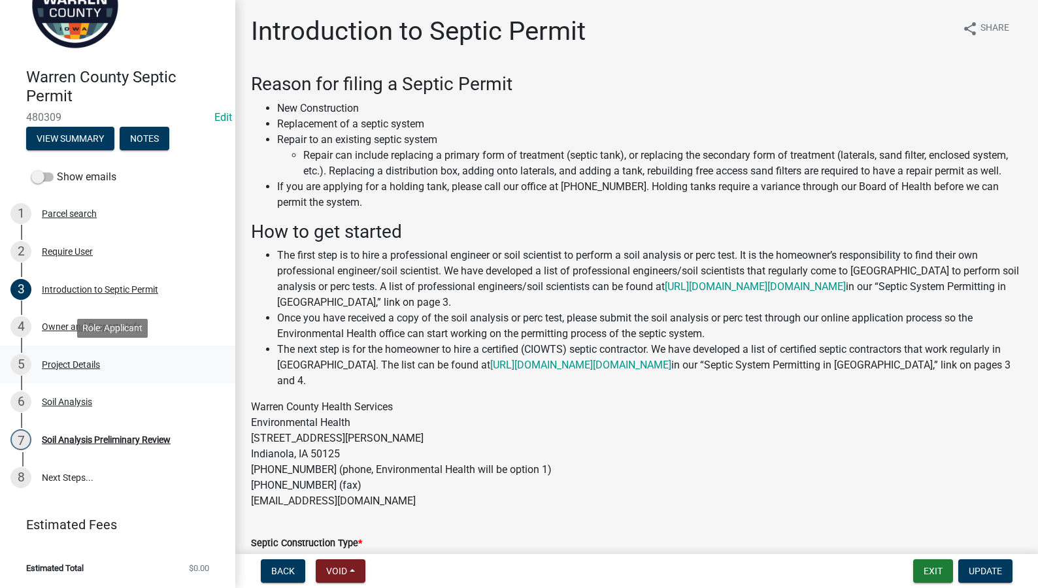
click at [75, 365] on div "Project Details" at bounding box center [71, 364] width 58 height 9
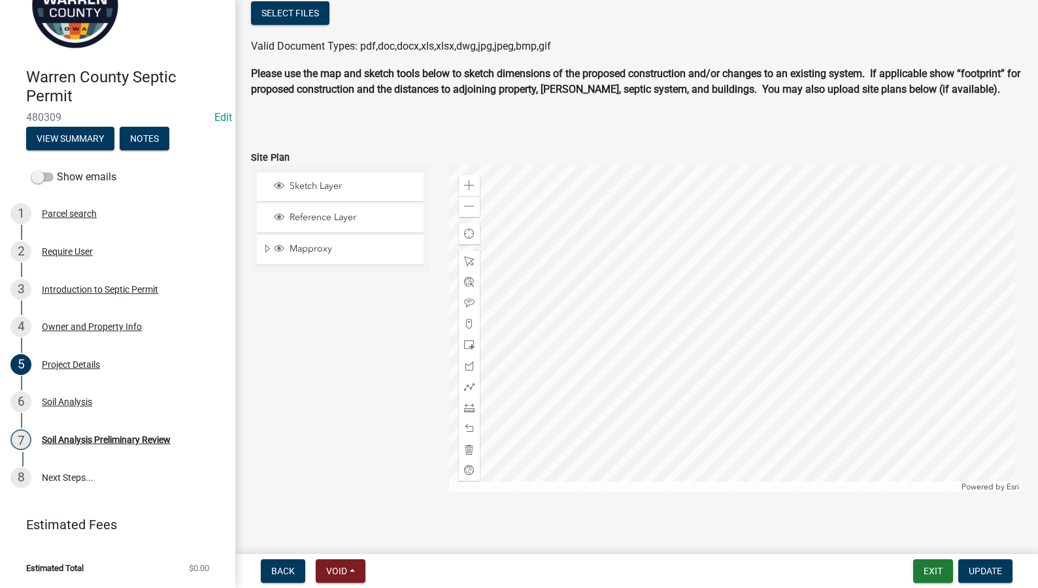
scroll to position [893, 0]
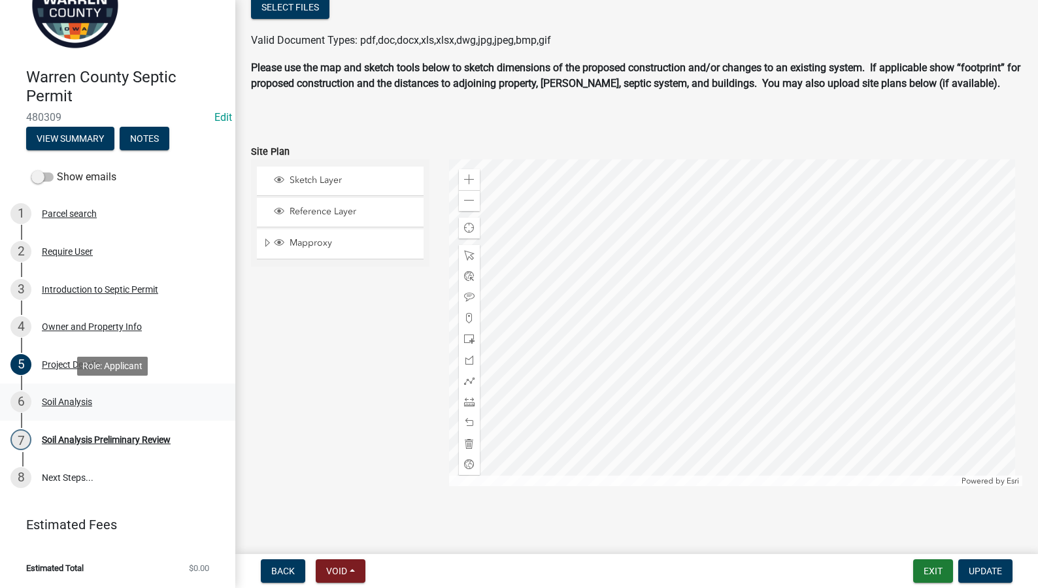
click at [59, 406] on div "Soil Analysis" at bounding box center [67, 401] width 50 height 9
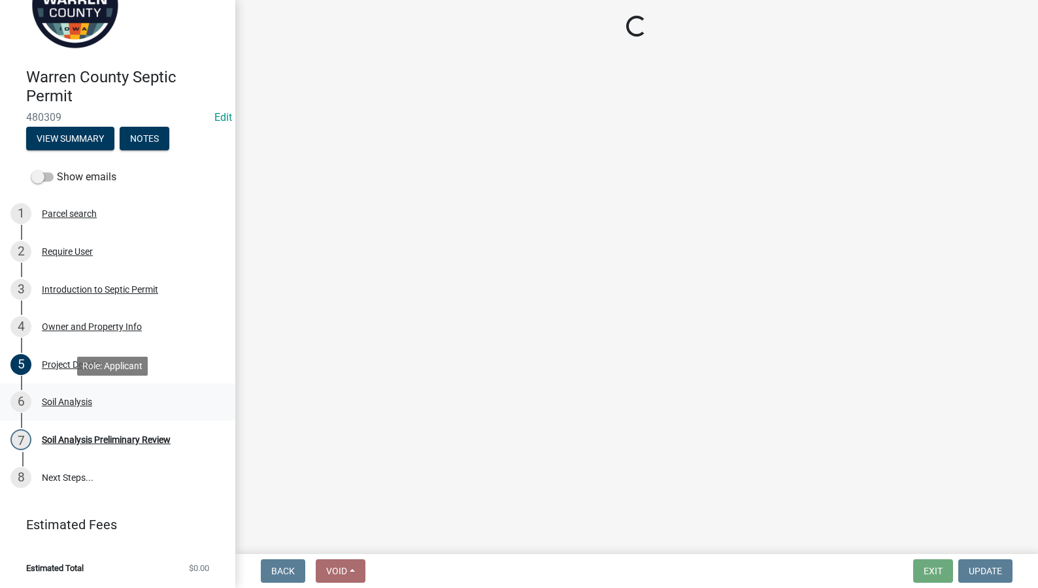
scroll to position [0, 0]
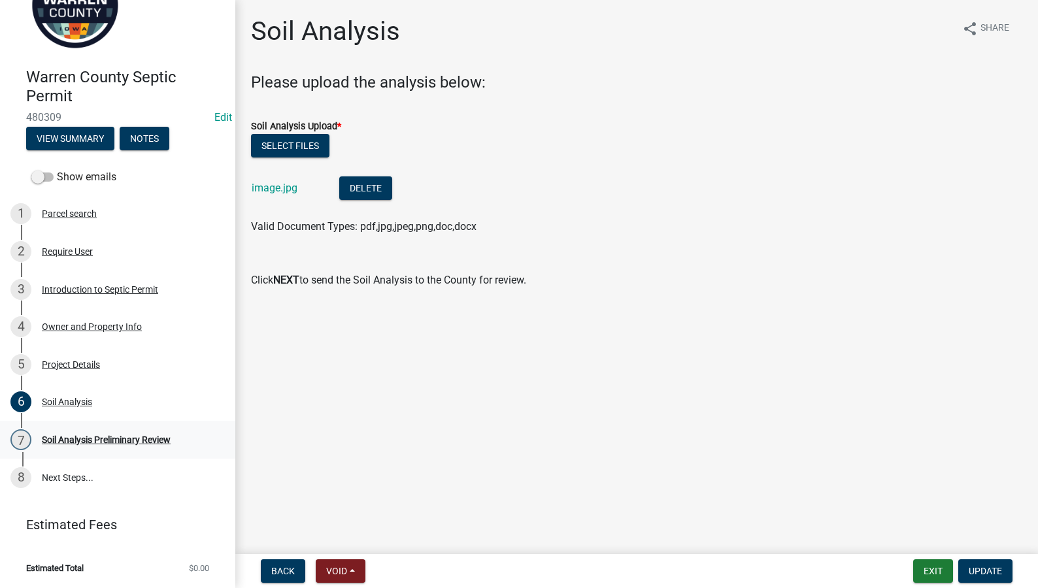
click at [118, 435] on div "Soil Analysis Preliminary Review" at bounding box center [106, 439] width 129 height 9
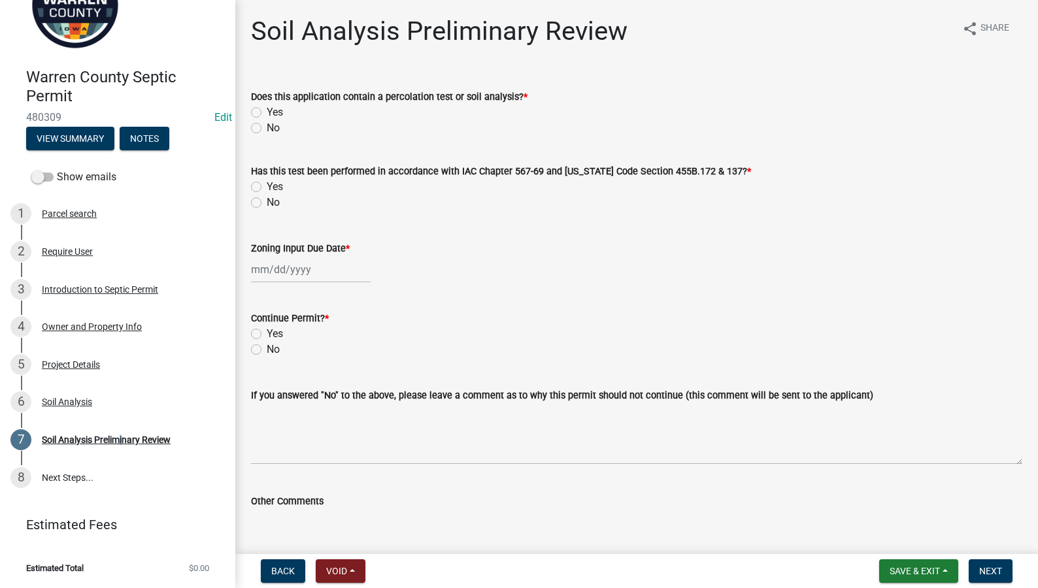
scroll to position [83, 0]
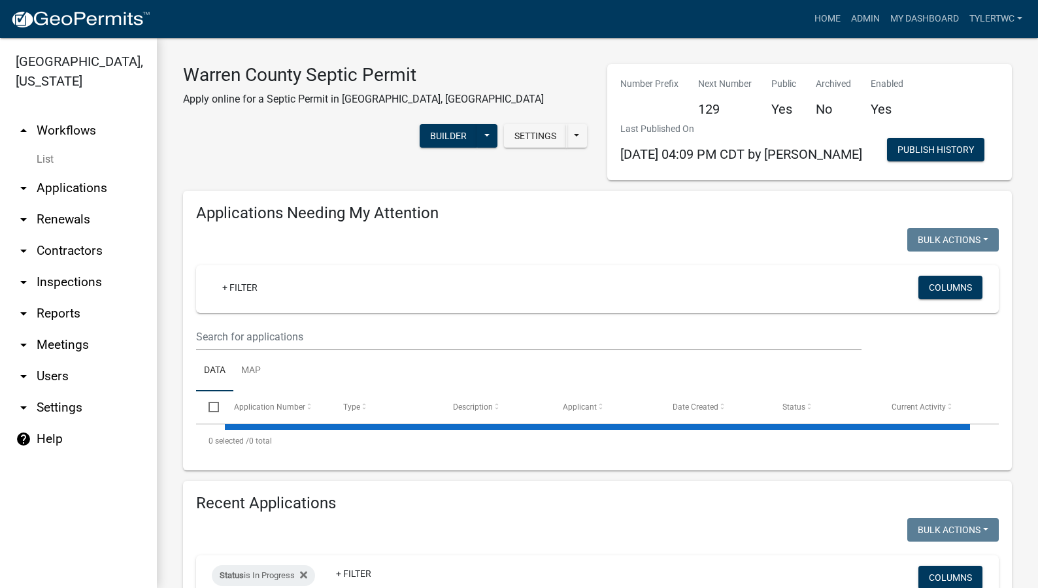
select select "2: 50"
select select "3: 100"
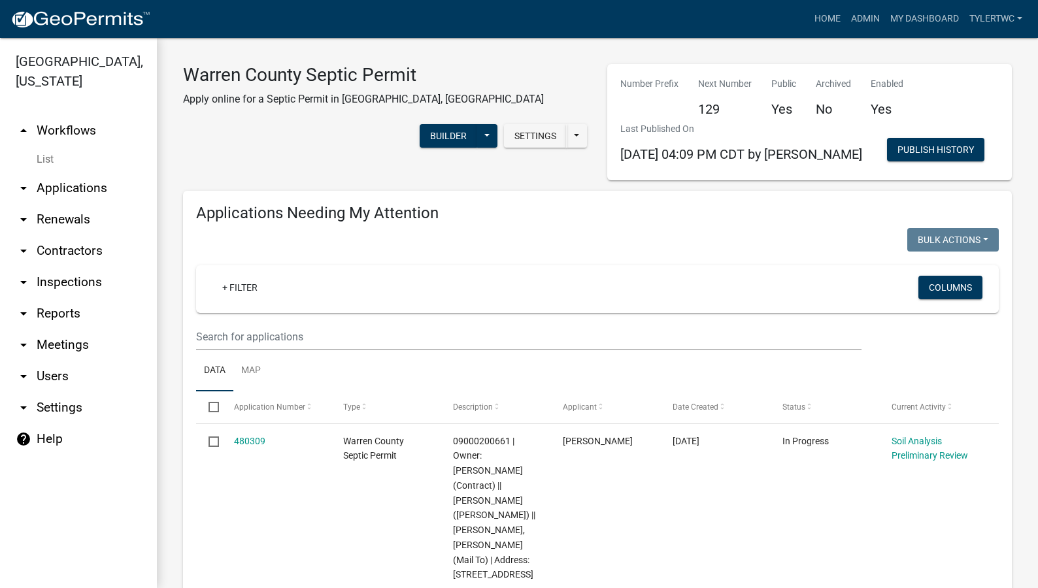
scroll to position [152, 0]
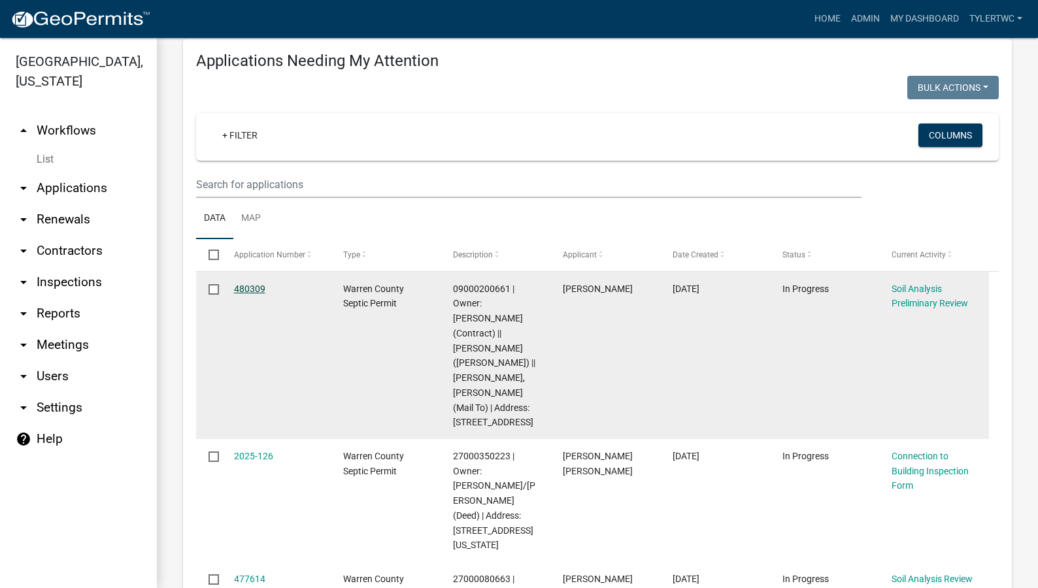
click at [252, 288] on link "480309" at bounding box center [249, 289] width 31 height 10
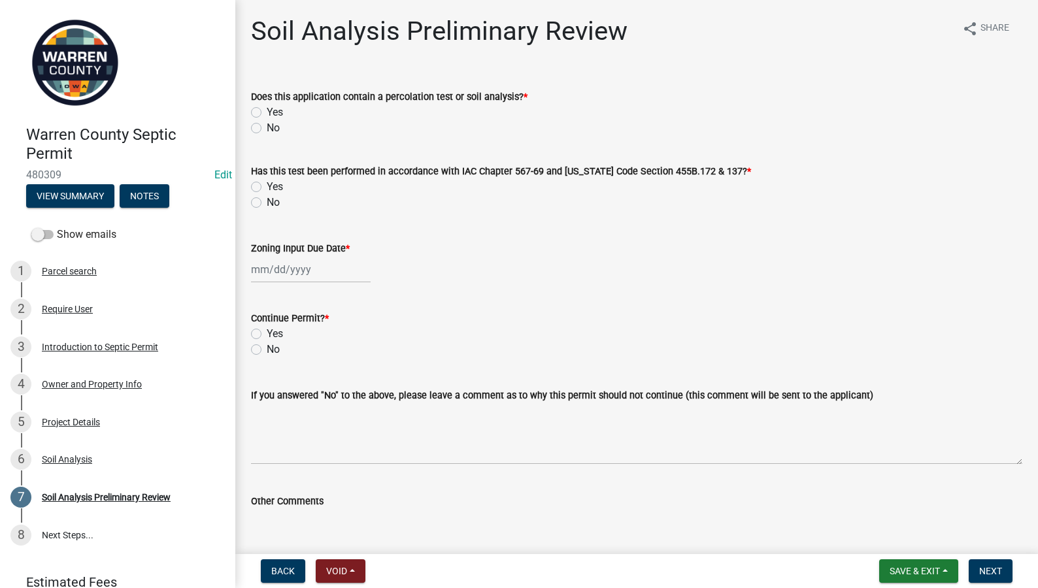
click at [267, 111] on label "Yes" at bounding box center [275, 113] width 16 height 16
click at [267, 111] on input "Yes" at bounding box center [271, 109] width 8 height 8
radio input "true"
click at [267, 186] on label "Yes" at bounding box center [275, 187] width 16 height 16
click at [267, 186] on input "Yes" at bounding box center [271, 183] width 8 height 8
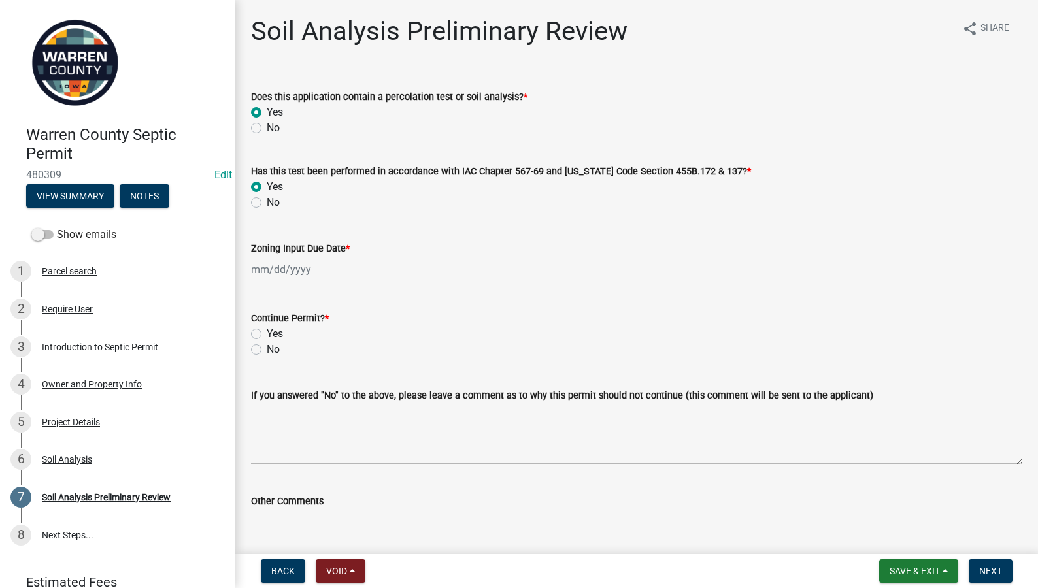
radio input "true"
click at [269, 271] on div at bounding box center [311, 269] width 120 height 27
select select "9"
select select "2025"
click at [327, 380] on div "18" at bounding box center [326, 380] width 21 height 21
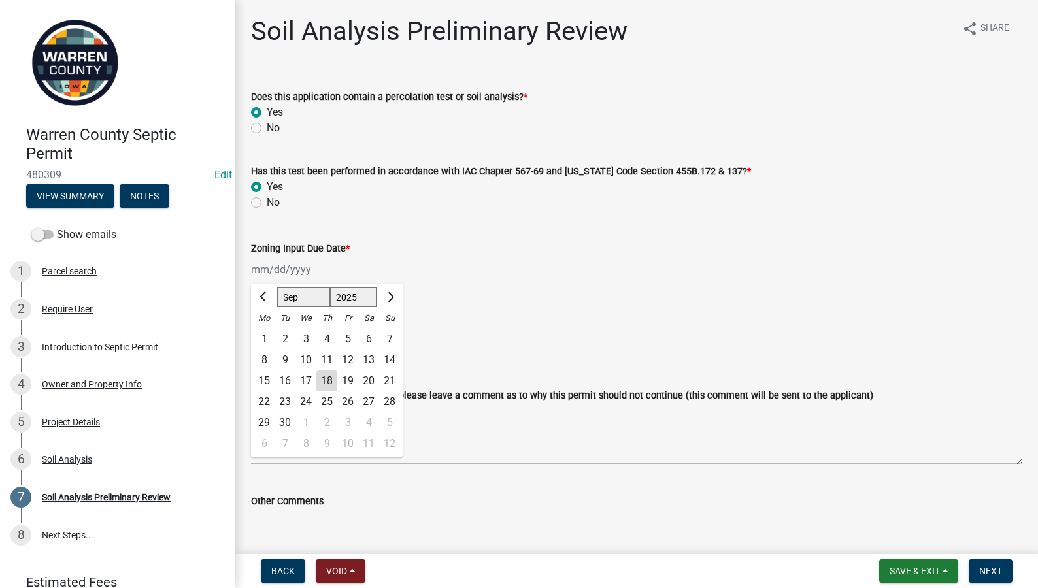
type input "[DATE]"
drag, startPoint x: 253, startPoint y: 332, endPoint x: 263, endPoint y: 337, distance: 10.8
click at [267, 332] on label "Yes" at bounding box center [275, 334] width 16 height 16
click at [267, 332] on input "Yes" at bounding box center [271, 330] width 8 height 8
radio input "true"
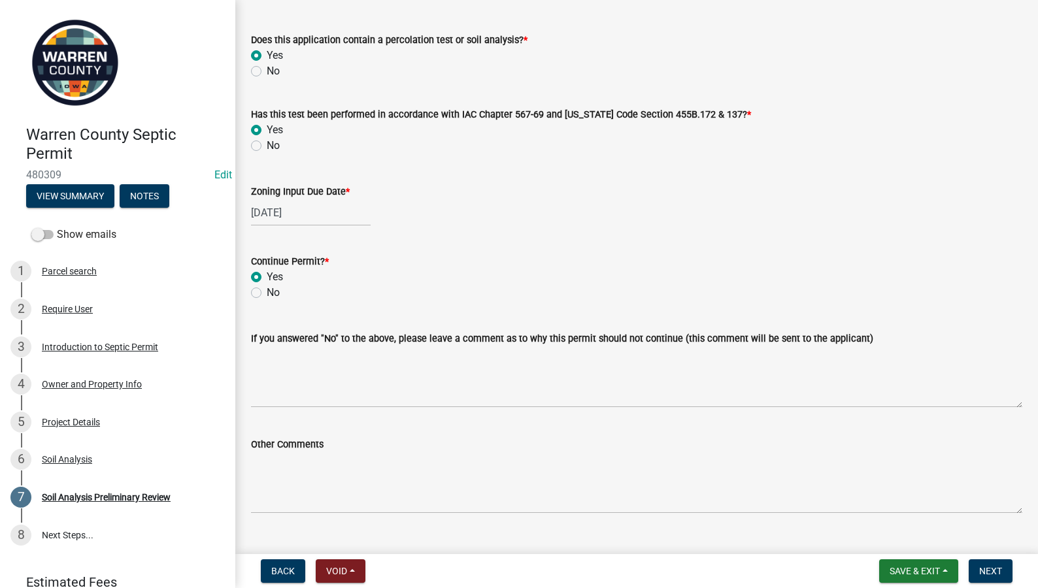
scroll to position [83, 0]
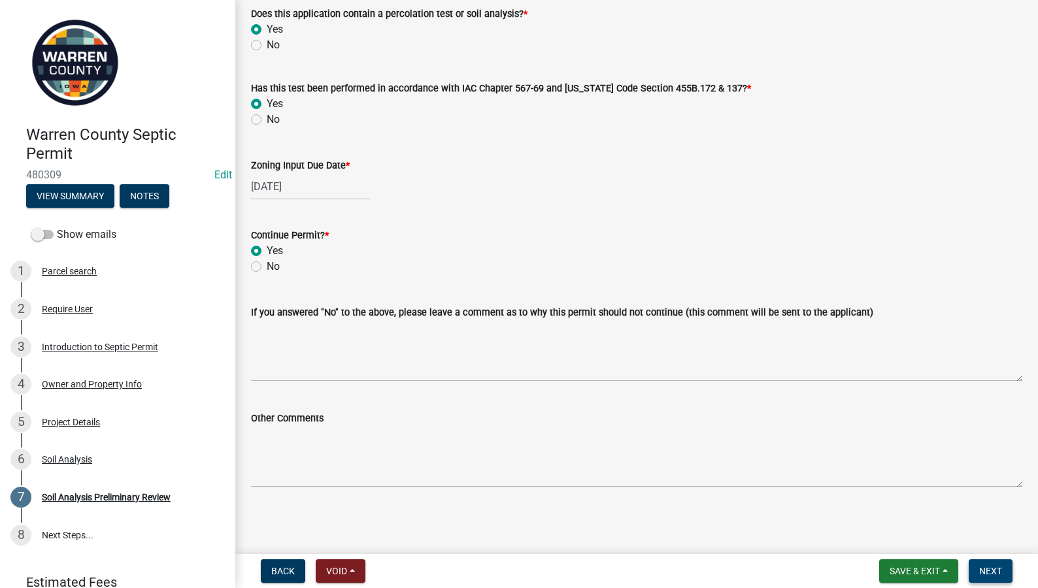
click at [988, 570] on span "Next" at bounding box center [990, 571] width 23 height 10
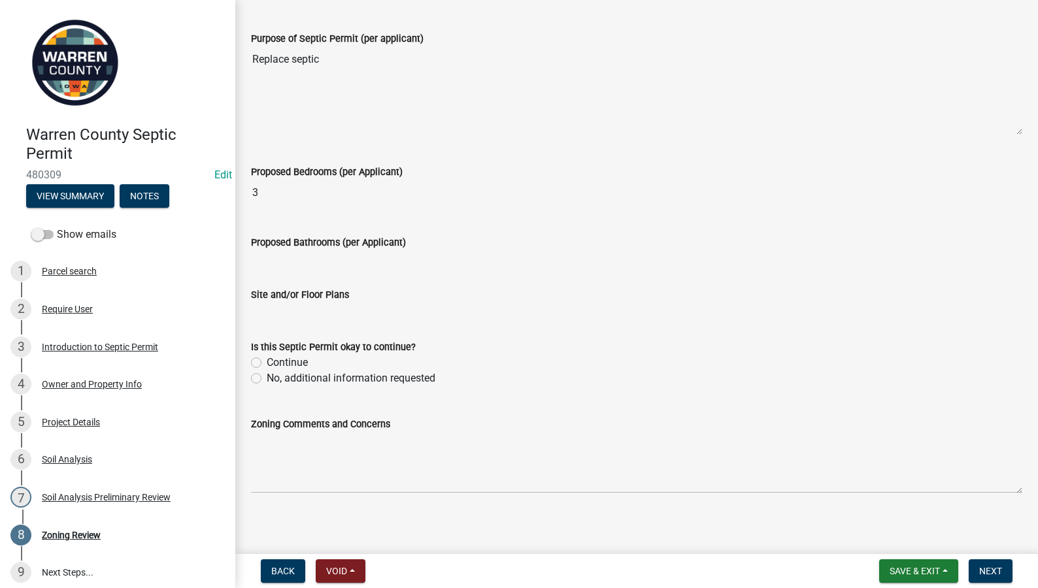
scroll to position [391, 0]
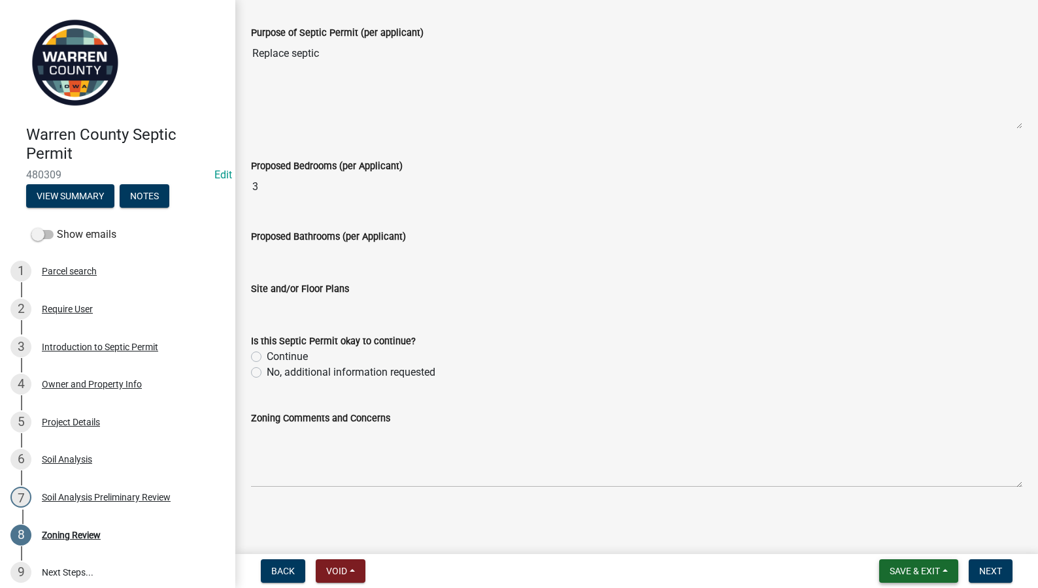
click at [890, 568] on span "Save & Exit" at bounding box center [914, 571] width 50 height 10
click at [902, 538] on button "Save & Exit" at bounding box center [905, 536] width 105 height 31
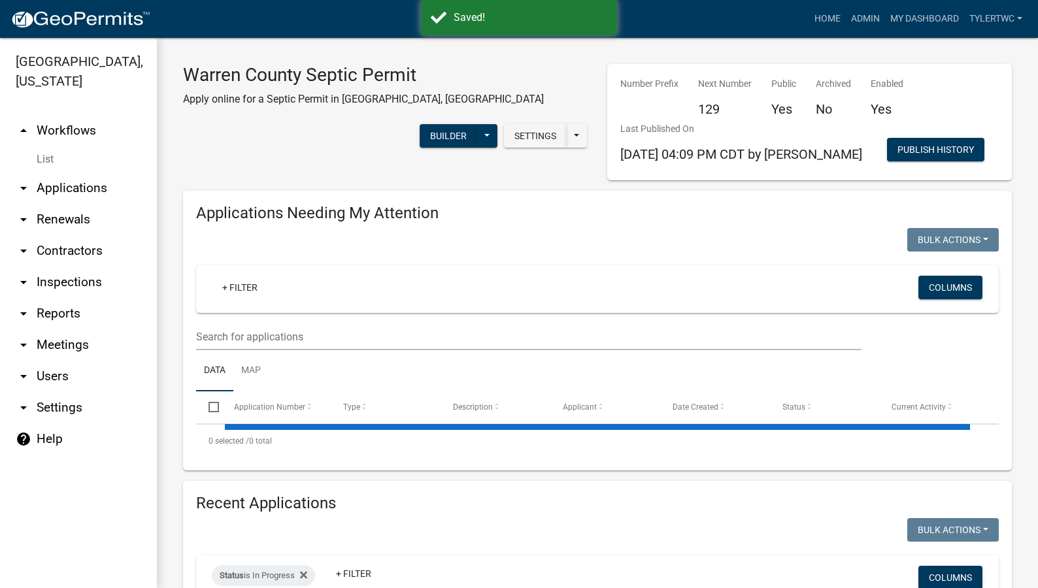
select select "2: 50"
select select "3: 100"
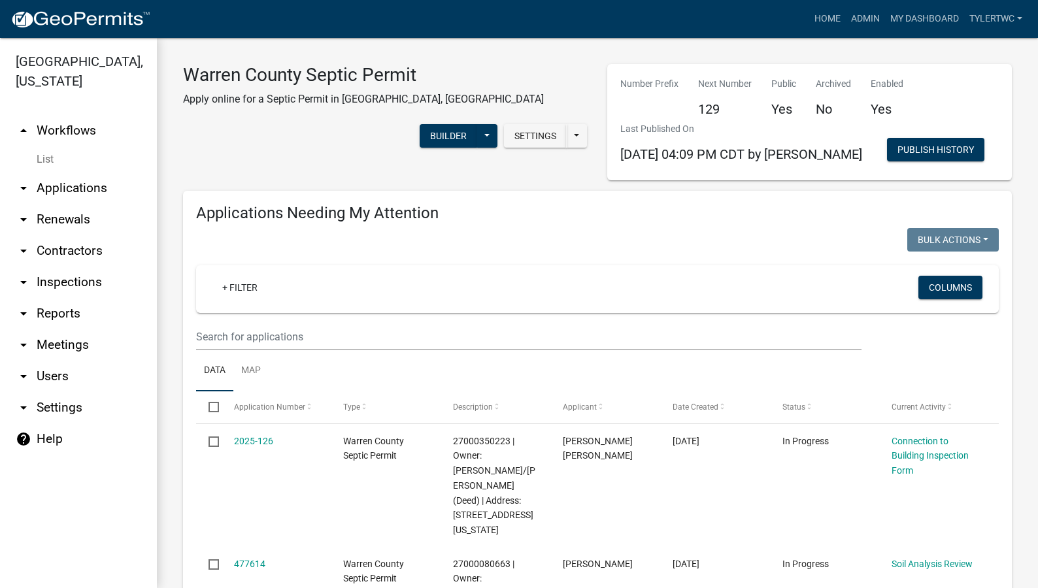
drag, startPoint x: 82, startPoint y: 167, endPoint x: 113, endPoint y: 167, distance: 31.4
click at [82, 173] on link "arrow_drop_down Applications" at bounding box center [78, 188] width 157 height 31
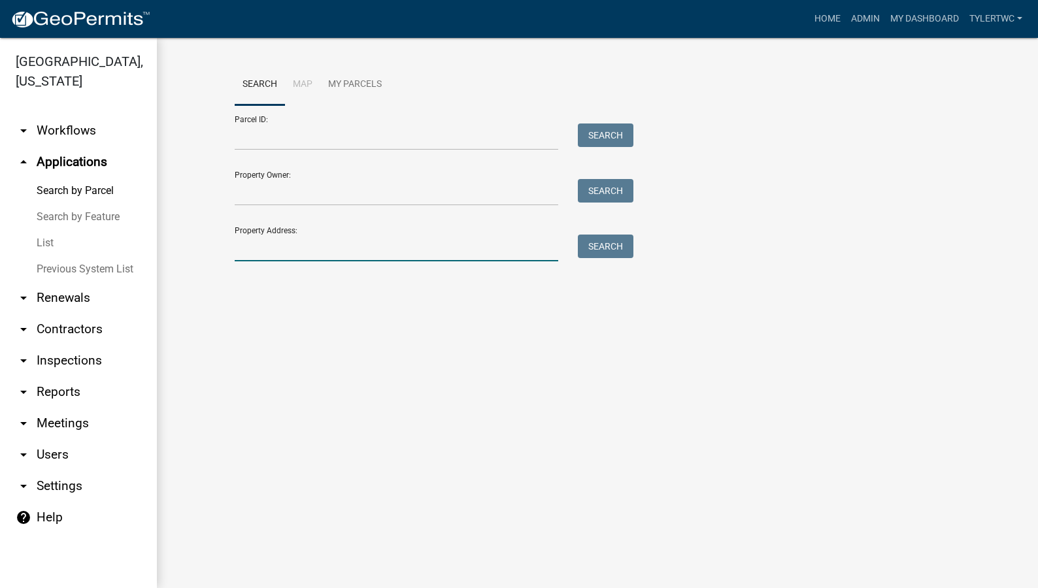
click at [307, 254] on input "Property Address:" at bounding box center [396, 248] width 323 height 27
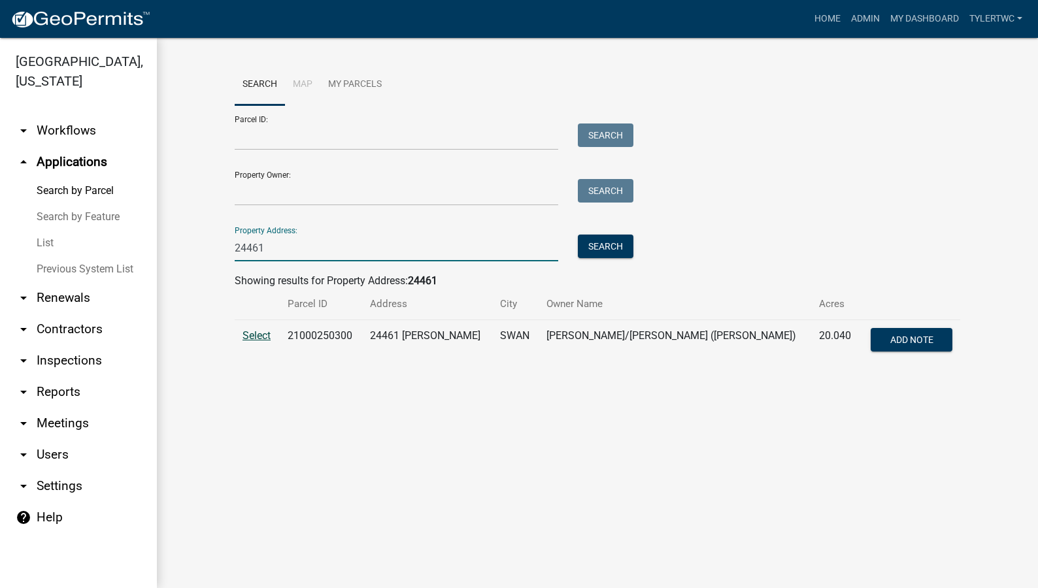
type input "24461"
click at [247, 333] on span "Select" at bounding box center [256, 335] width 28 height 12
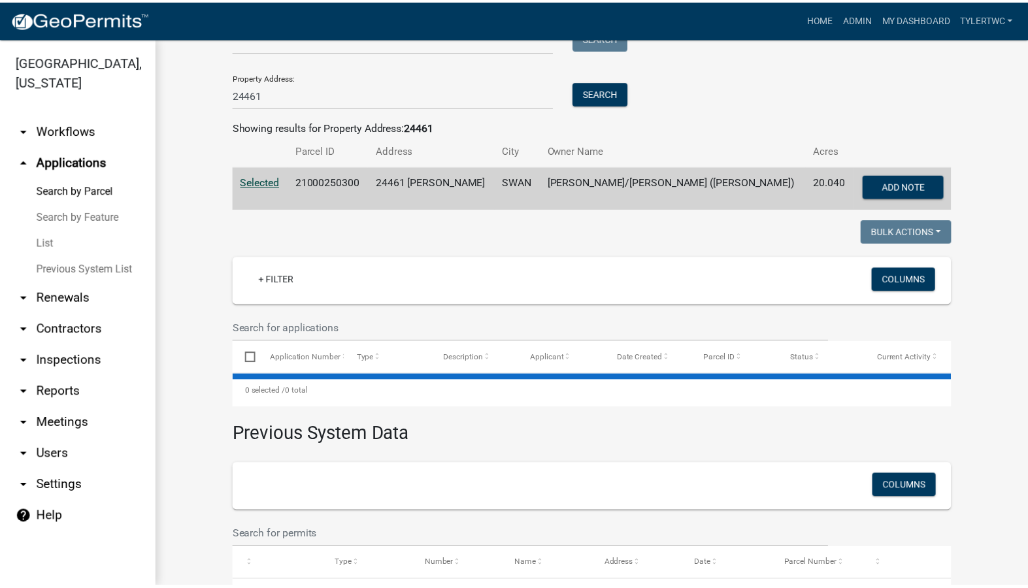
scroll to position [239, 0]
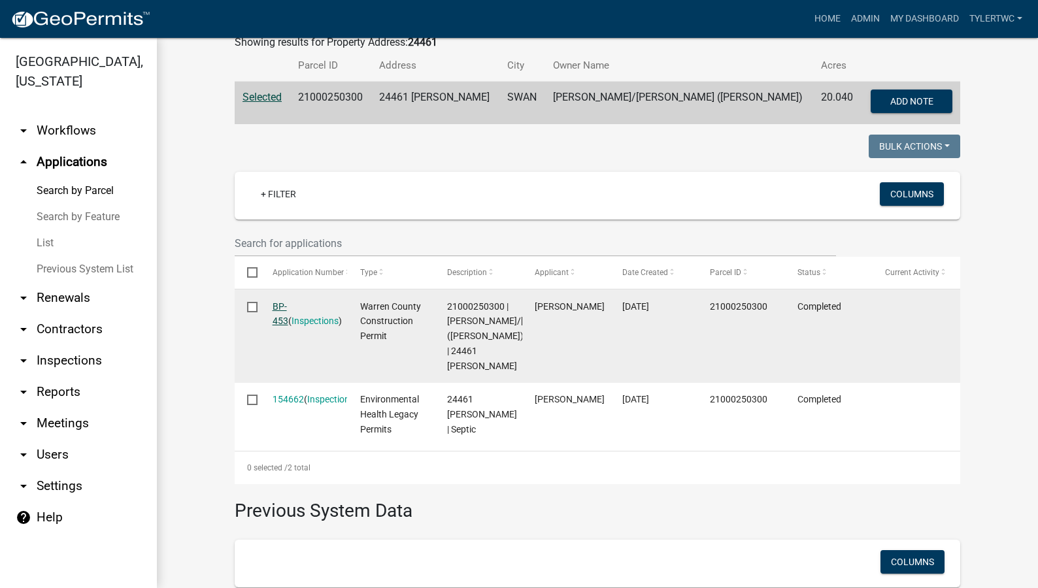
click at [283, 306] on link "BP-453" at bounding box center [280, 313] width 16 height 25
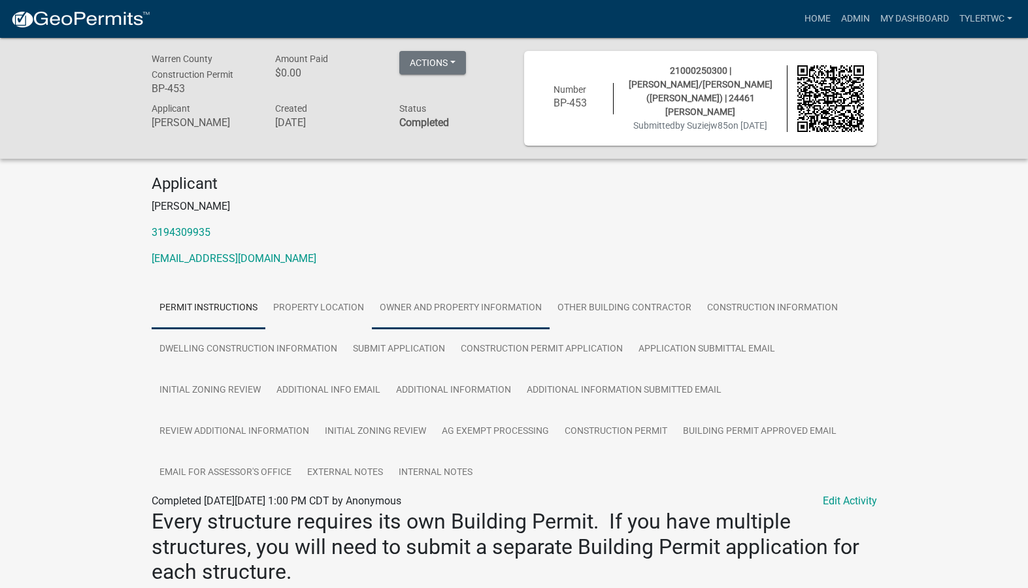
click at [480, 305] on link "Owner and Property Information" at bounding box center [461, 309] width 178 height 42
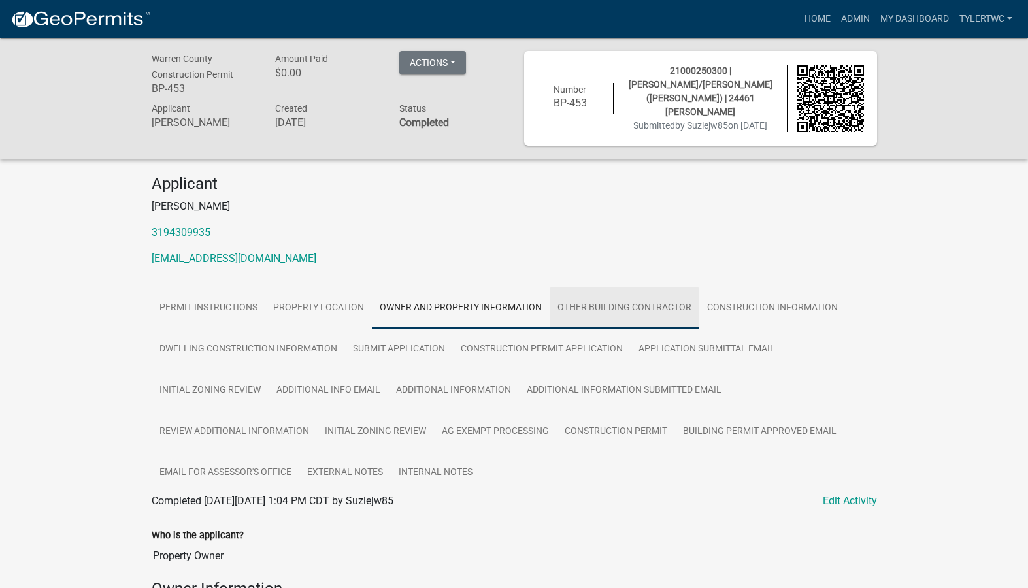
click at [623, 307] on link "Other Building Contractor" at bounding box center [625, 309] width 150 height 42
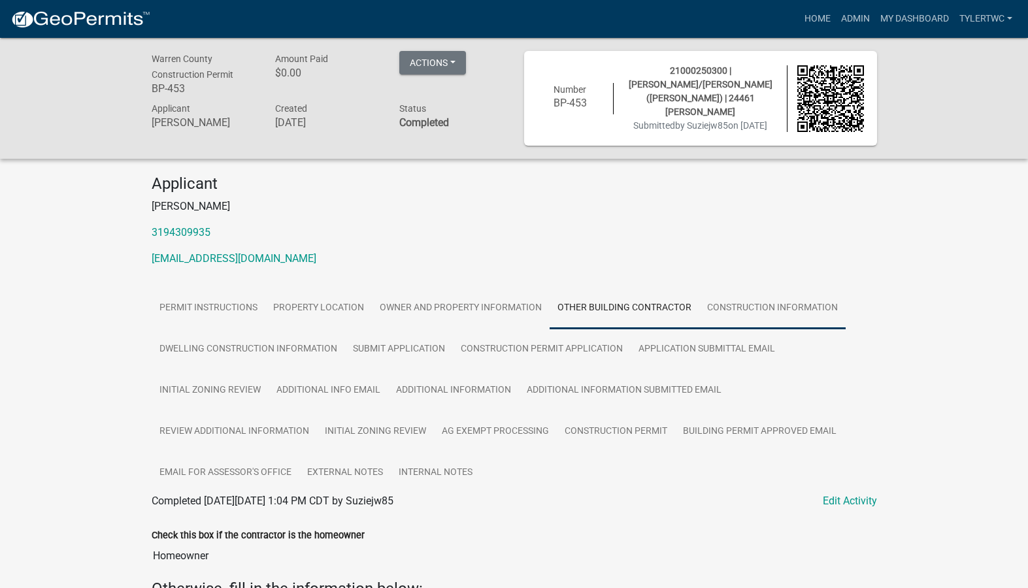
click at [753, 301] on link "Construction Information" at bounding box center [772, 309] width 146 height 42
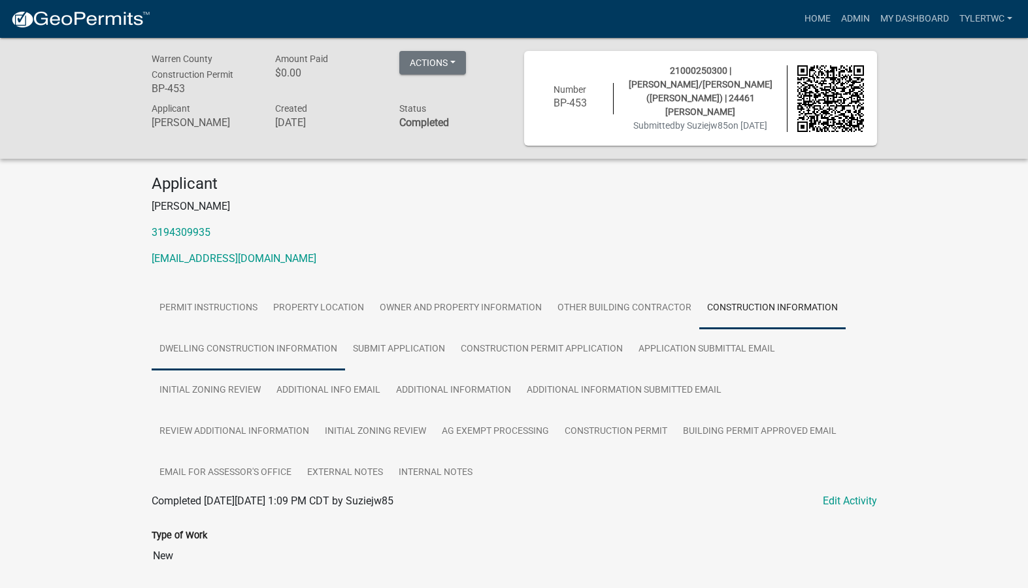
click at [225, 346] on link "Dwelling Construction Information" at bounding box center [248, 350] width 193 height 42
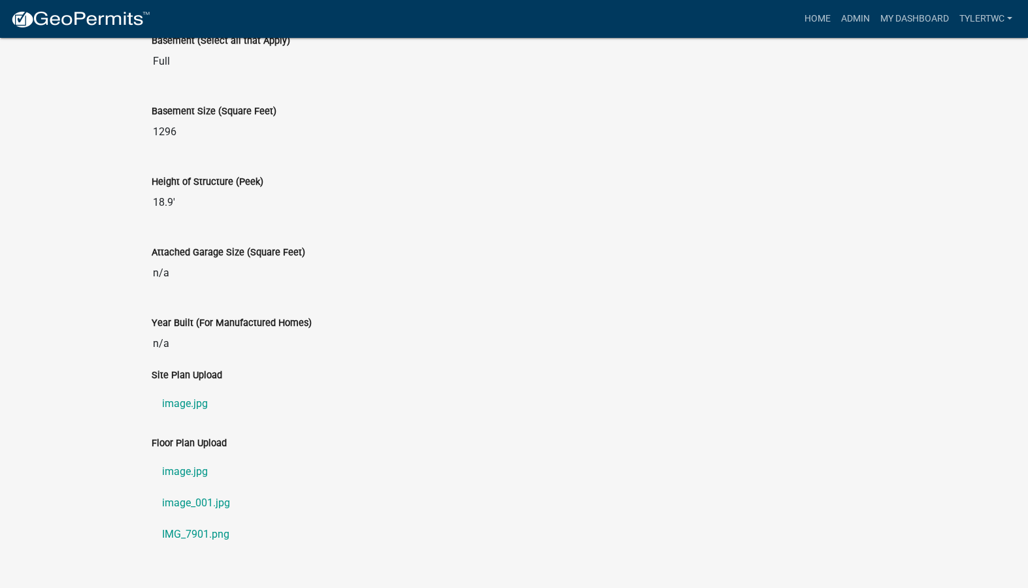
scroll to position [1072, 0]
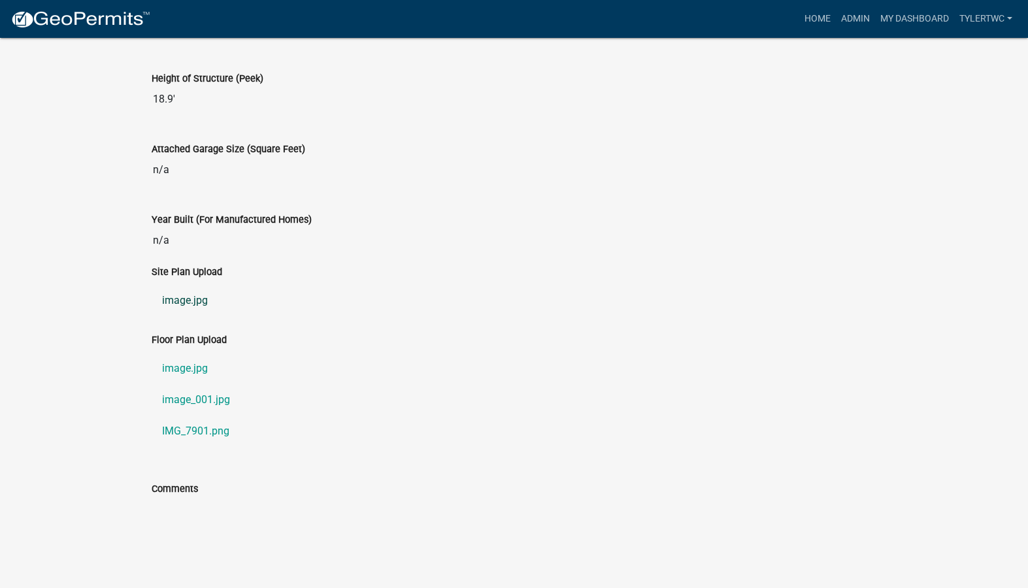
click at [195, 303] on link "image.jpg" at bounding box center [514, 300] width 725 height 31
click at [186, 372] on link "image.jpg" at bounding box center [514, 368] width 725 height 31
click at [201, 397] on link "image_001.jpg" at bounding box center [514, 399] width 725 height 31
click at [199, 432] on link "IMG_7901.png" at bounding box center [514, 431] width 725 height 31
